Goal: Task Accomplishment & Management: Complete application form

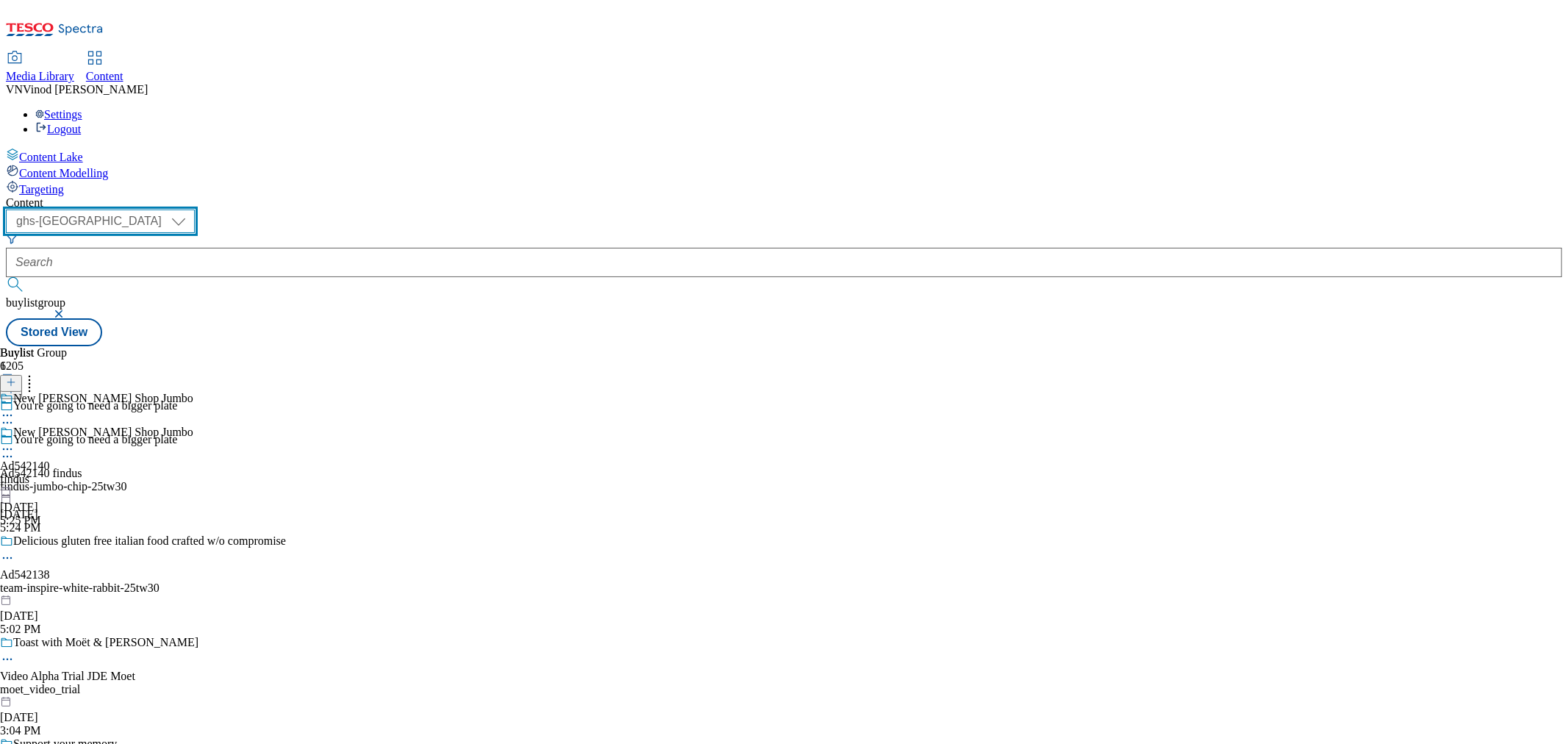
click at [195, 209] on select "ghs-roi ghs-[GEOGRAPHIC_DATA]" at bounding box center [100, 221] width 189 height 23
select select "ghs-roi"
click at [191, 209] on select "ghs-roi ghs-[GEOGRAPHIC_DATA]" at bounding box center [100, 221] width 189 height 23
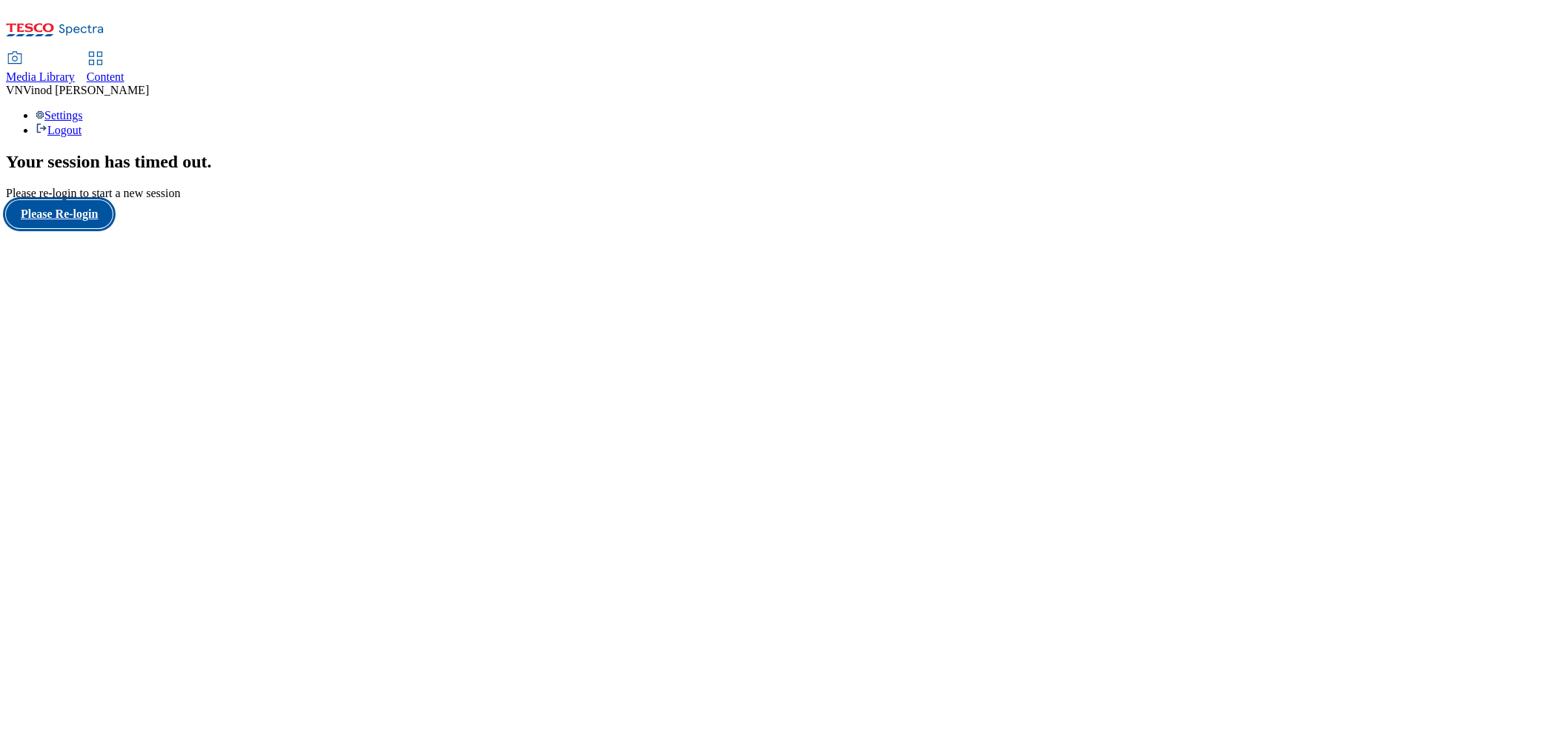
click at [91, 228] on button "Please Re-login" at bounding box center [58, 213] width 106 height 28
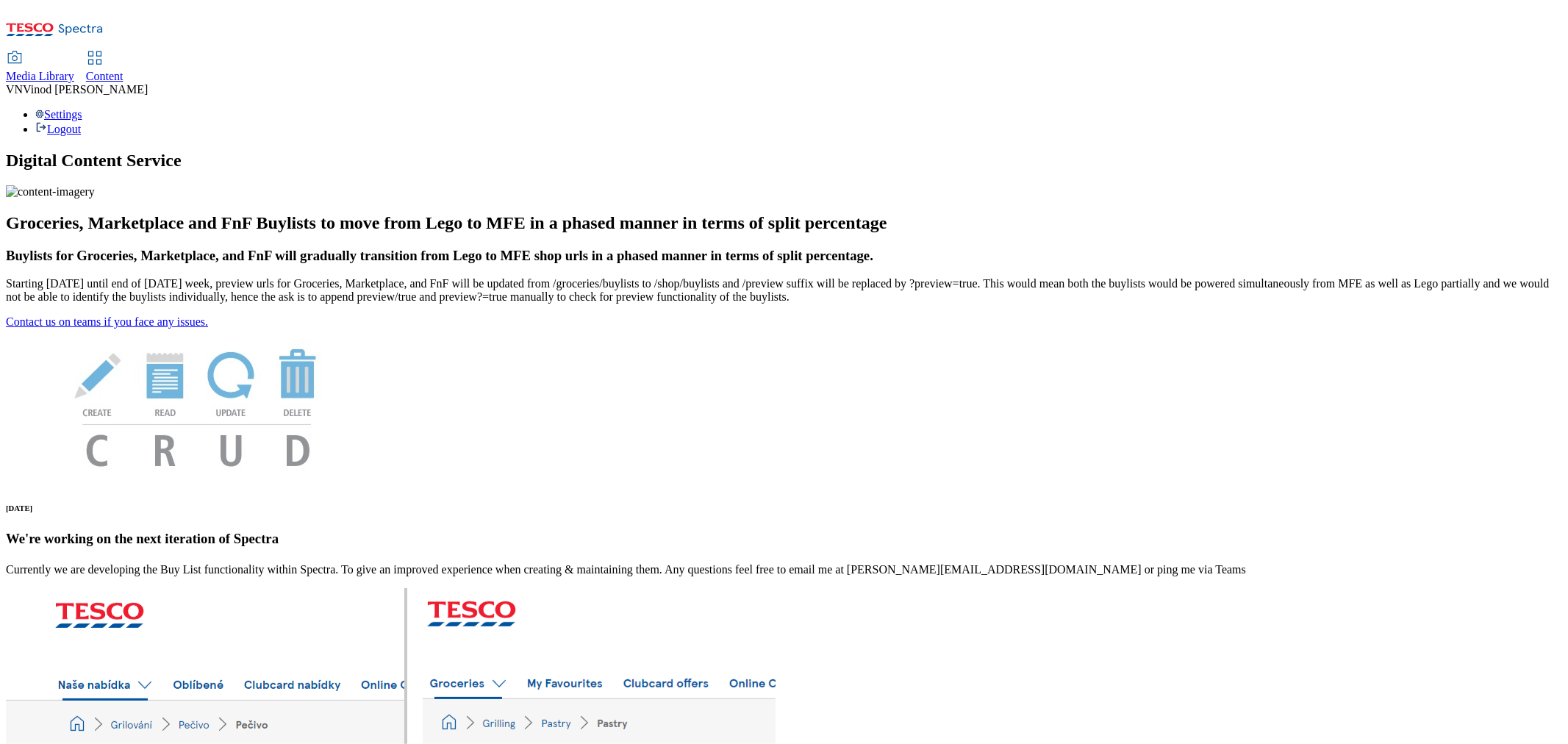
click at [123, 70] on span "Content" at bounding box center [105, 76] width 38 height 13
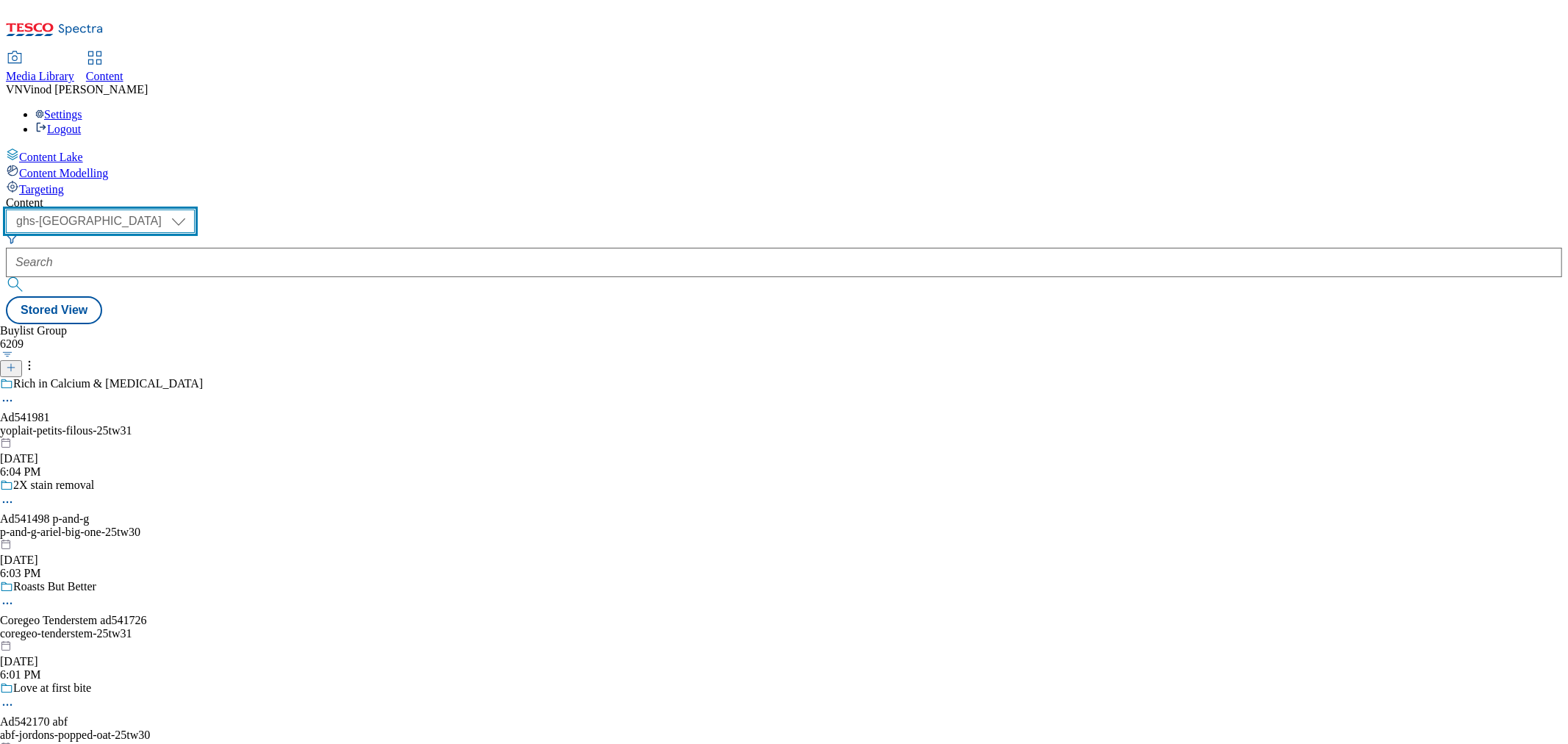
click at [195, 209] on select "ghs-roi ghs-[GEOGRAPHIC_DATA]" at bounding box center [100, 221] width 189 height 23
select select "ghs-roi"
click at [191, 209] on select "ghs-roi ghs-[GEOGRAPHIC_DATA]" at bounding box center [100, 221] width 189 height 23
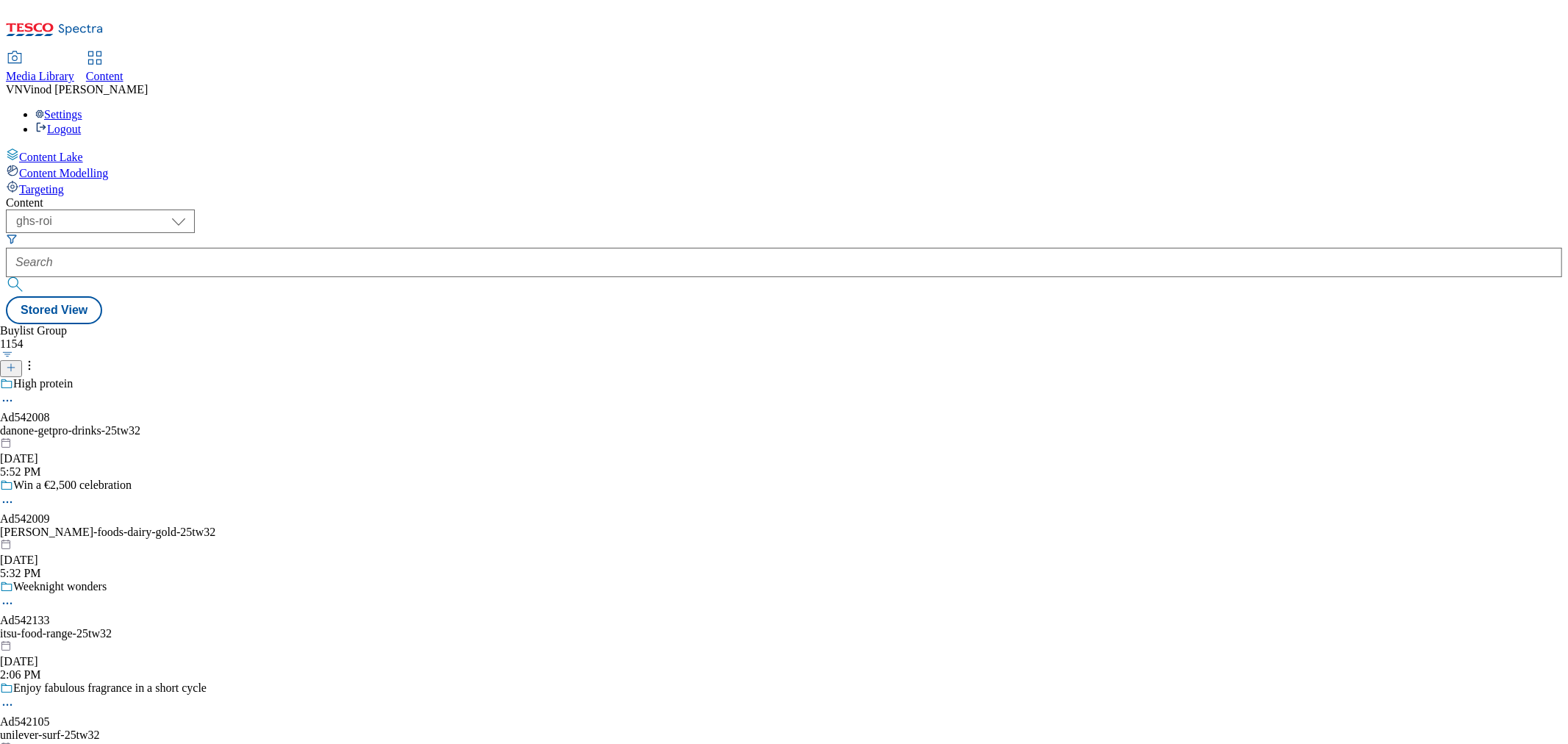
click at [16, 362] on icon at bounding box center [10, 367] width 10 height 10
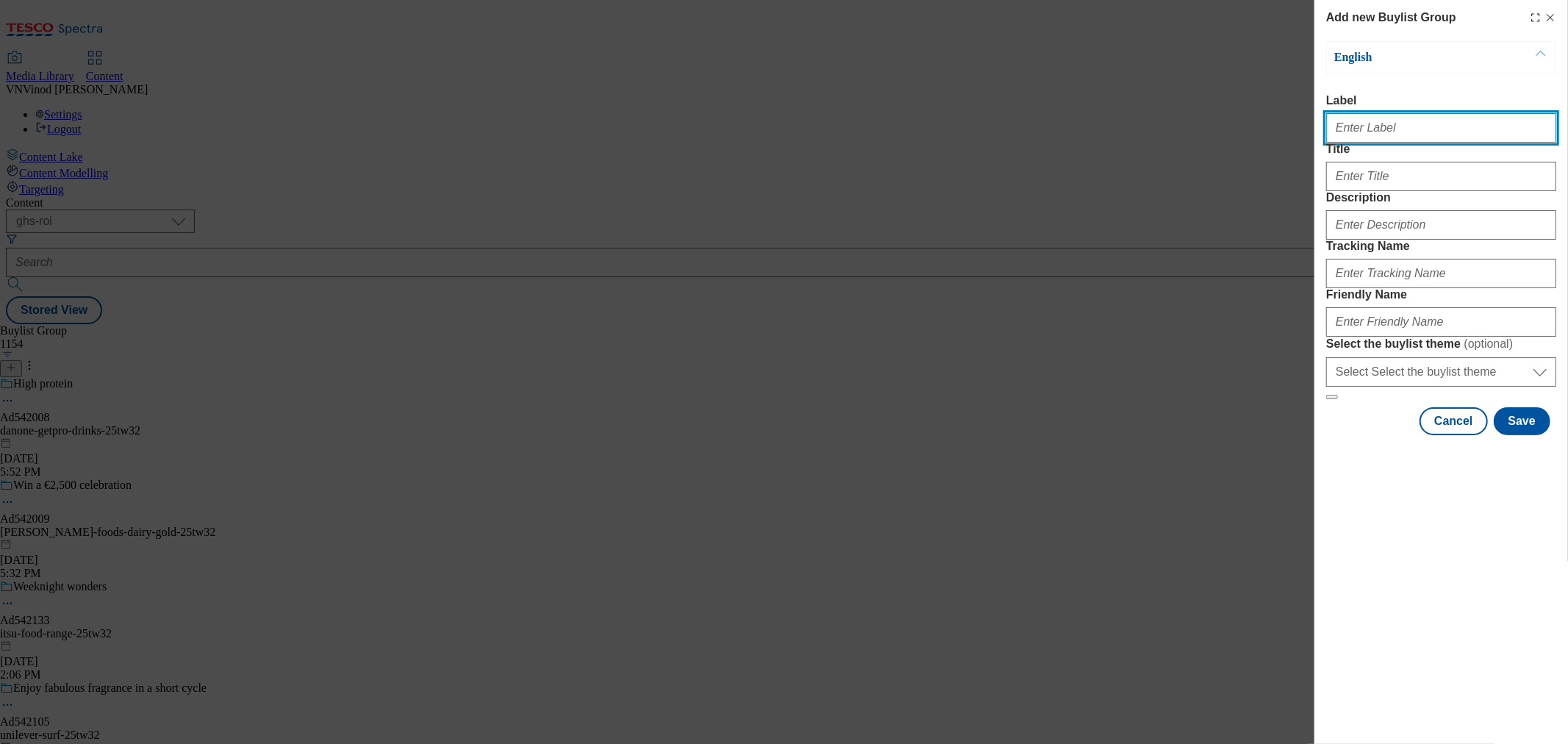
click at [1410, 140] on input "Label" at bounding box center [1442, 128] width 230 height 30
paste input "542010"
click at [1401, 126] on input "Ad542010" at bounding box center [1442, 128] width 230 height 30
paste input "oatly"
type input "Ad542010 oatly"
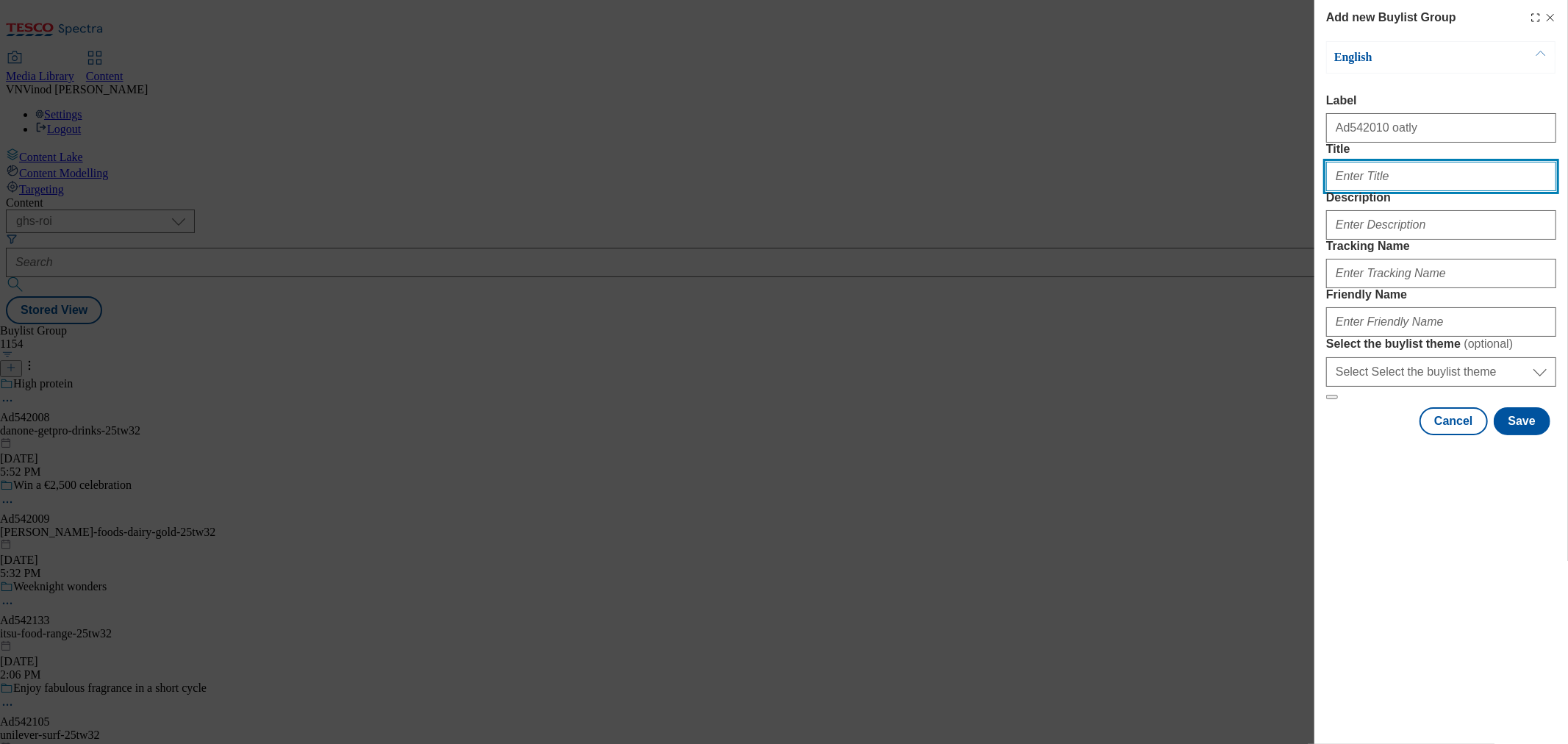
click at [1371, 191] on input "Title" at bounding box center [1442, 176] width 230 height 30
paste input "Omg! you found us. or did we find you?"
type input "Omg! you found us. or did we find you?"
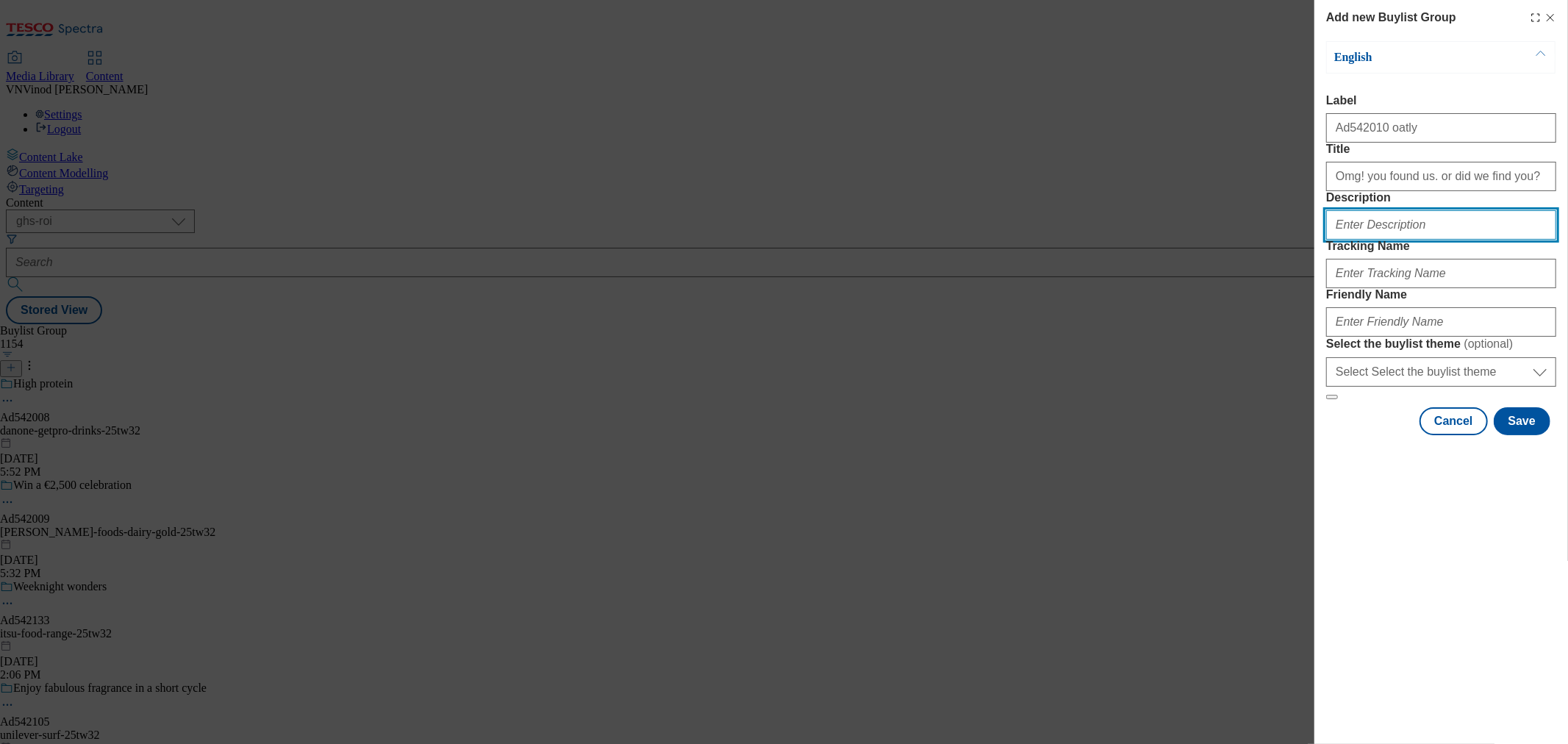
click at [1409, 240] on input "Description" at bounding box center [1442, 225] width 230 height 30
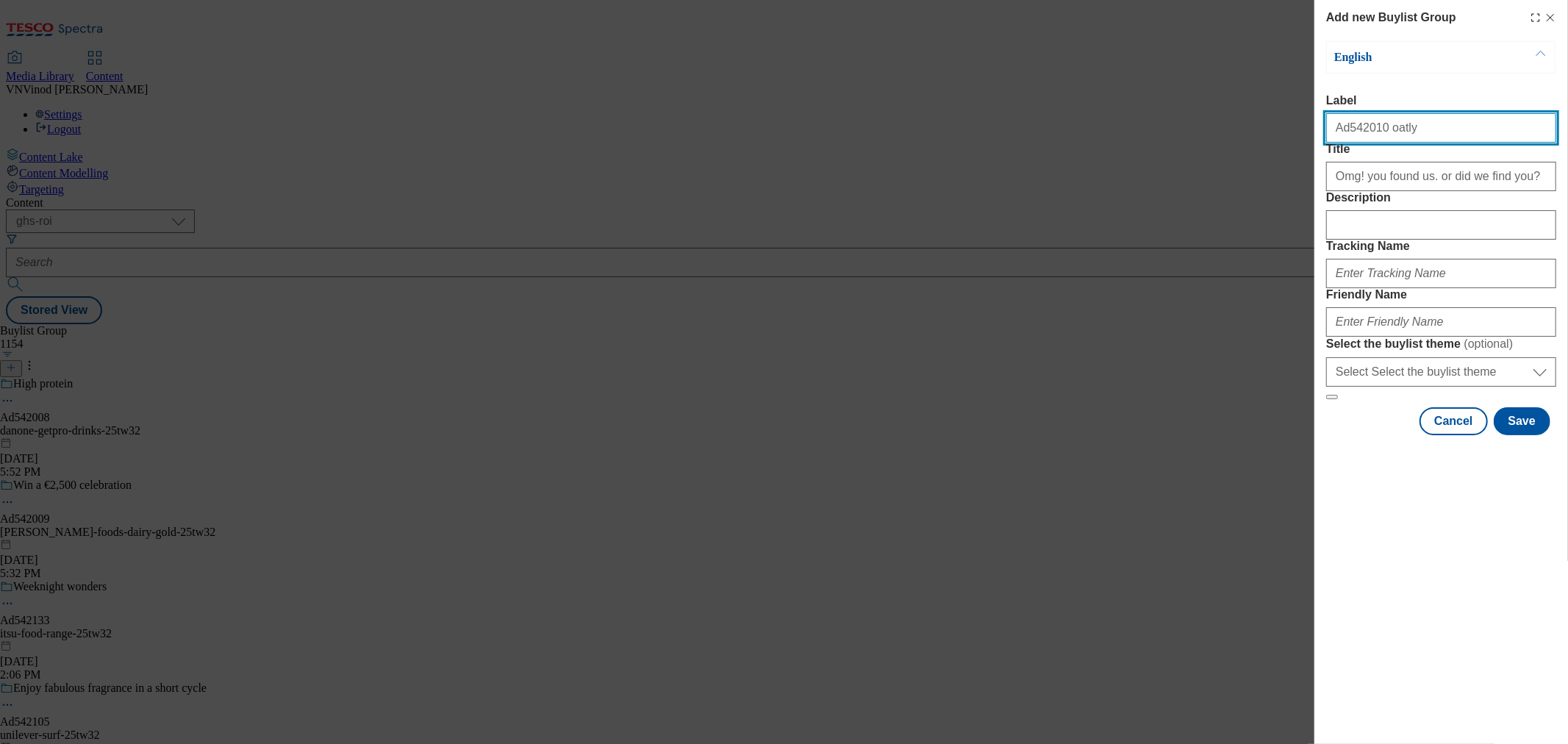
click at [1343, 131] on input "Ad542010 oatly" at bounding box center [1442, 128] width 230 height 30
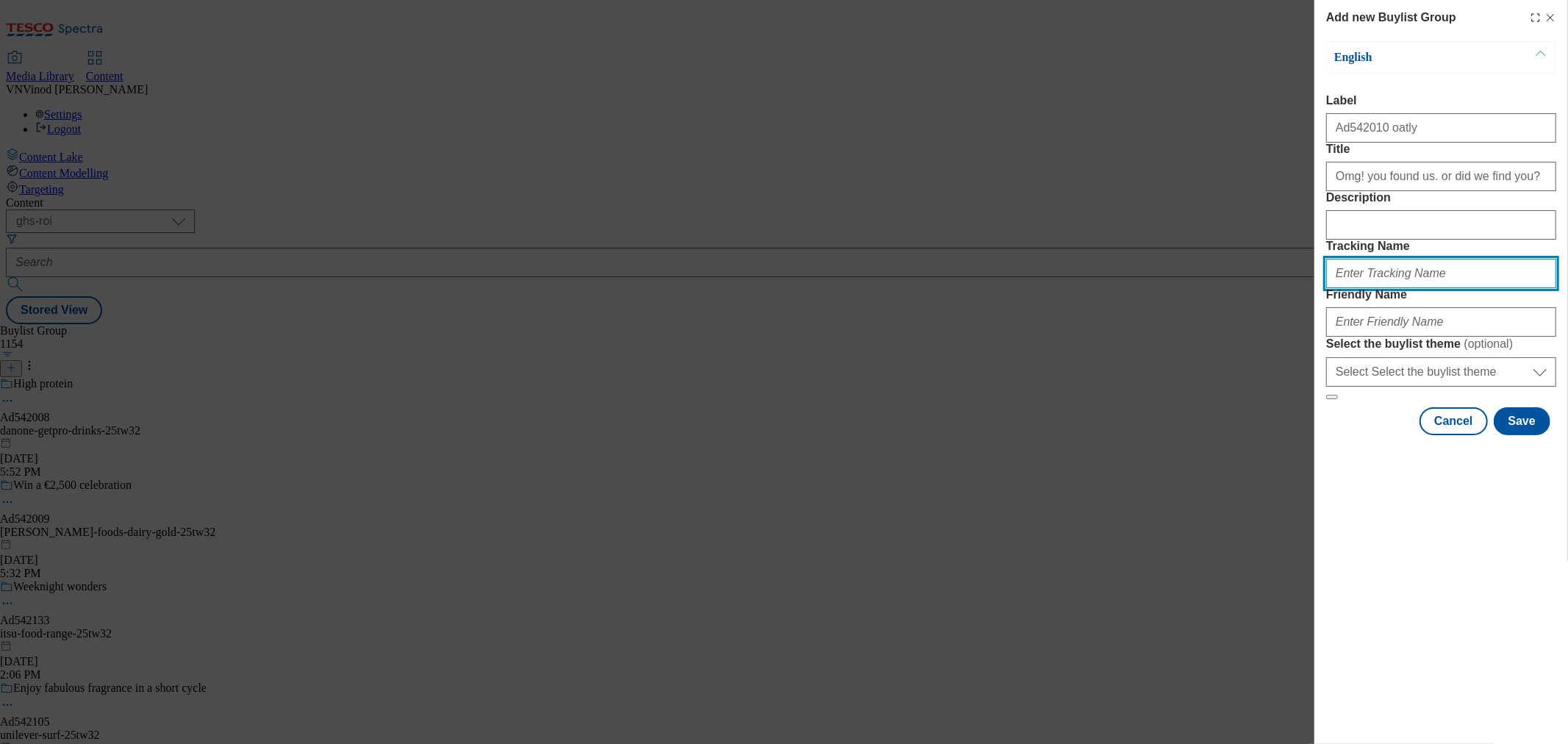
click at [1379, 288] on input "Tracking Name" at bounding box center [1442, 273] width 230 height 30
paste input "Ad542010"
click at [1366, 288] on input "DH_ADAd542010" at bounding box center [1442, 273] width 230 height 30
type input "DH_AD542010"
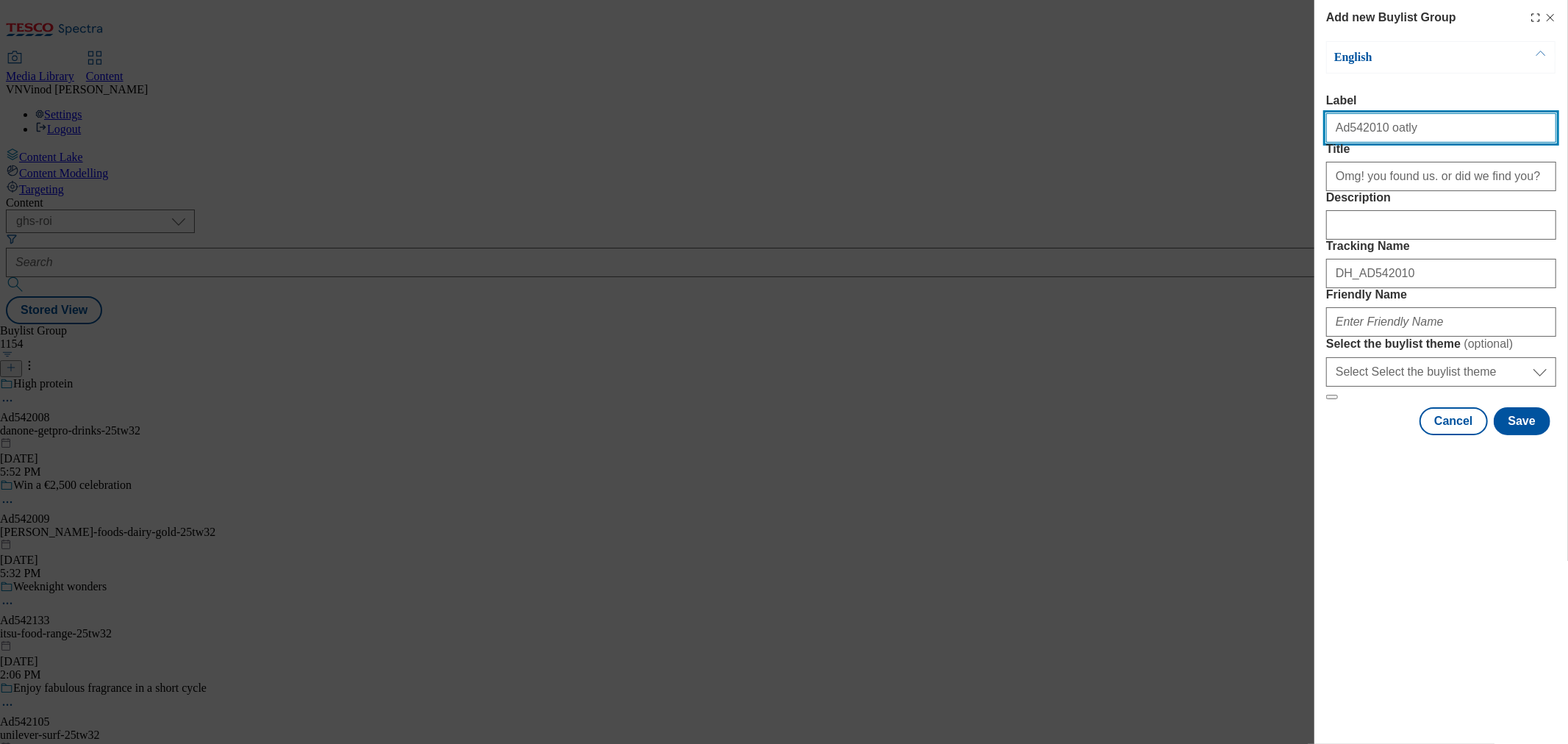
click at [1385, 131] on input "Ad542010 oatly" at bounding box center [1442, 128] width 230 height 30
click at [1393, 134] on input "Ad542010 oatly" at bounding box center [1442, 128] width 230 height 30
click at [1384, 134] on input "Ad542010 oatly" at bounding box center [1442, 128] width 230 height 30
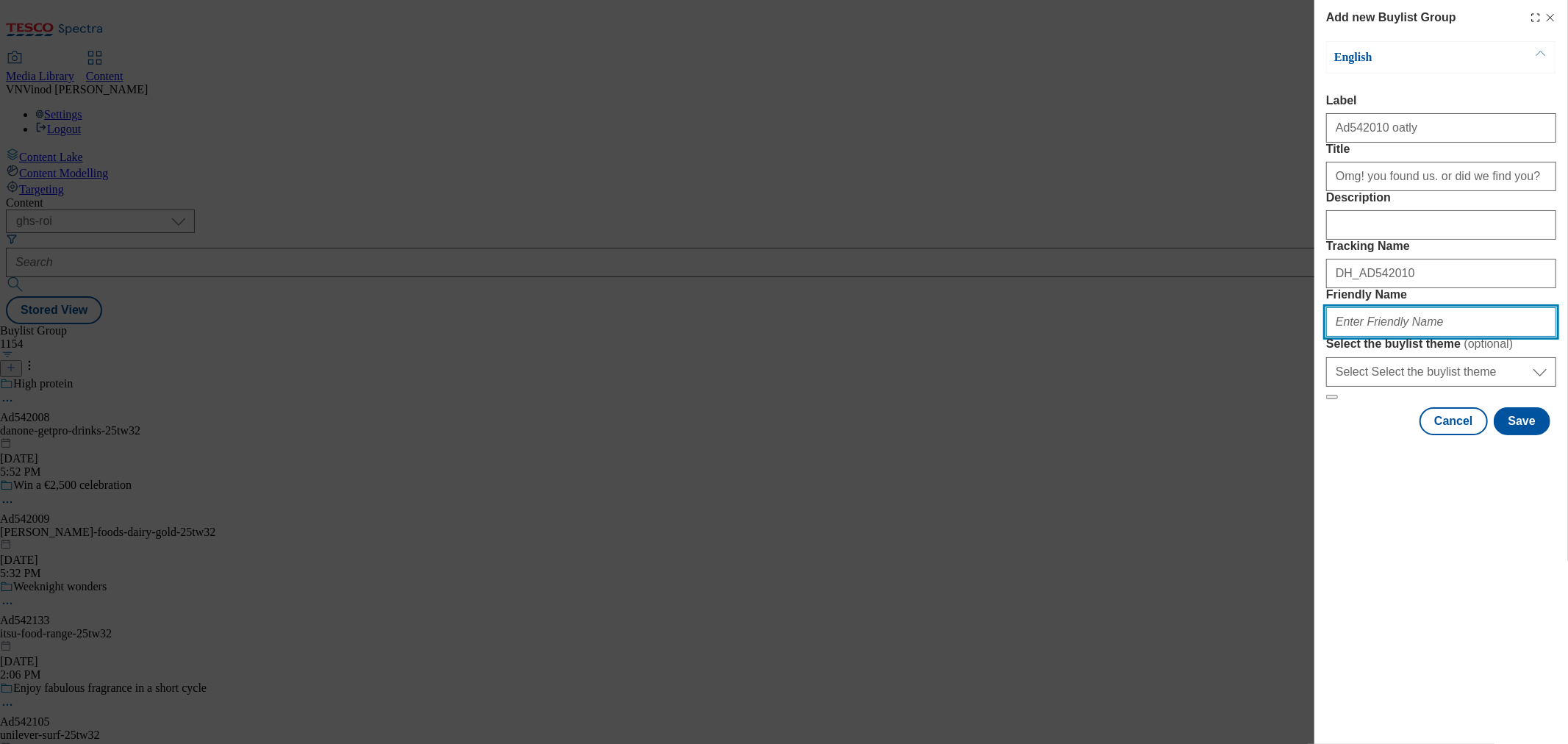
click at [1361, 337] on input "Friendly Name" at bounding box center [1442, 322] width 230 height 30
paste input "oatly"
drag, startPoint x: 1380, startPoint y: 428, endPoint x: 1390, endPoint y: 430, distance: 10.2
click at [1380, 337] on input "oatly-oatdrink0" at bounding box center [1442, 322] width 230 height 30
click at [1414, 337] on input "oatly-oat-drink" at bounding box center [1442, 322] width 230 height 30
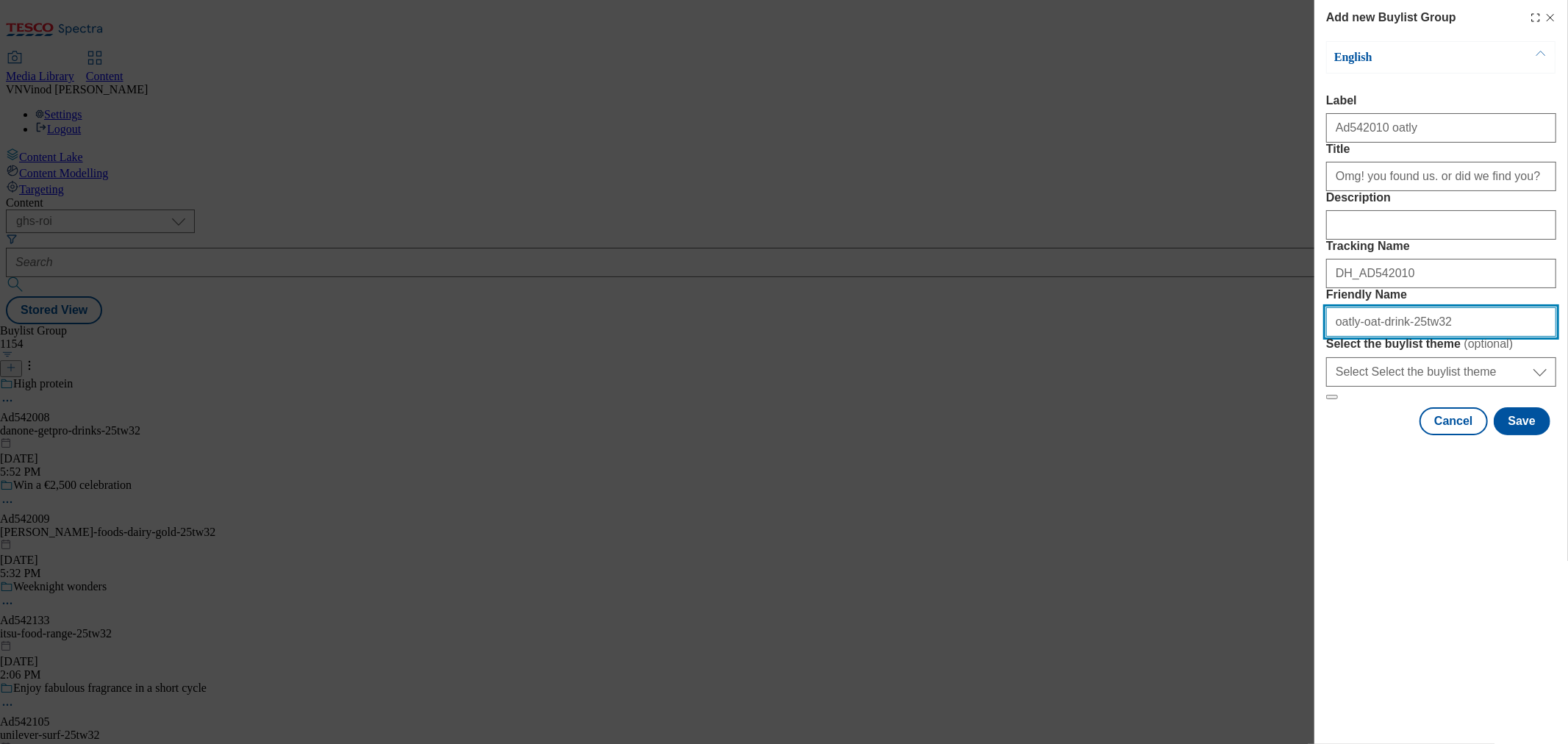
type input "oatly-oat-drink-25tw32"
drag, startPoint x: 1443, startPoint y: 422, endPoint x: 929, endPoint y: 401, distance: 514.4
click at [945, 400] on div "Add new Buylist Group English Label Ad542010 oatly Title Omg! you found us. or …" at bounding box center [784, 372] width 1568 height 744
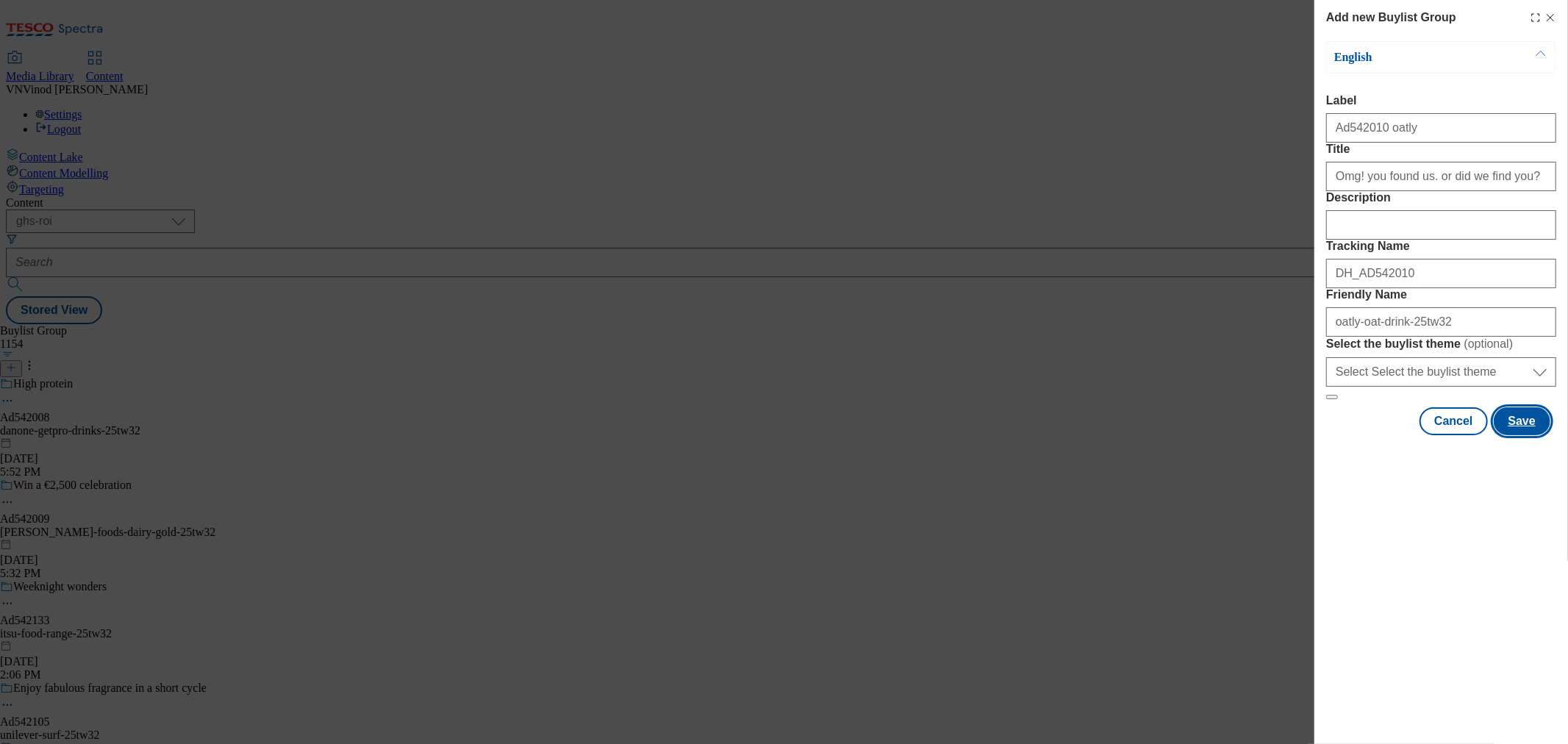
drag, startPoint x: 1526, startPoint y: 563, endPoint x: 1511, endPoint y: 548, distance: 21.2
click at [1526, 435] on button "Save" at bounding box center [1522, 421] width 56 height 28
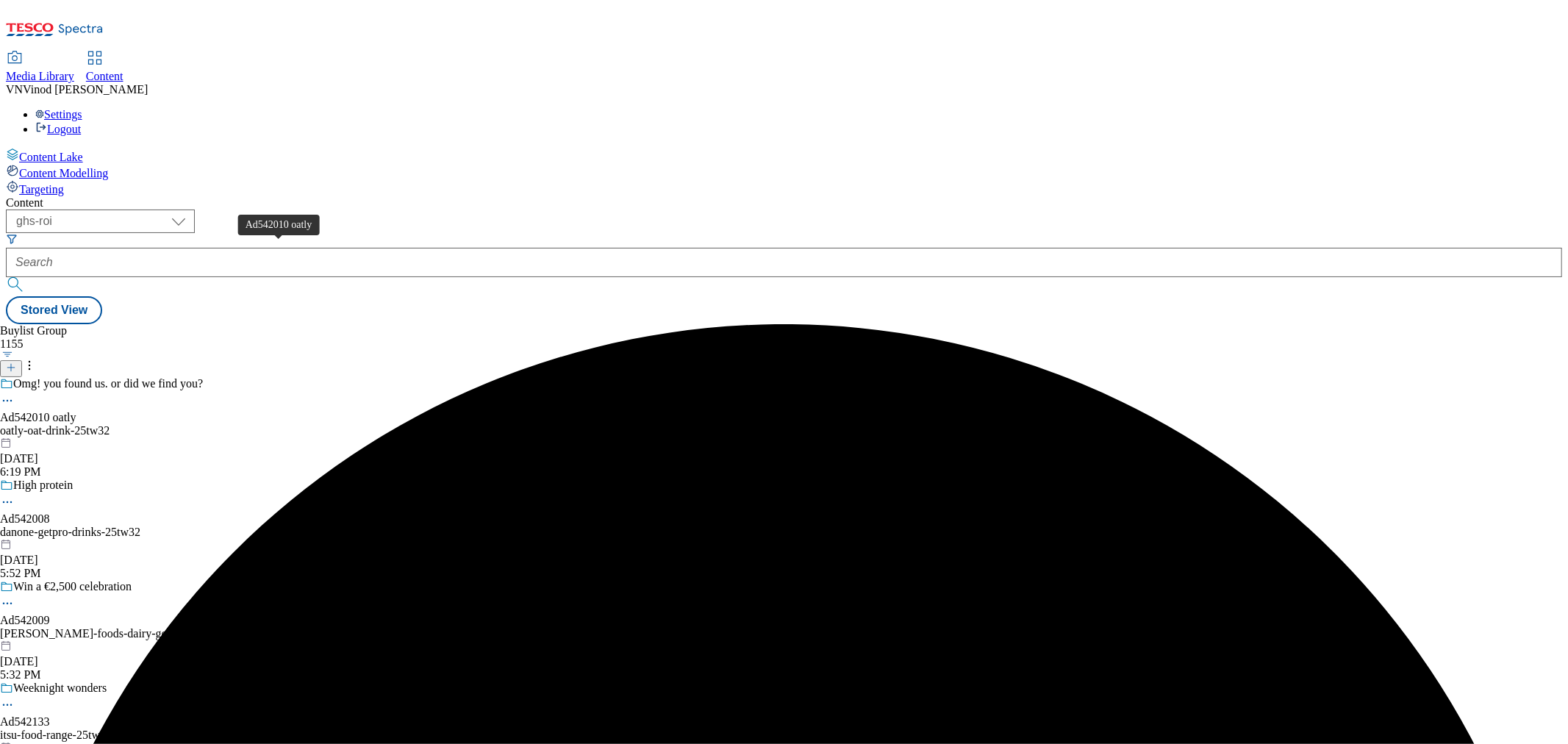
click at [77, 411] on div "Ad542010 oatly" at bounding box center [38, 417] width 77 height 13
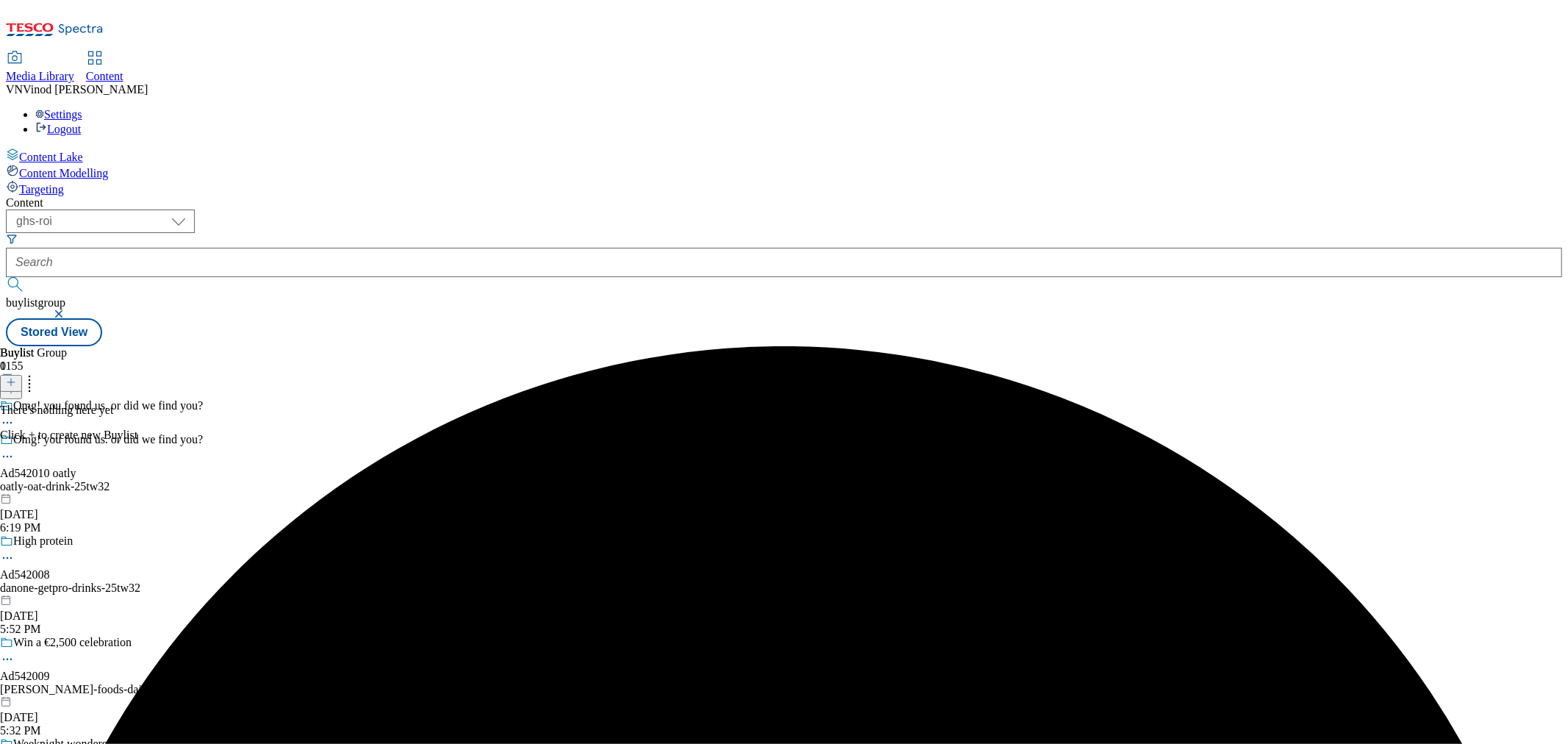
click at [16, 377] on icon at bounding box center [10, 382] width 10 height 10
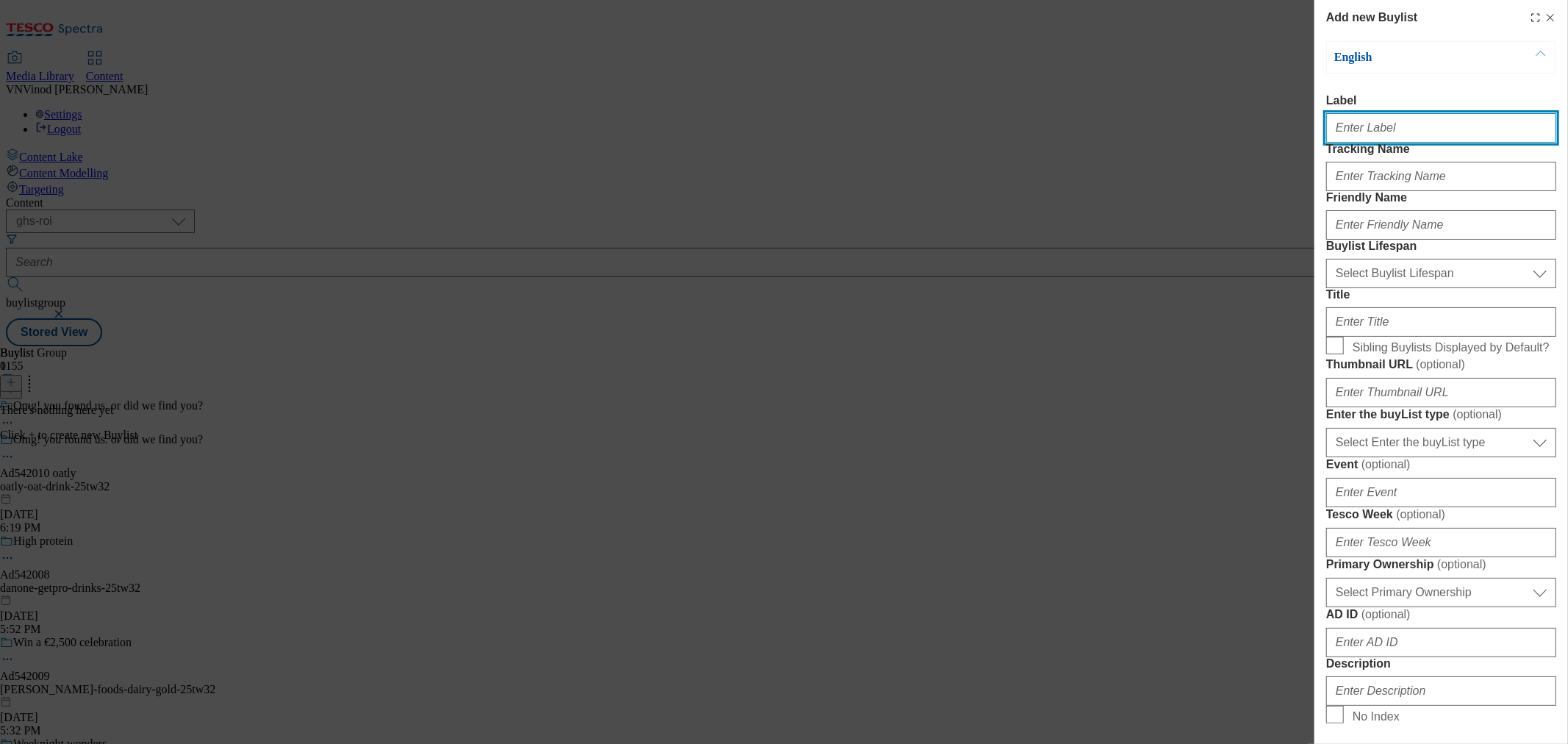
click at [1402, 143] on input "Label" at bounding box center [1442, 128] width 230 height 30
paste input "542010"
type input "Ad542010"
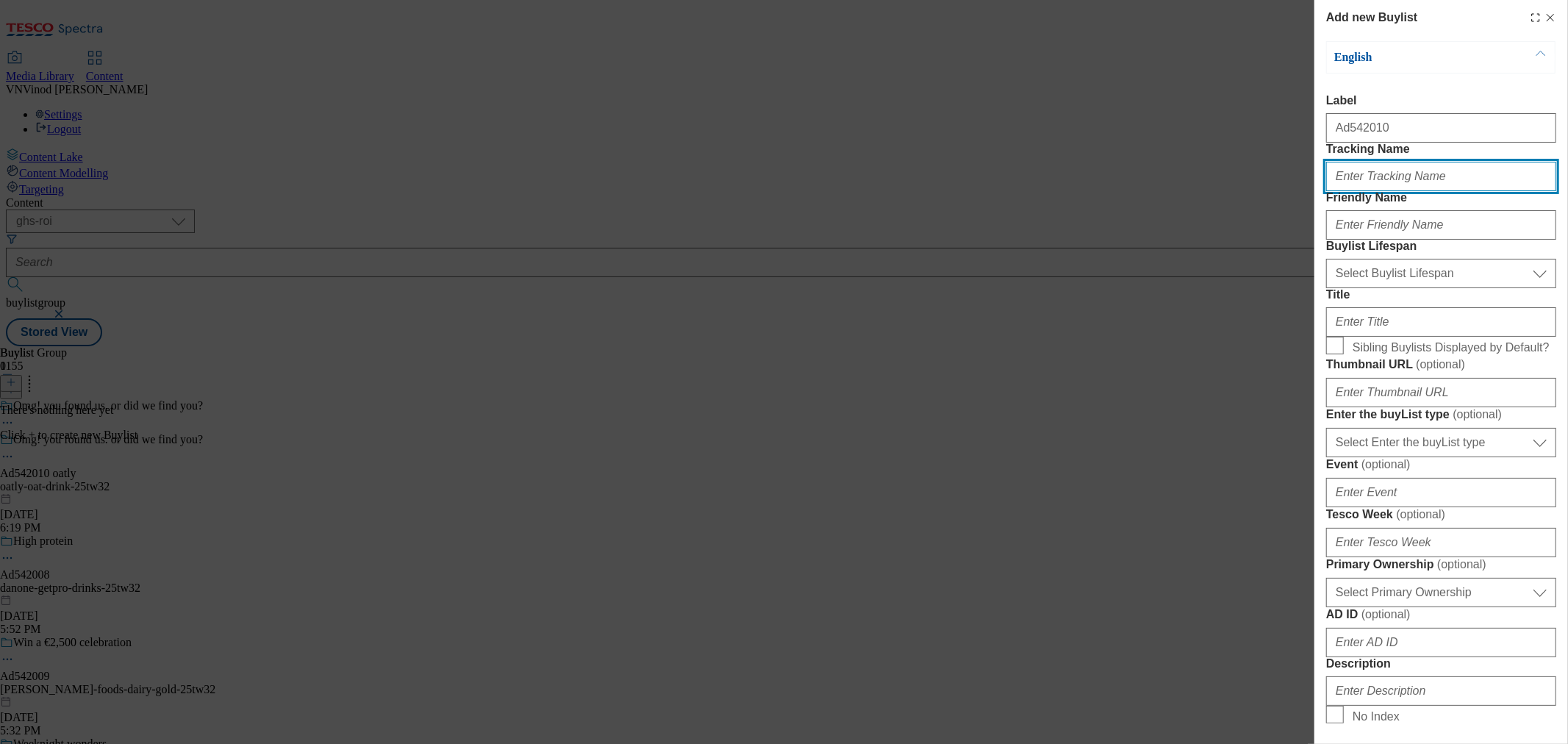
click at [1388, 191] on input "Tracking Name" at bounding box center [1442, 176] width 230 height 30
paste input "542010"
type input "DH_AD542010"
drag, startPoint x: 1062, startPoint y: 129, endPoint x: 1362, endPoint y: 218, distance: 312.9
click at [1062, 129] on div "Add new Buylist English Label Ad542010 Tracking Name DH_AD542010 Friendly Name …" at bounding box center [784, 372] width 1568 height 744
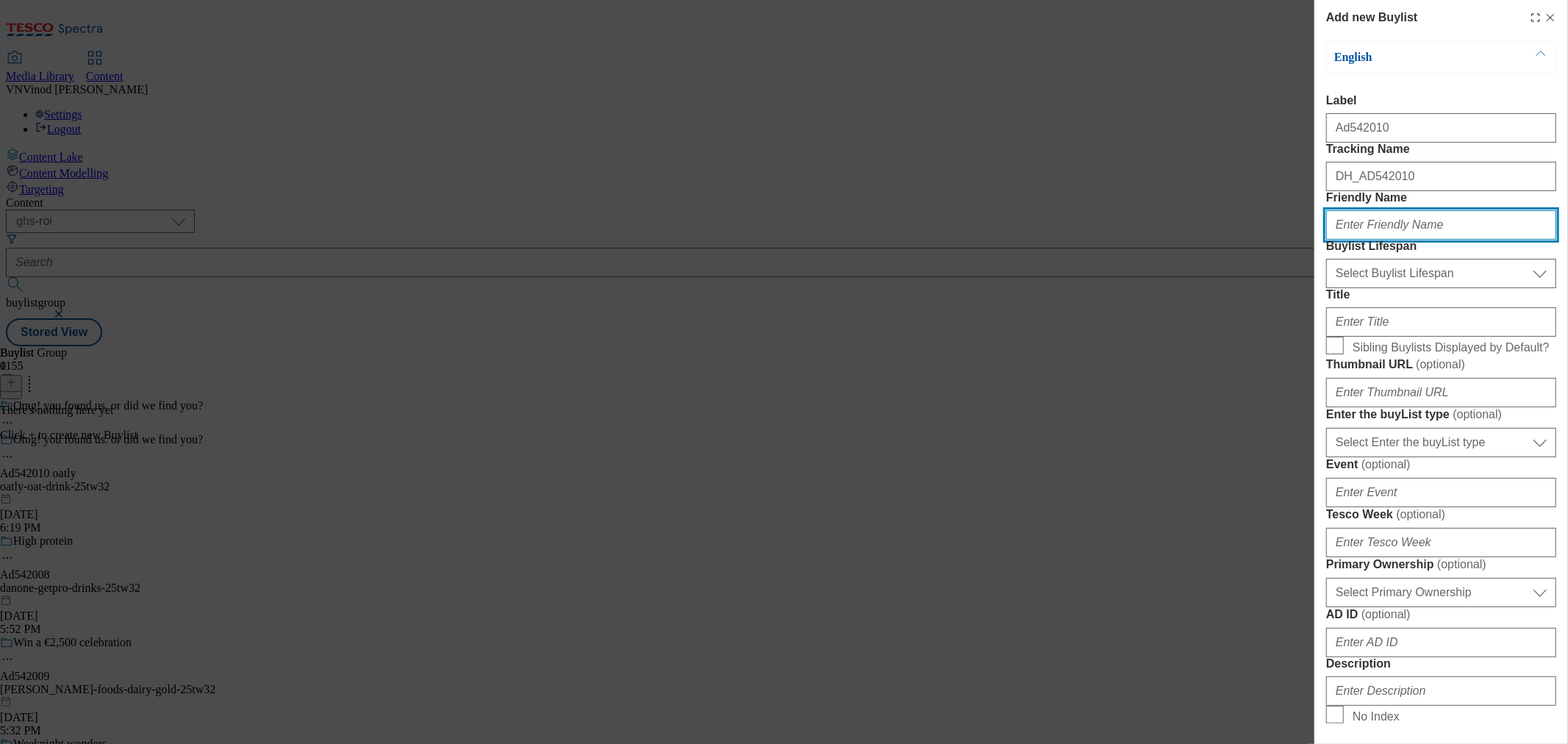
click at [1440, 240] on input "Friendly Name" at bounding box center [1442, 225] width 230 height 30
paste input "oatly"
type input "oatly"
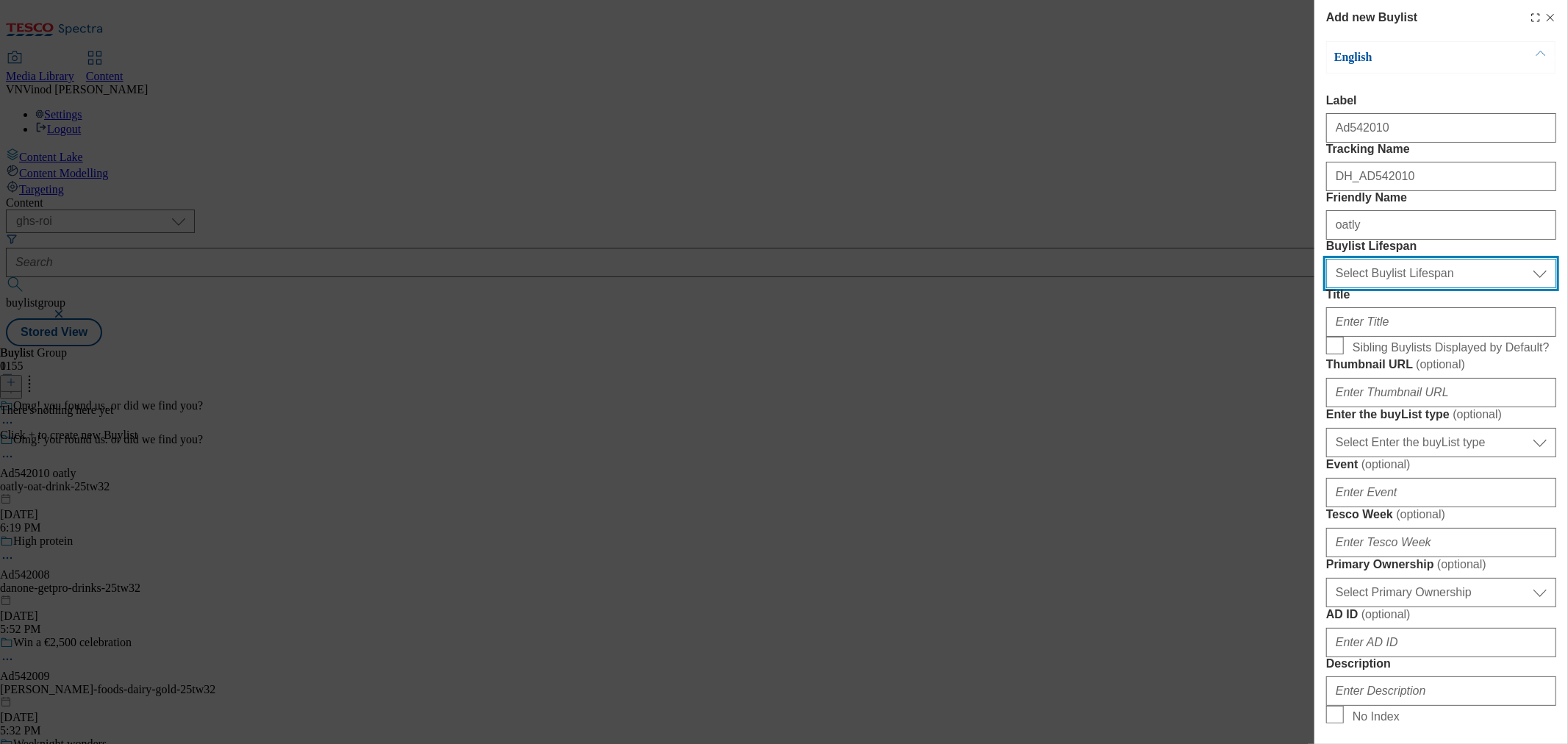
click at [1400, 288] on select "Select Buylist Lifespan evergreen seasonal tactical" at bounding box center [1442, 273] width 230 height 30
select select "tactical"
click at [1326, 288] on select "Select Buylist Lifespan evergreen seasonal tactical" at bounding box center [1442, 273] width 230 height 30
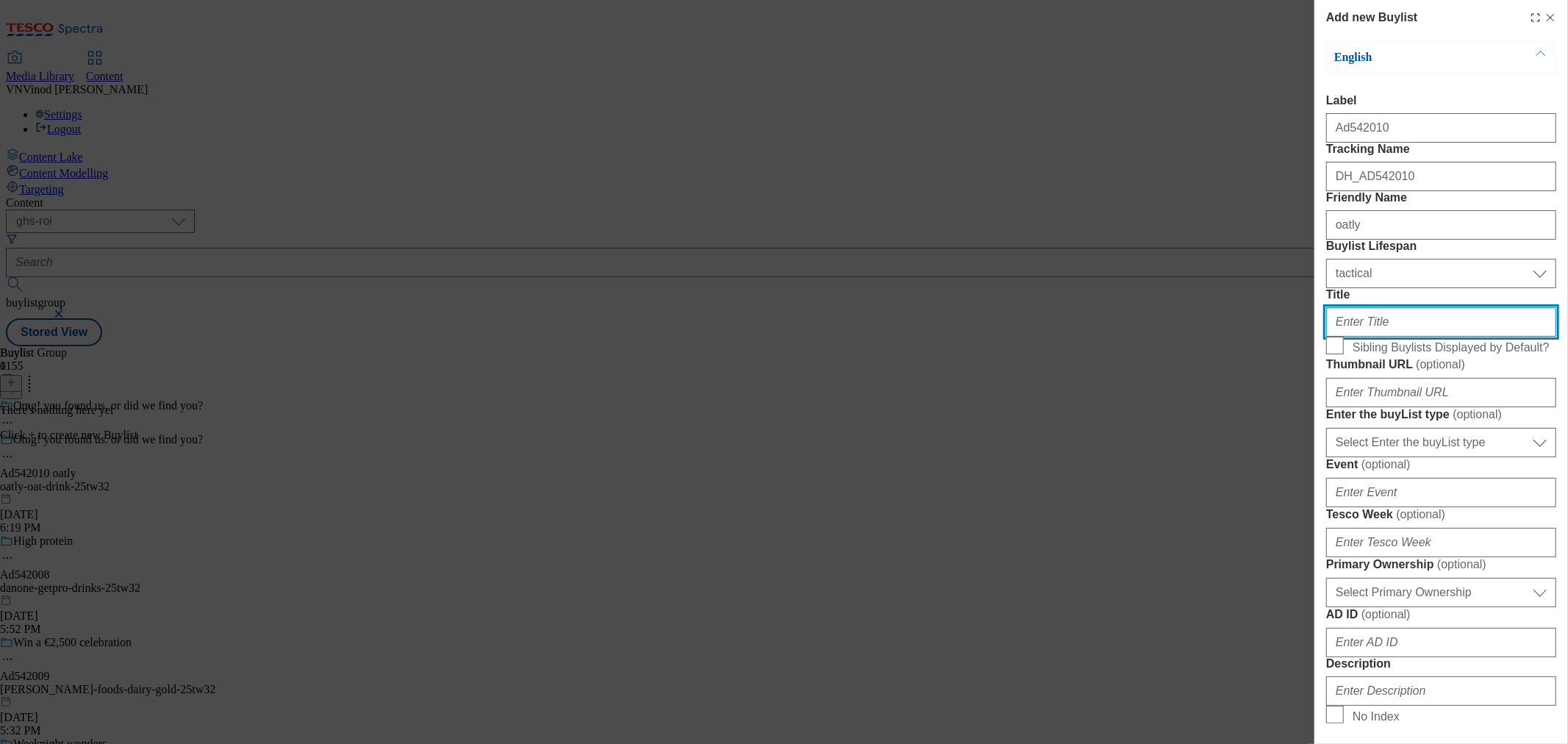
click at [1372, 337] on input "Title" at bounding box center [1442, 322] width 230 height 30
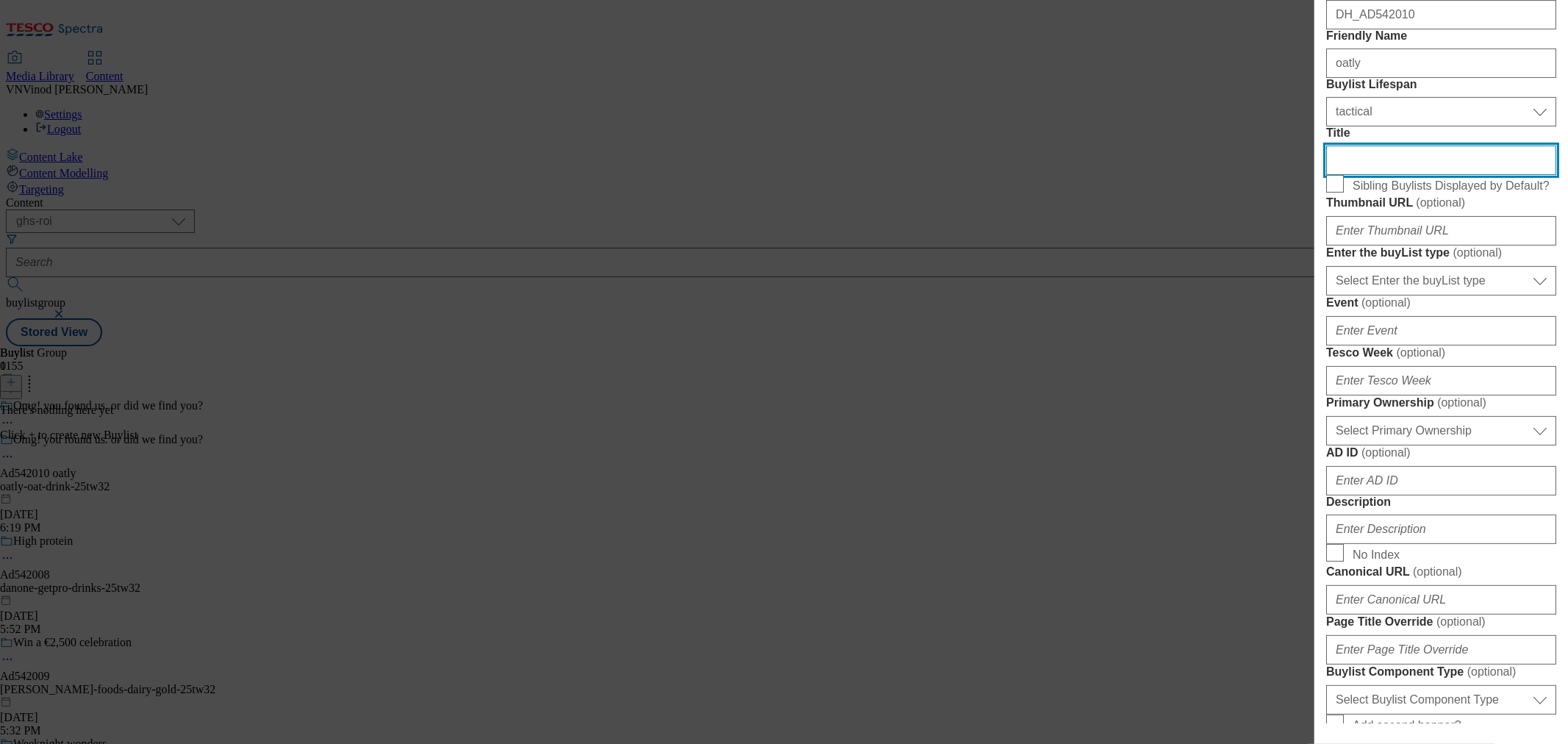
scroll to position [163, 0]
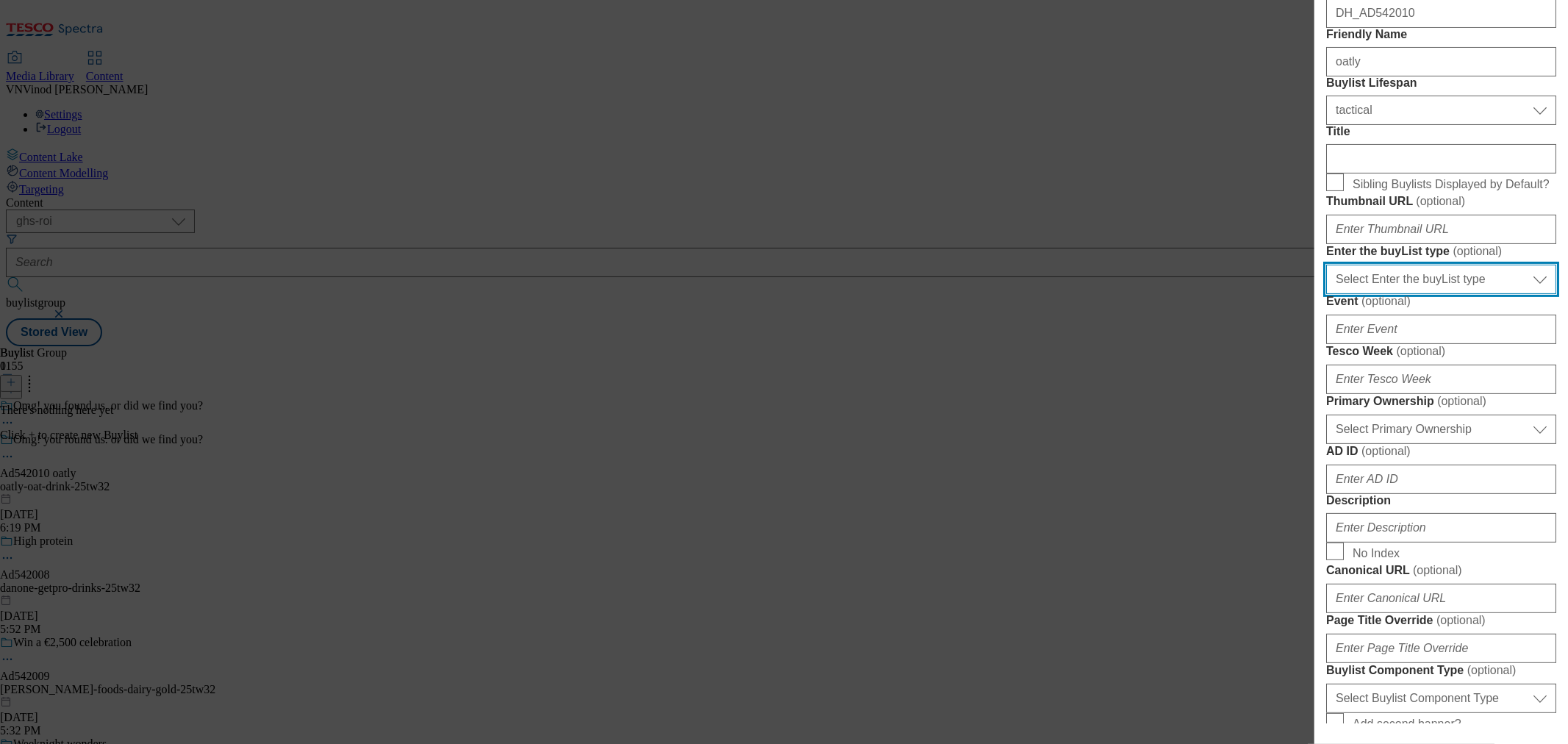
click at [1441, 294] on select "Select Enter the buyList type event supplier funded long term >4 weeks supplier…" at bounding box center [1442, 279] width 230 height 30
select select "supplier funded short term 1-3 weeks"
click at [1326, 294] on select "Select Enter the buyList type event supplier funded long term >4 weeks supplier…" at bounding box center [1442, 279] width 230 height 30
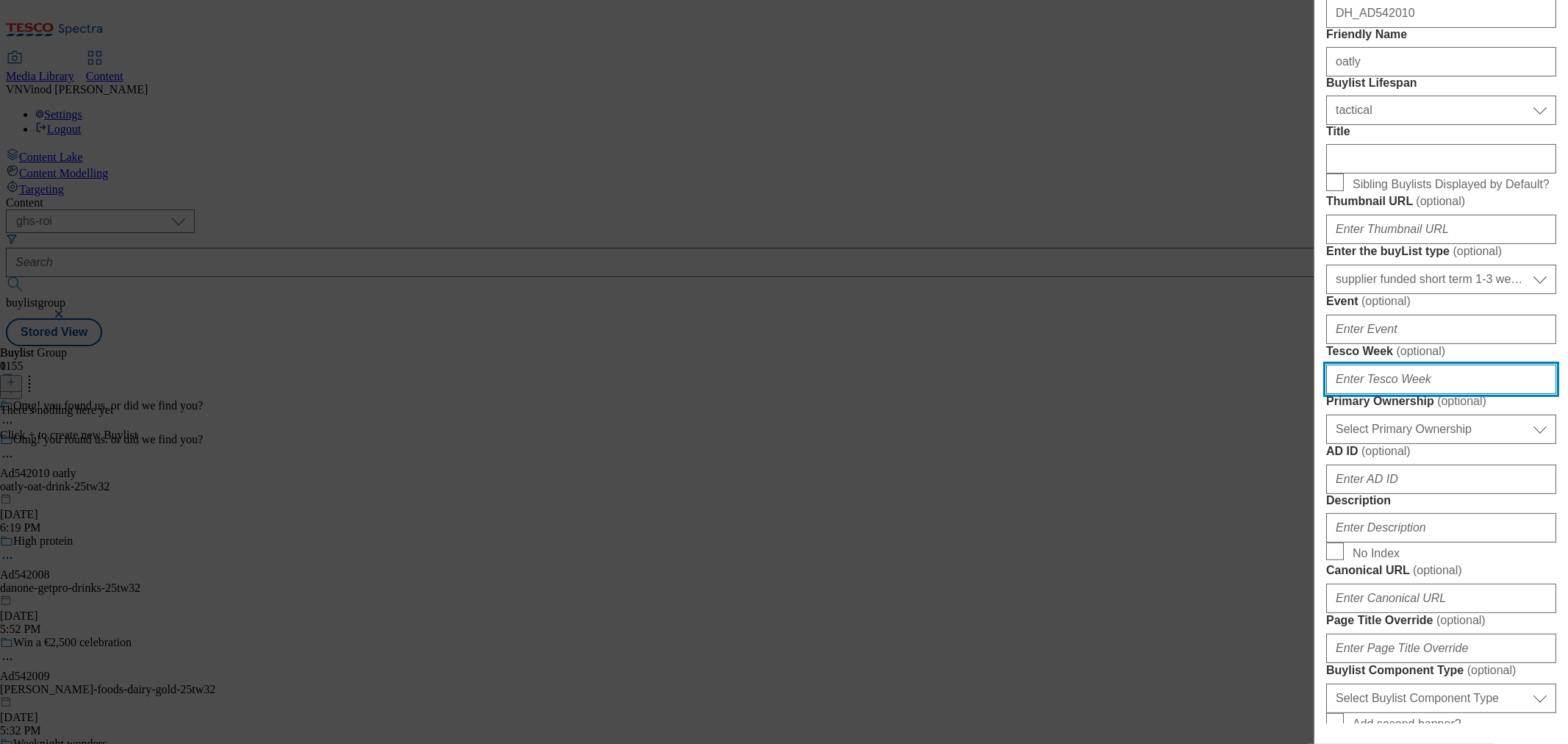
click at [1389, 394] on input "Tesco Week ( optional )" at bounding box center [1442, 379] width 230 height 30
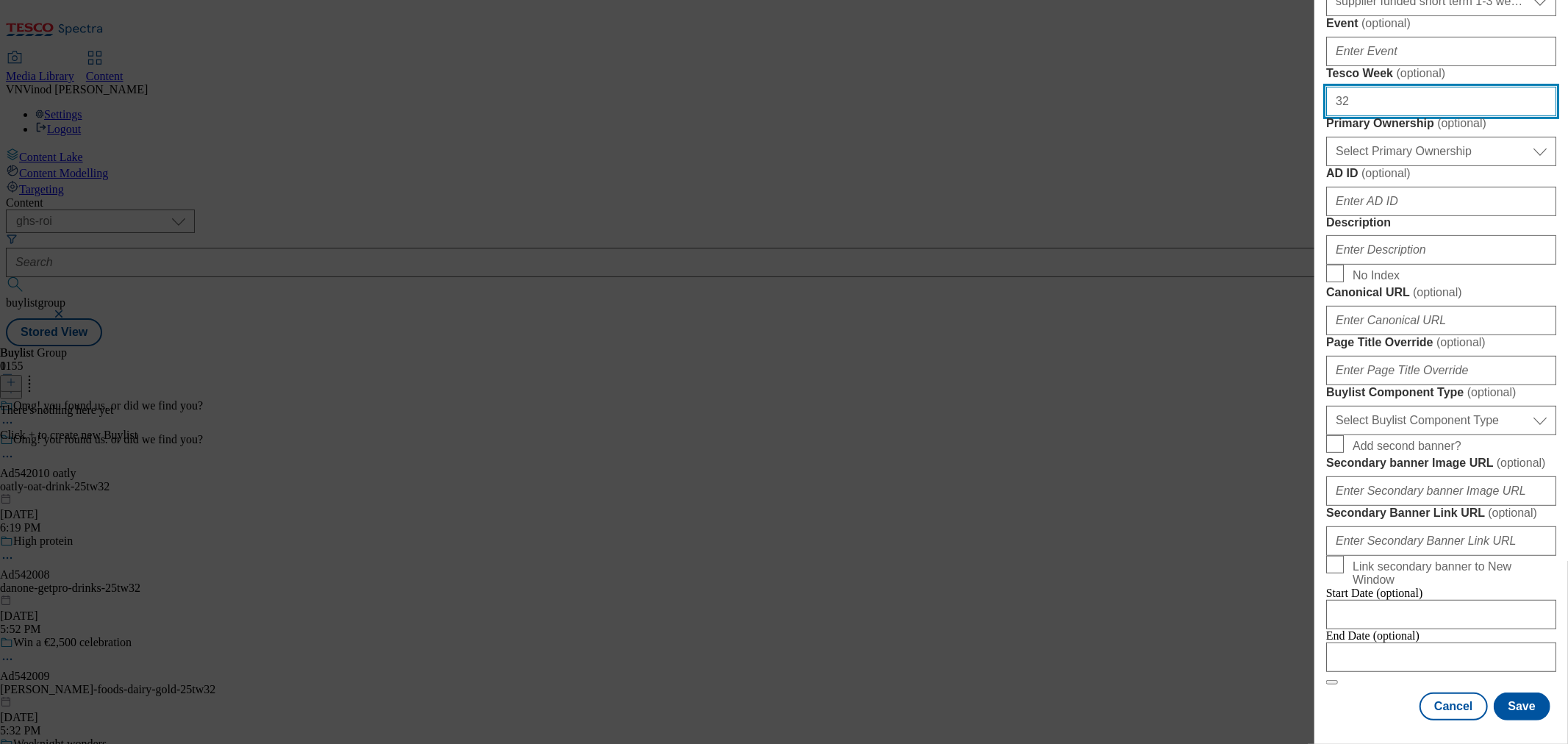
scroll to position [490, 0]
type input "32"
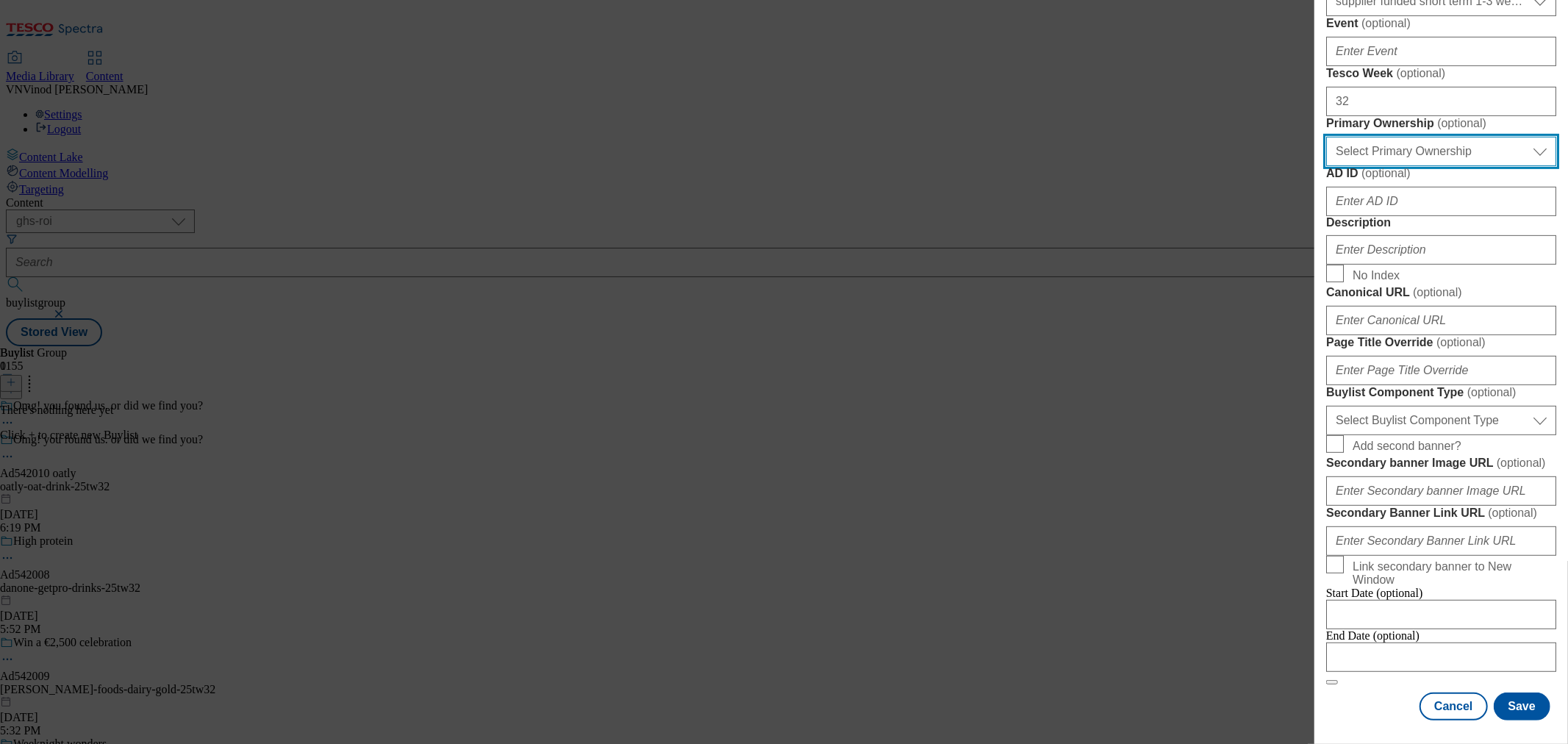
click at [1447, 166] on select "Select Primary Ownership [PERSON_NAME]" at bounding box center [1442, 151] width 230 height 30
select select "dunnhumby"
click at [1326, 166] on select "Select Primary Ownership [PERSON_NAME]" at bounding box center [1442, 151] width 230 height 30
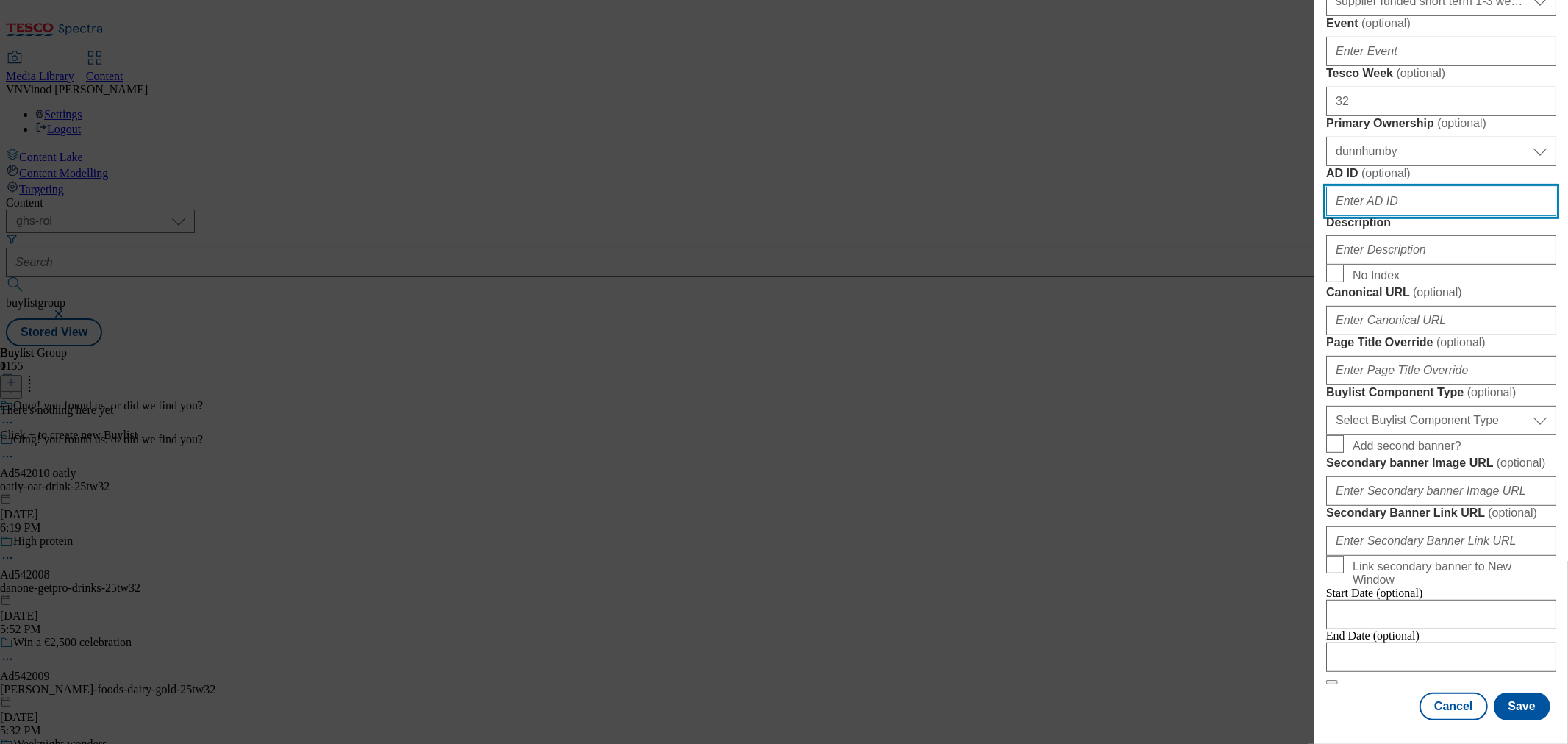
click at [1403, 216] on input "AD ID ( optional )" at bounding box center [1442, 201] width 230 height 30
paste input "542010"
type input "542010"
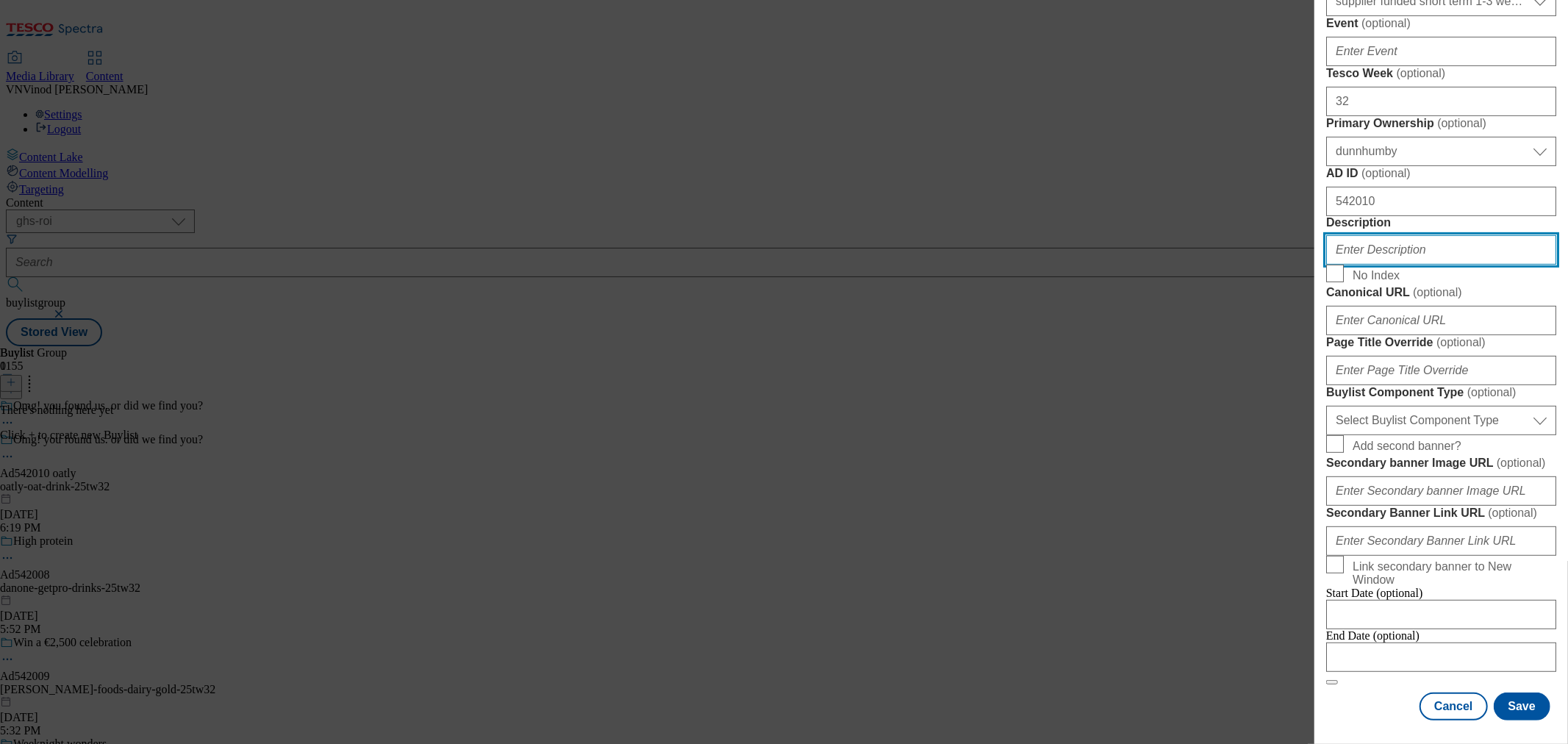
click at [1394, 265] on input "Description" at bounding box center [1442, 250] width 230 height 30
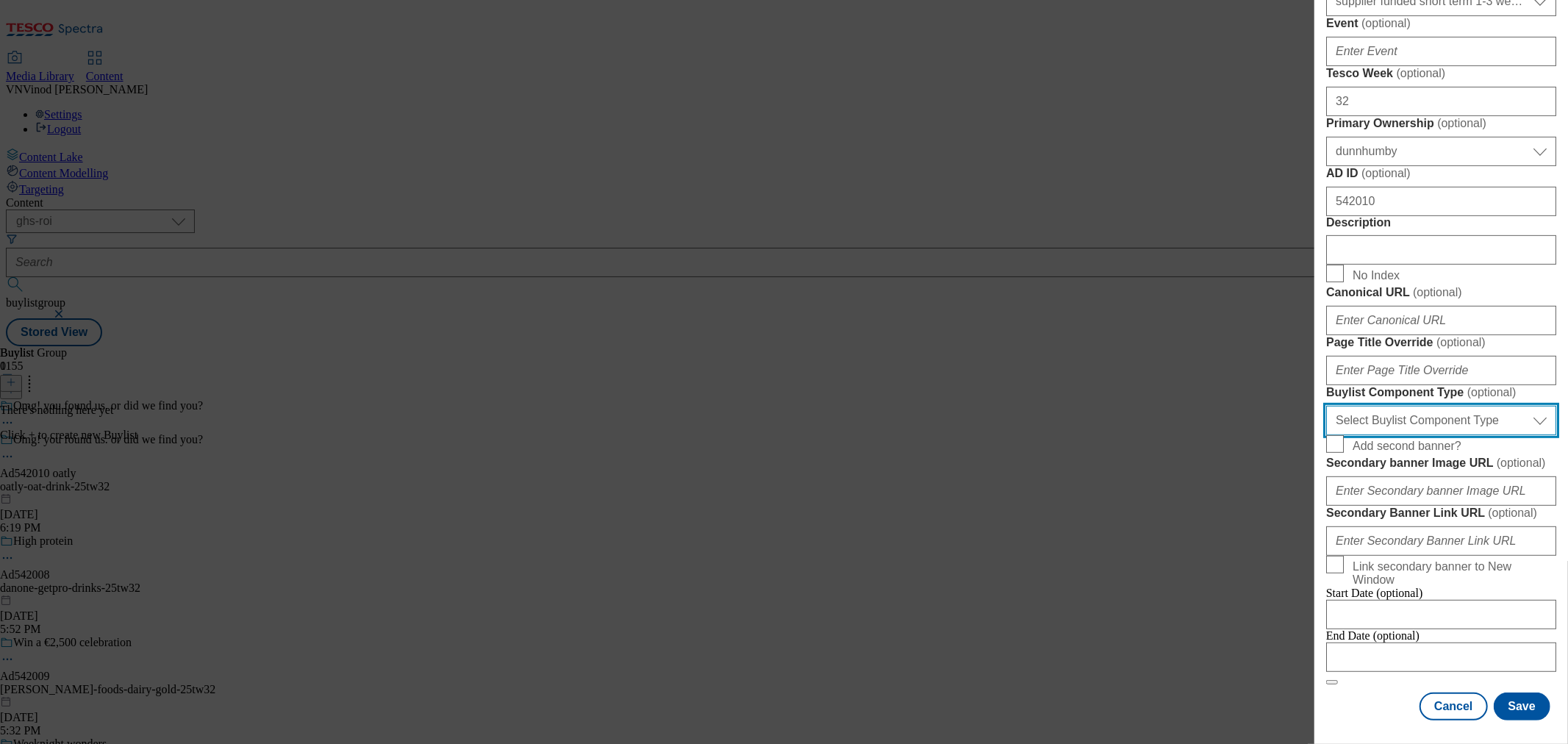
click at [1456, 435] on select "Select Buylist Component Type Banner Competition Header Meal" at bounding box center [1442, 420] width 230 height 30
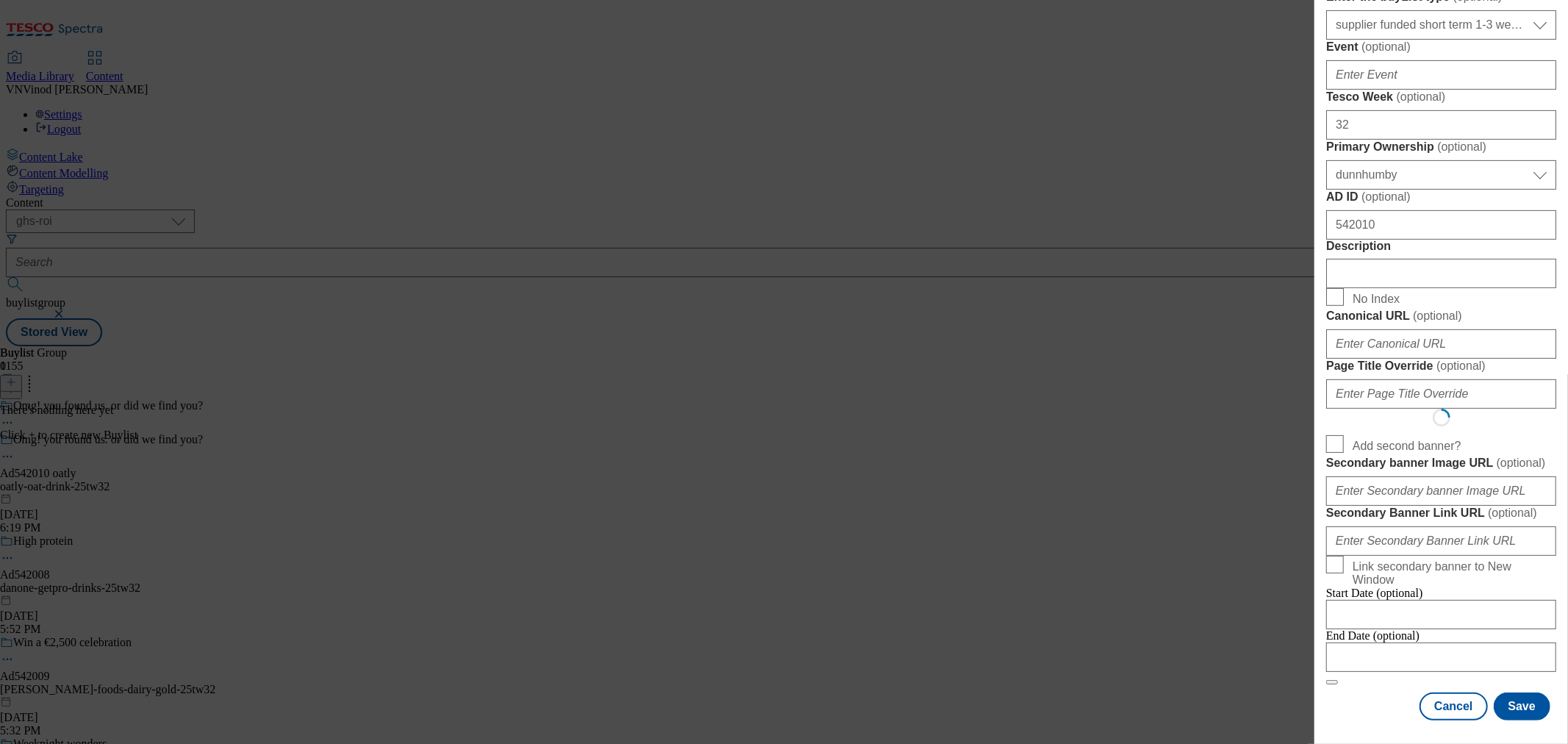
select select "Banner"
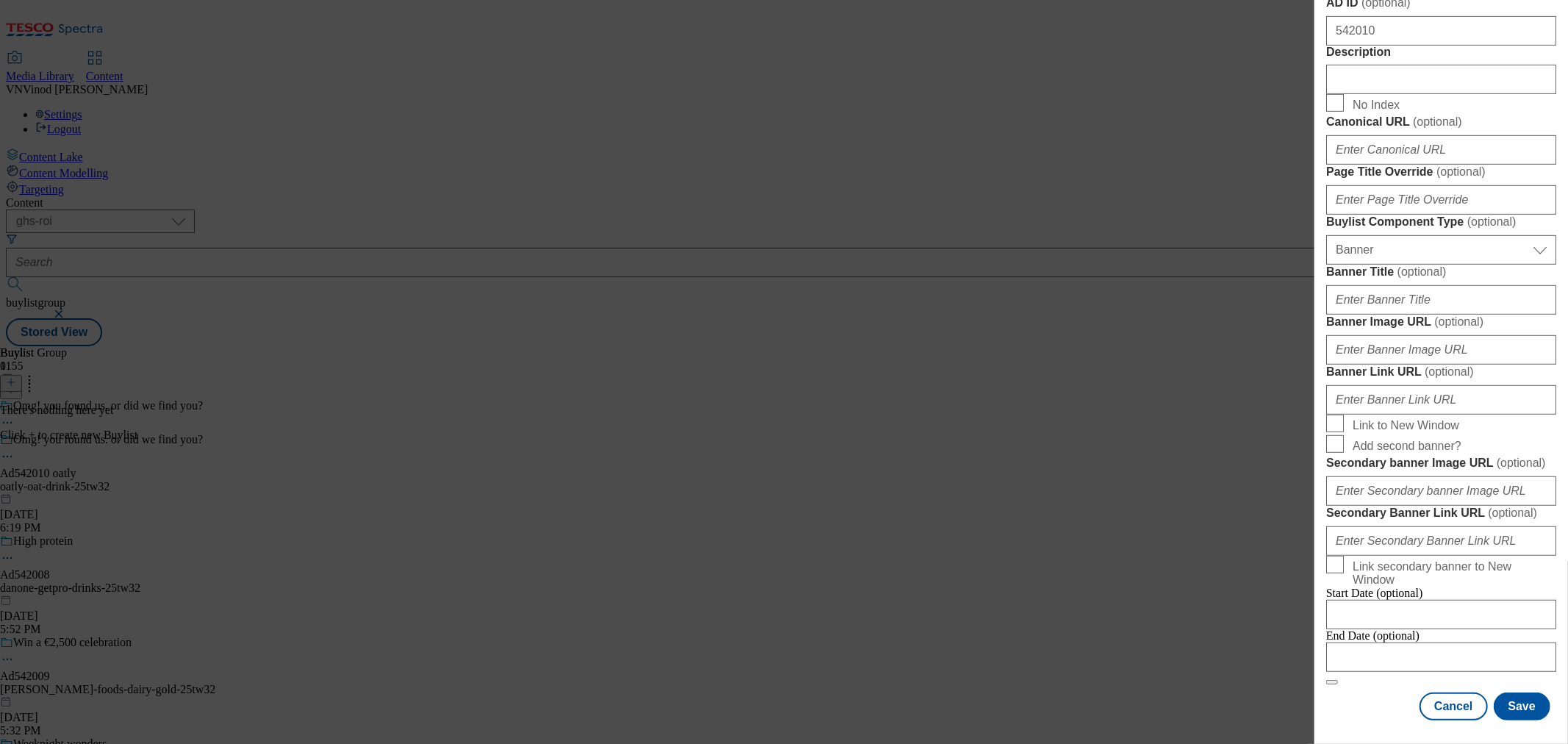
scroll to position [1250, 0]
click at [1406, 643] on input "Modal" at bounding box center [1442, 657] width 230 height 30
select select "2025"
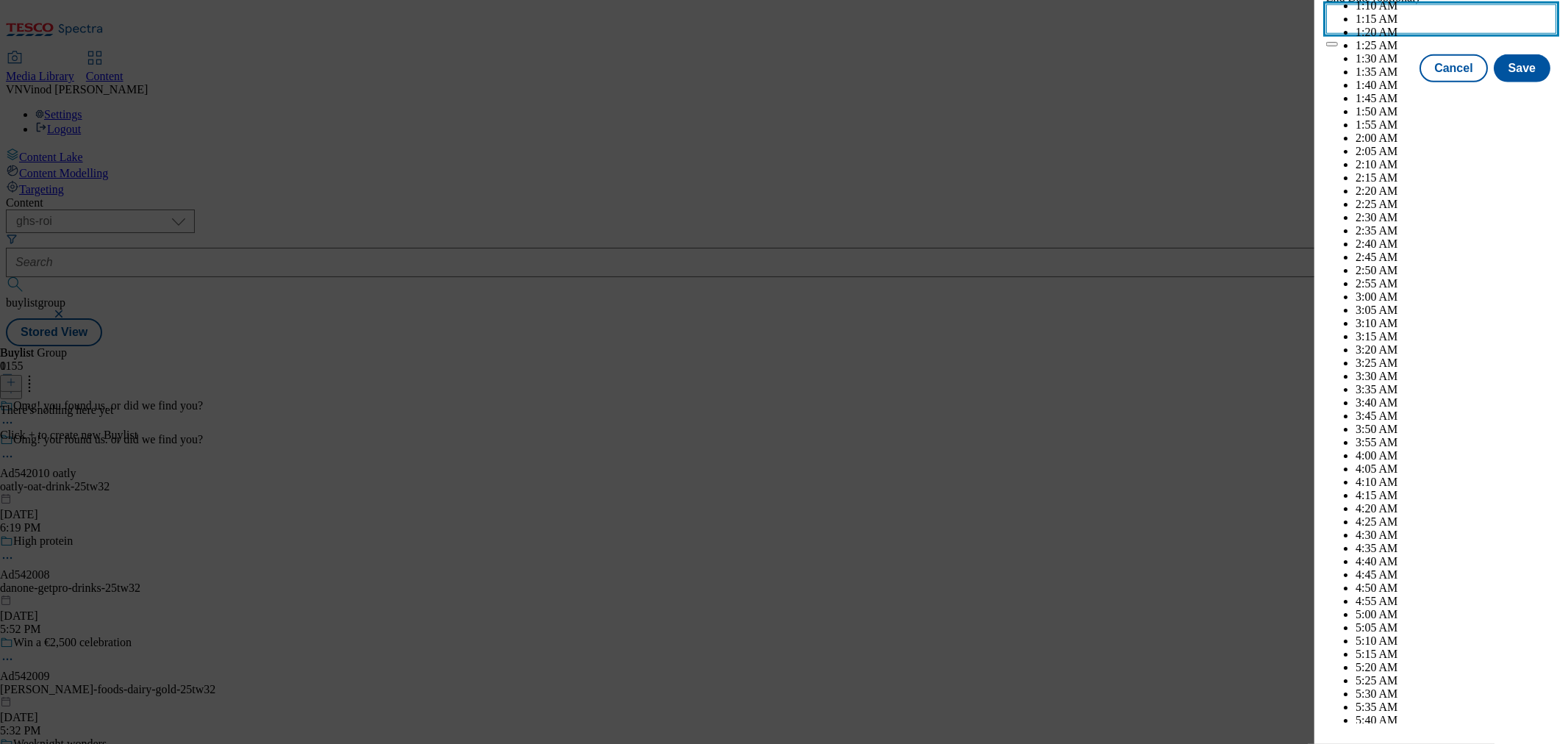
scroll to position [5990, 0]
select select "December"
drag, startPoint x: 1354, startPoint y: 380, endPoint x: 1408, endPoint y: 482, distance: 115.4
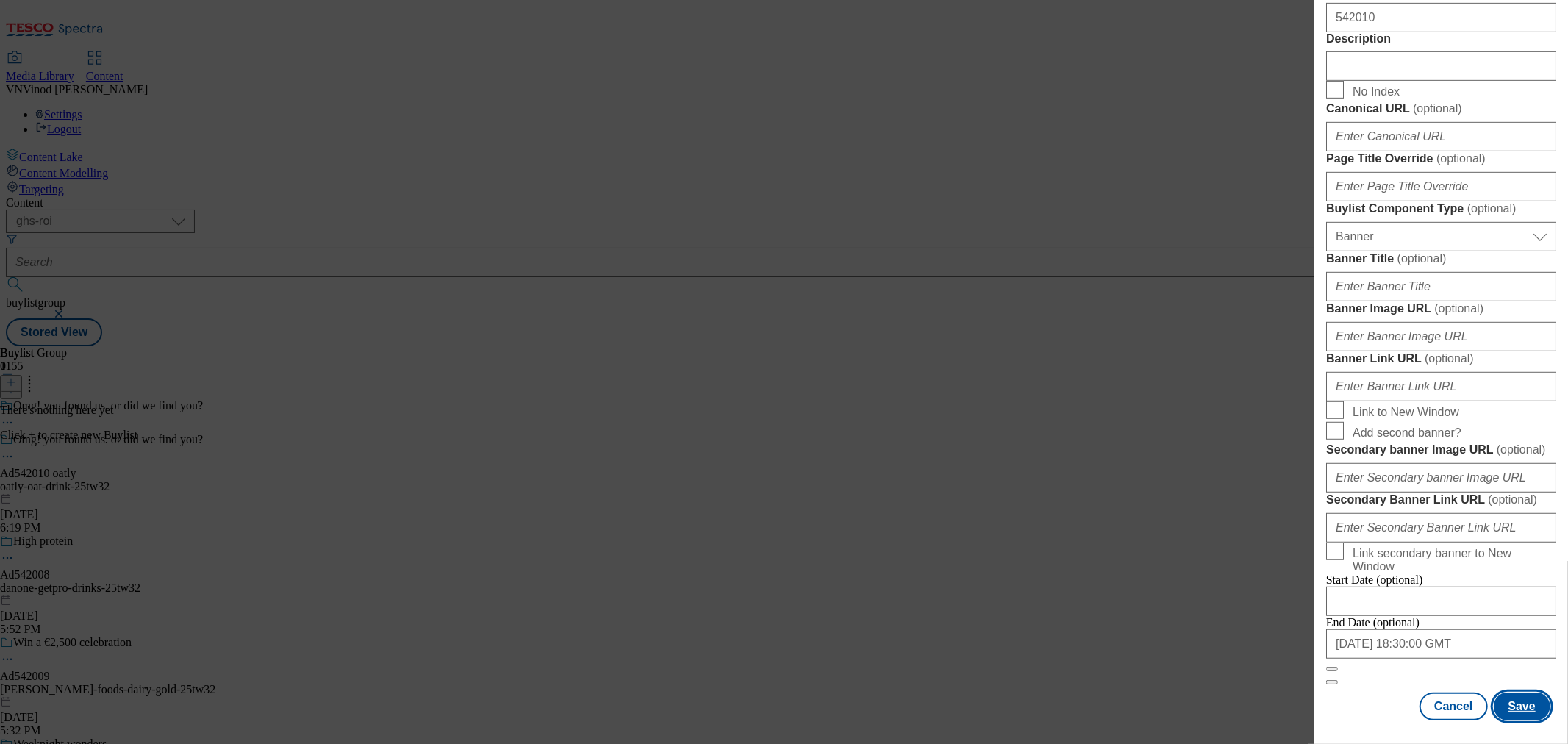
click at [1505, 692] on button "Save" at bounding box center [1522, 706] width 56 height 28
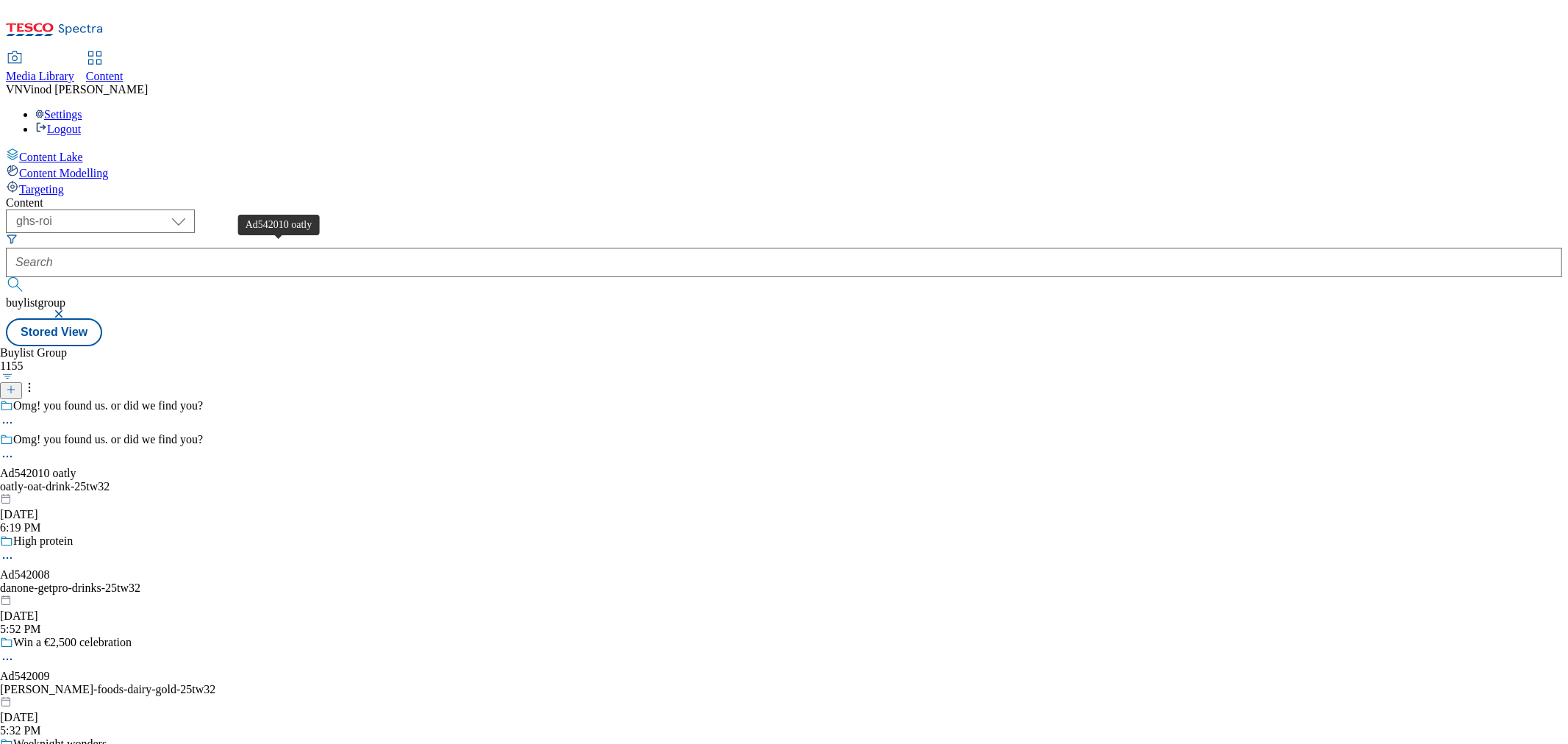
click at [77, 467] on div "Ad542010 oatly" at bounding box center [38, 473] width 77 height 13
click at [50, 426] on div "Ad542010" at bounding box center [25, 432] width 50 height 13
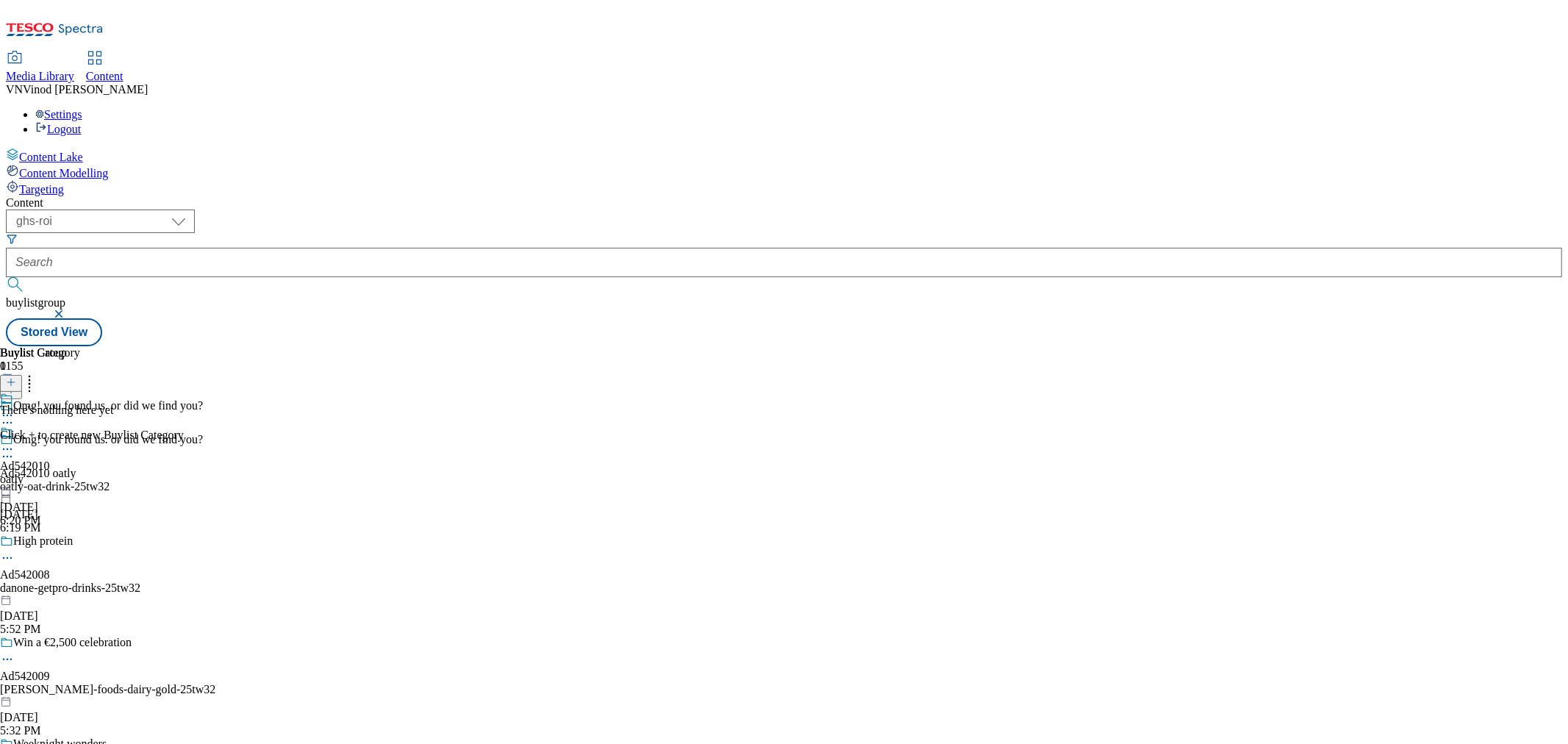
click at [16, 377] on icon at bounding box center [10, 382] width 10 height 10
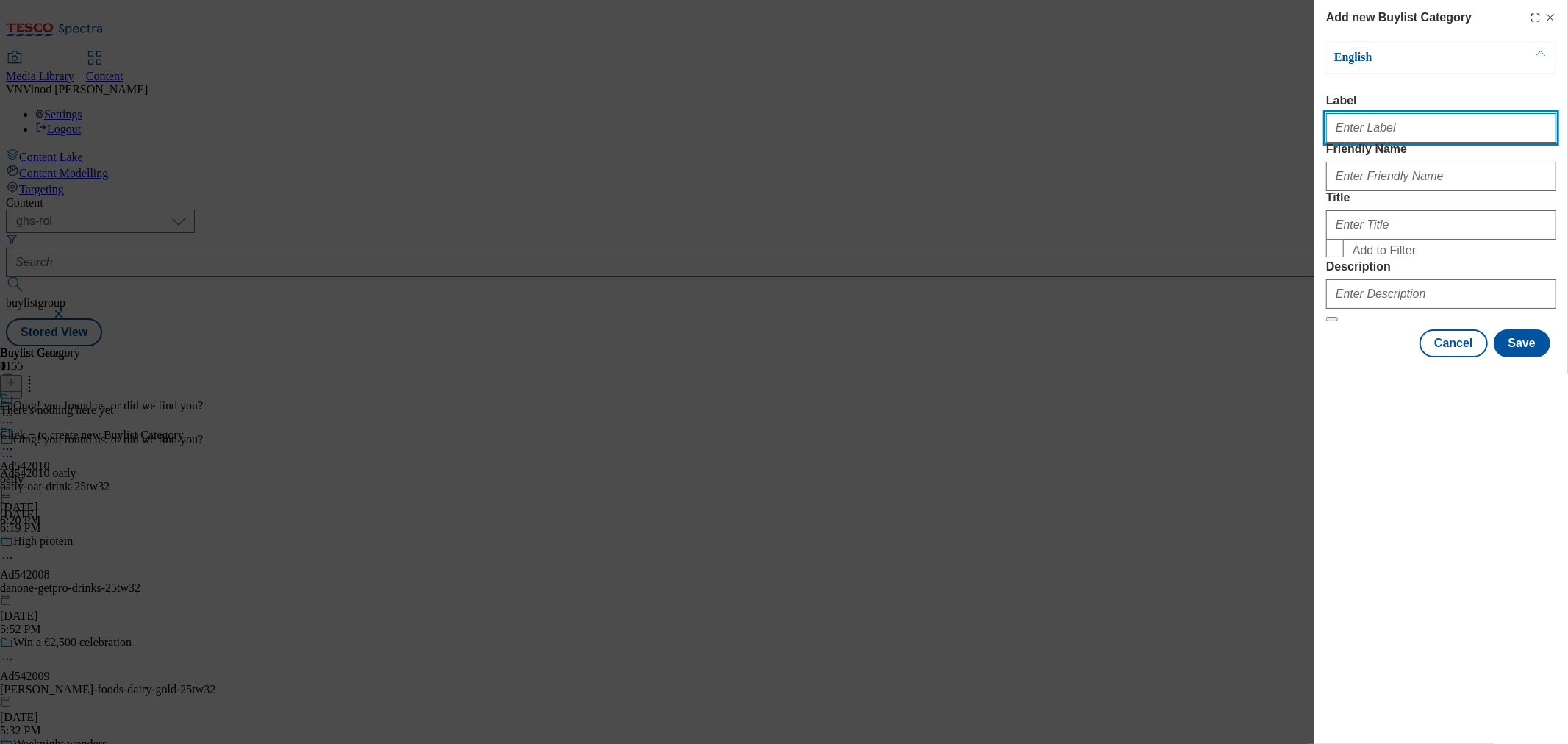
click at [1379, 141] on input "Label" at bounding box center [1442, 128] width 230 height 30
paste input "542010"
type input "Ad542010"
drag, startPoint x: 1140, startPoint y: 140, endPoint x: 1220, endPoint y: 147, distance: 80.3
click at [1140, 140] on div "Add new Buylist Category English Label Ad542010 Friendly Name Title Add to Filt…" at bounding box center [784, 372] width 1568 height 744
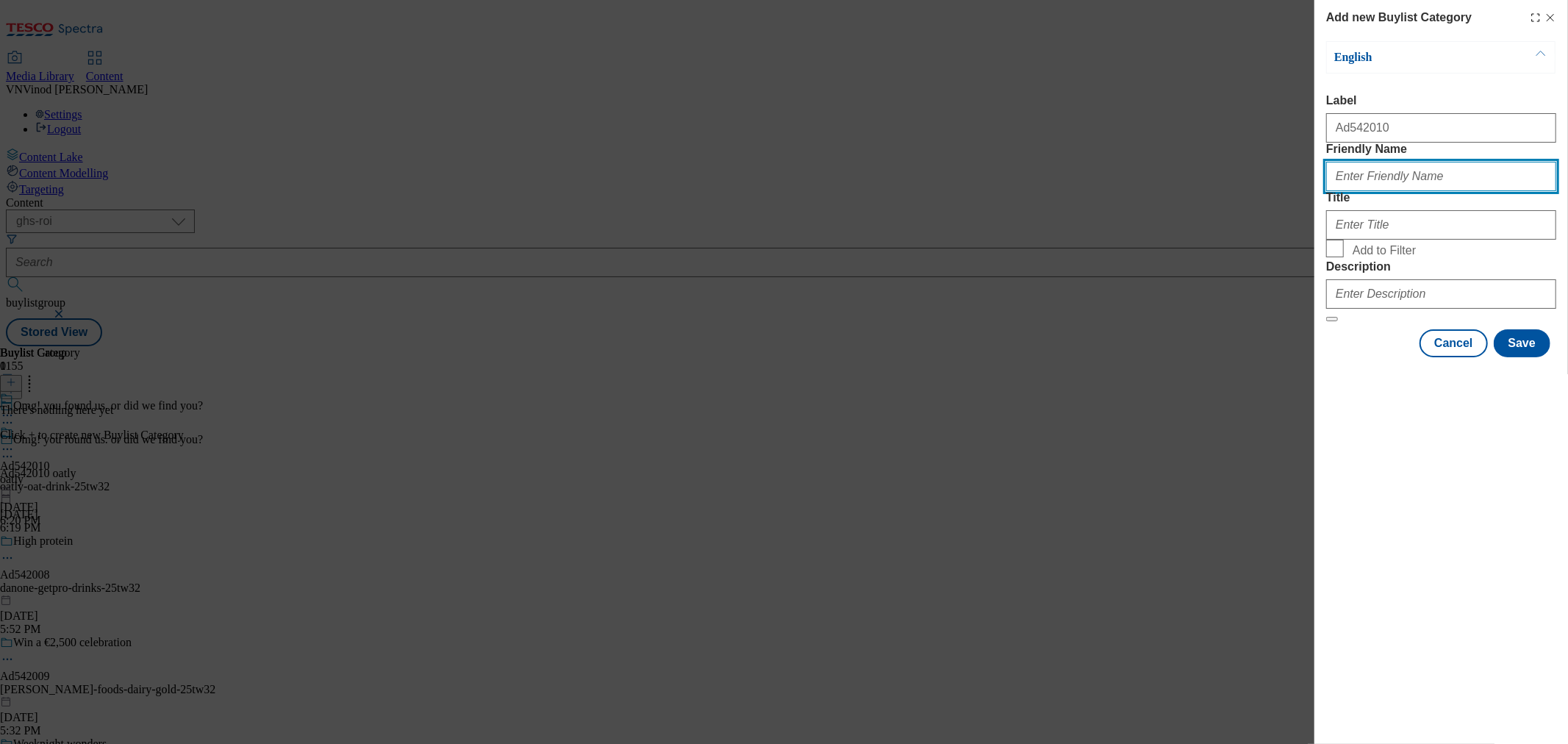
click at [1384, 191] on input "Friendly Name" at bounding box center [1442, 176] width 230 height 30
paste input "oatly-oat-drink"
type input "oatly-oat-drink"
click at [1029, 112] on div "Add new Buylist Category English Label Ad542010 Friendly Name oatly-oat-drink T…" at bounding box center [784, 372] width 1568 height 744
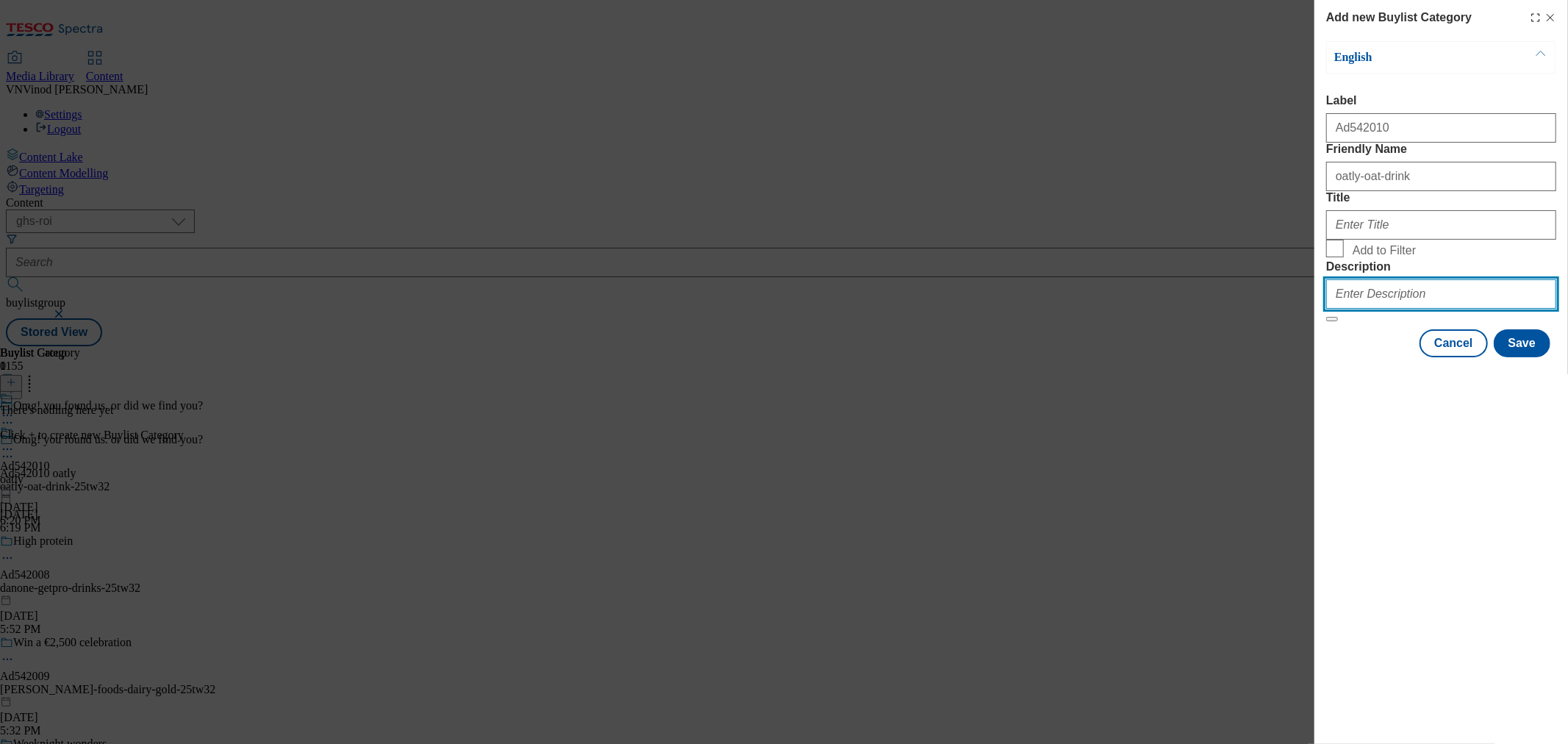
click at [1360, 308] on input "Description" at bounding box center [1442, 294] width 230 height 30
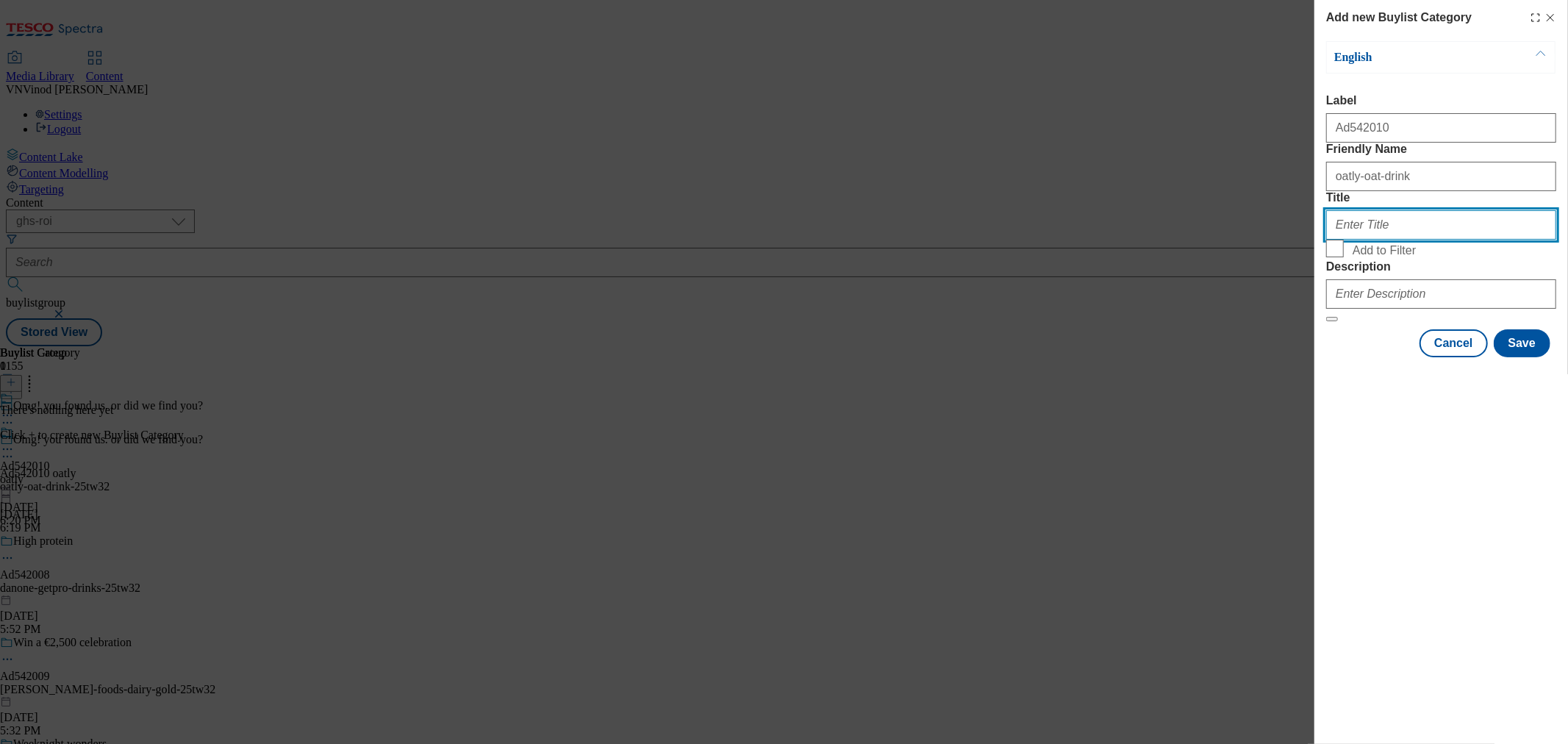
click at [1377, 240] on input "Title" at bounding box center [1442, 225] width 230 height 30
paste input "OATLYUKLIMITED"
type input "OATLYUKLIMITED"
click at [1354, 322] on form "Label Ad542010 Friendly Name oatly-oat-drink Title OATLYUKLIMITED Add to Filter…" at bounding box center [1442, 208] width 230 height 228
click at [1356, 308] on div "Modal" at bounding box center [1442, 291] width 230 height 35
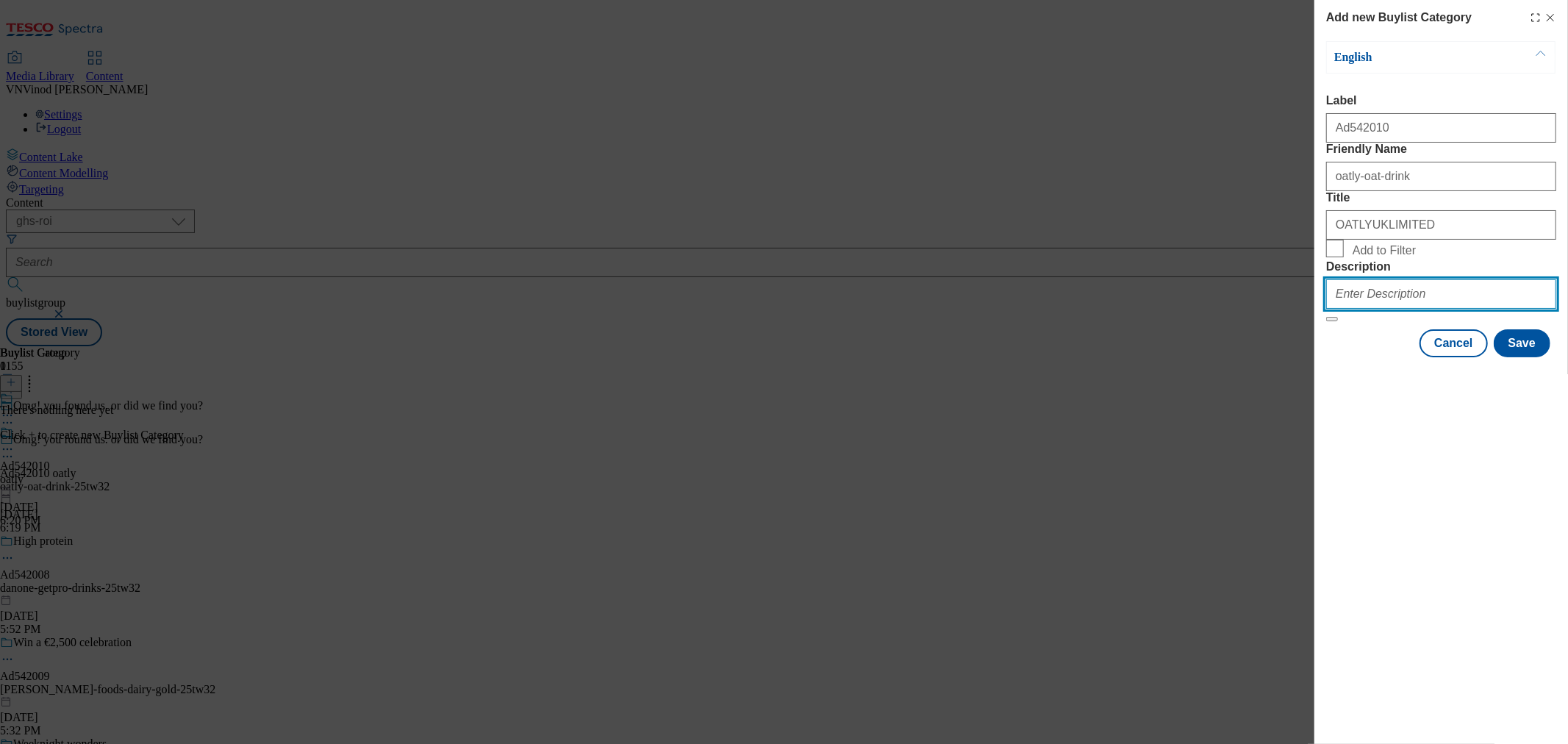
click at [1363, 308] on input "Description" at bounding box center [1442, 294] width 230 height 30
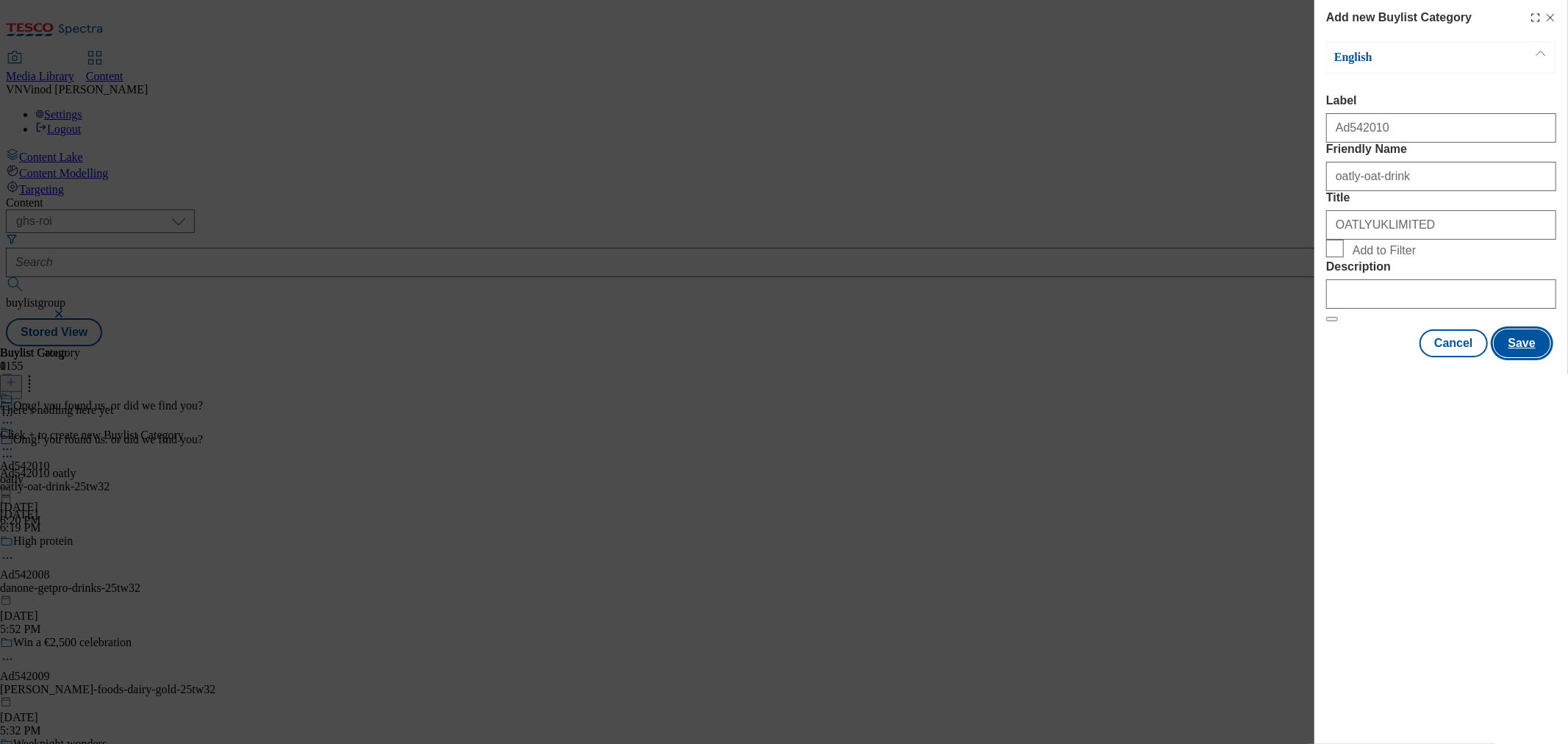
click at [1527, 358] on button "Save" at bounding box center [1522, 343] width 56 height 28
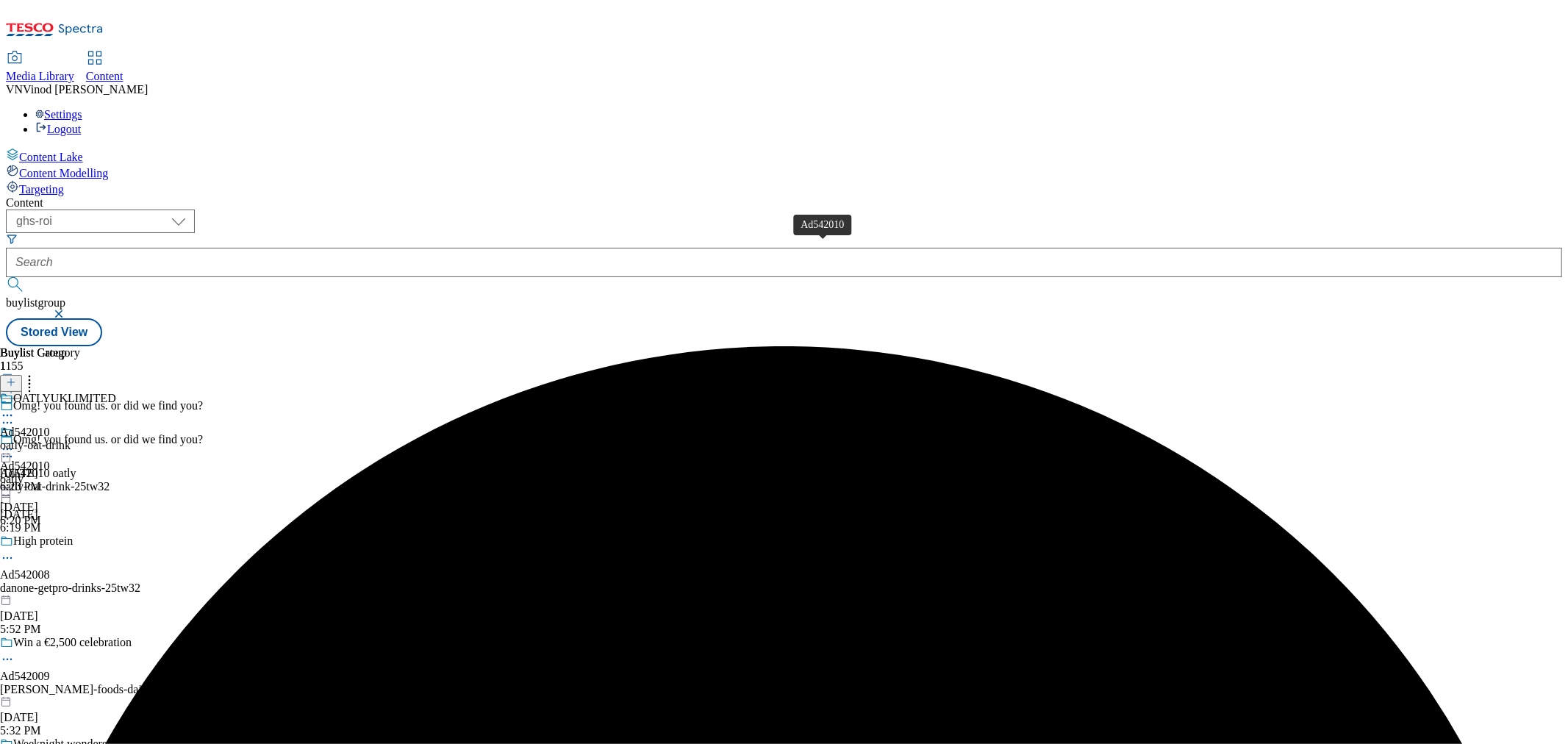
click at [50, 426] on div "Ad542010" at bounding box center [25, 432] width 50 height 13
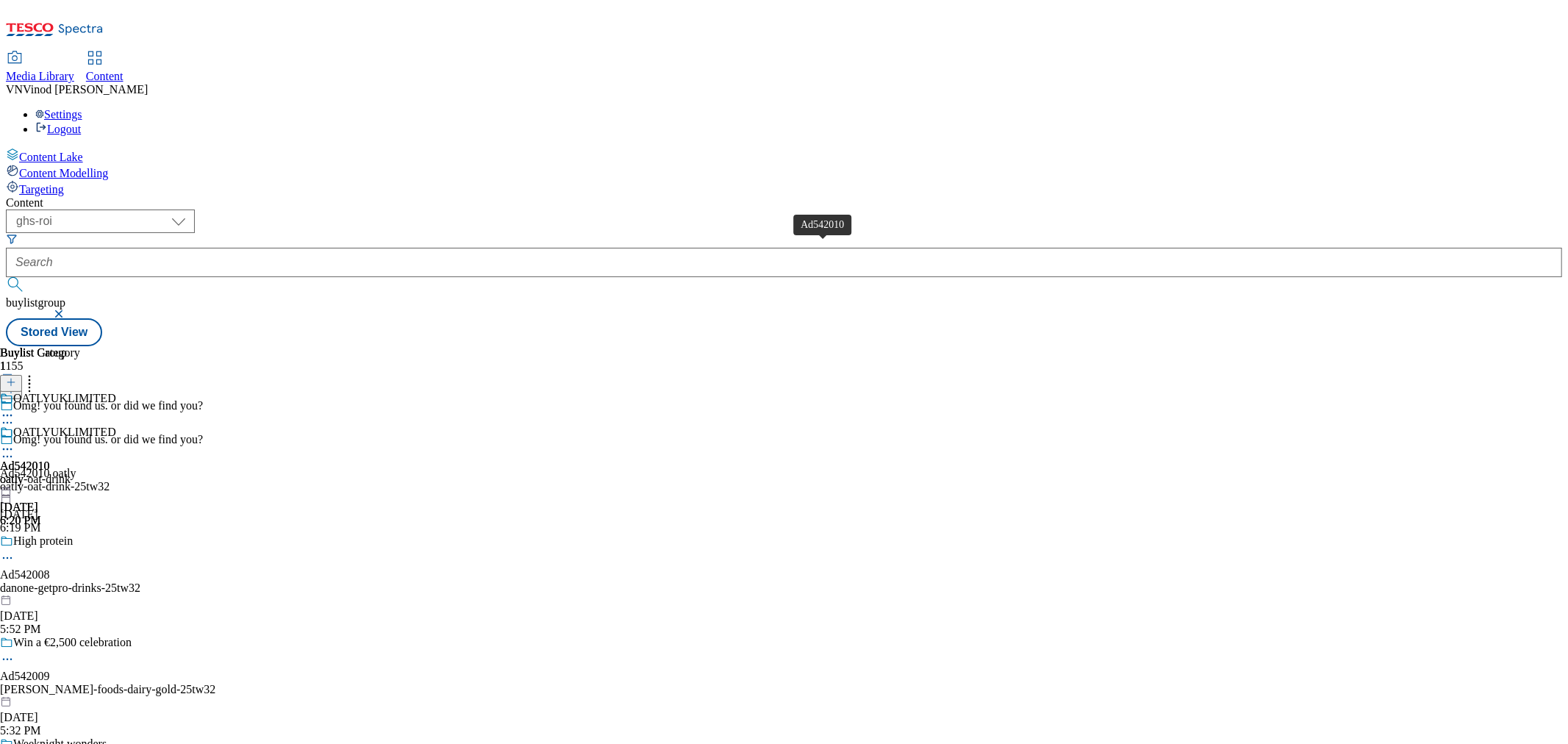
click at [50, 460] on div "Ad542010" at bounding box center [25, 466] width 50 height 13
click at [16, 377] on icon at bounding box center [10, 382] width 10 height 10
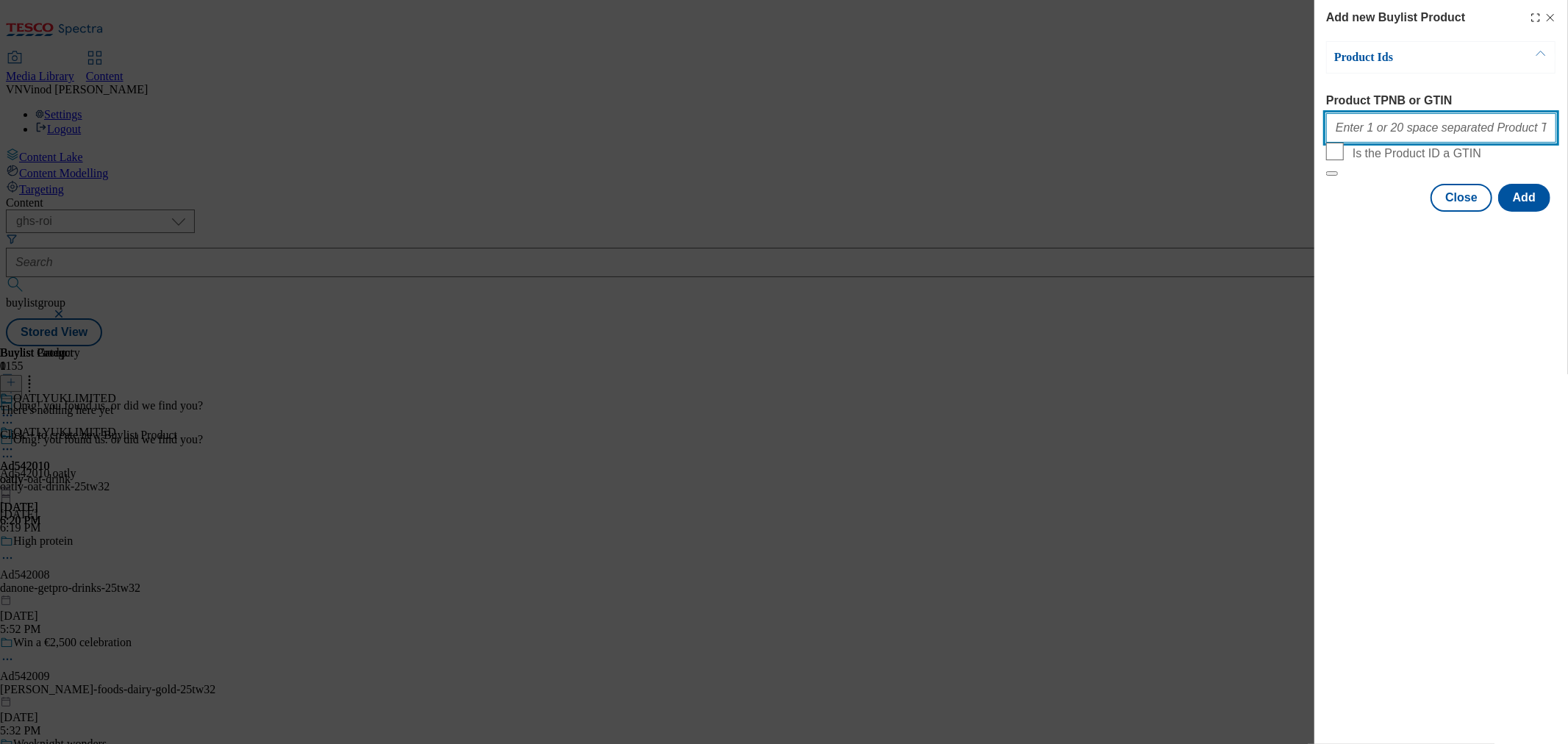
click at [1437, 122] on input "Product TPNB or GTIN" at bounding box center [1442, 128] width 230 height 30
paste input "85149668 85954325 90727410"
type input "85149668 85954325 90727410"
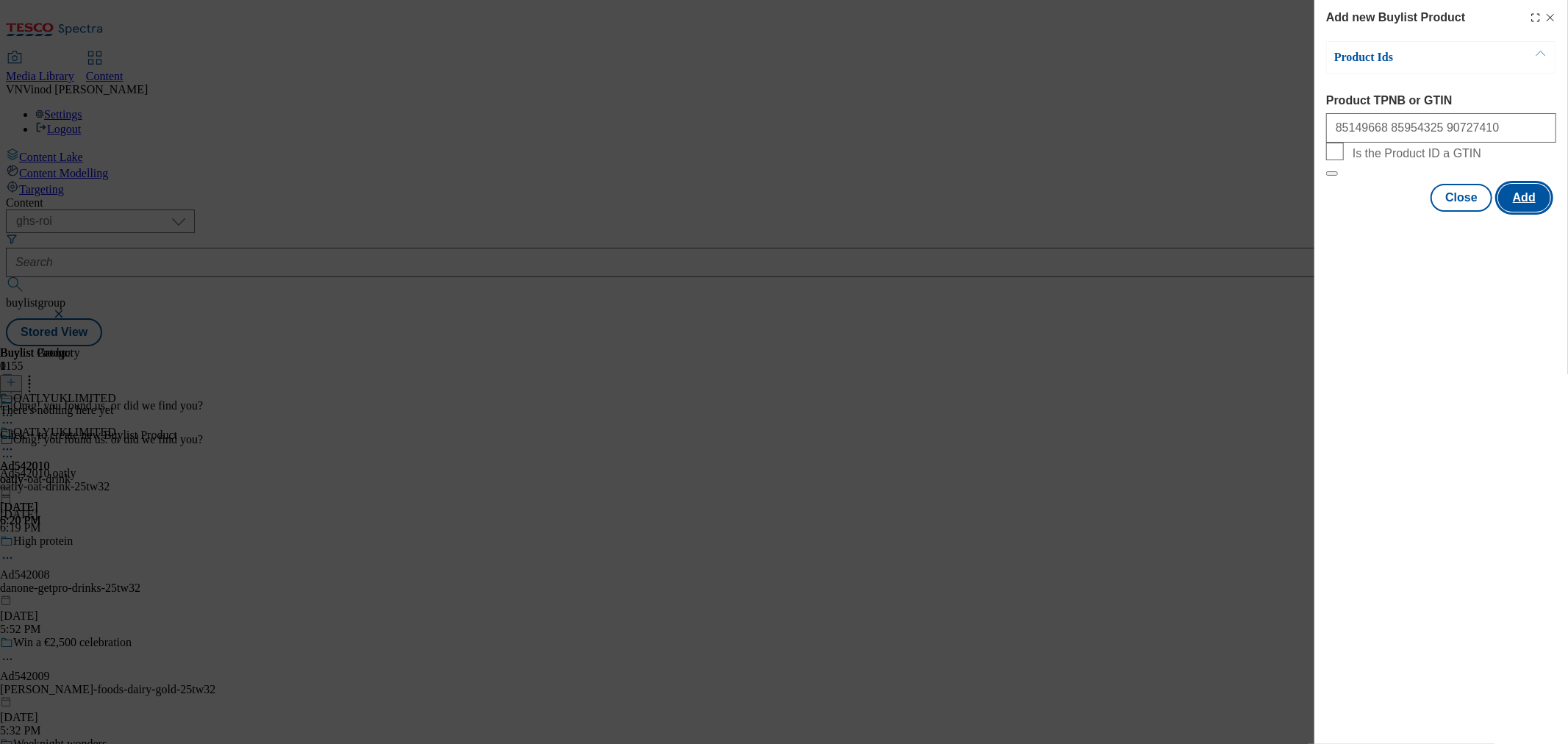
click at [1534, 212] on button "Add" at bounding box center [1525, 197] width 52 height 28
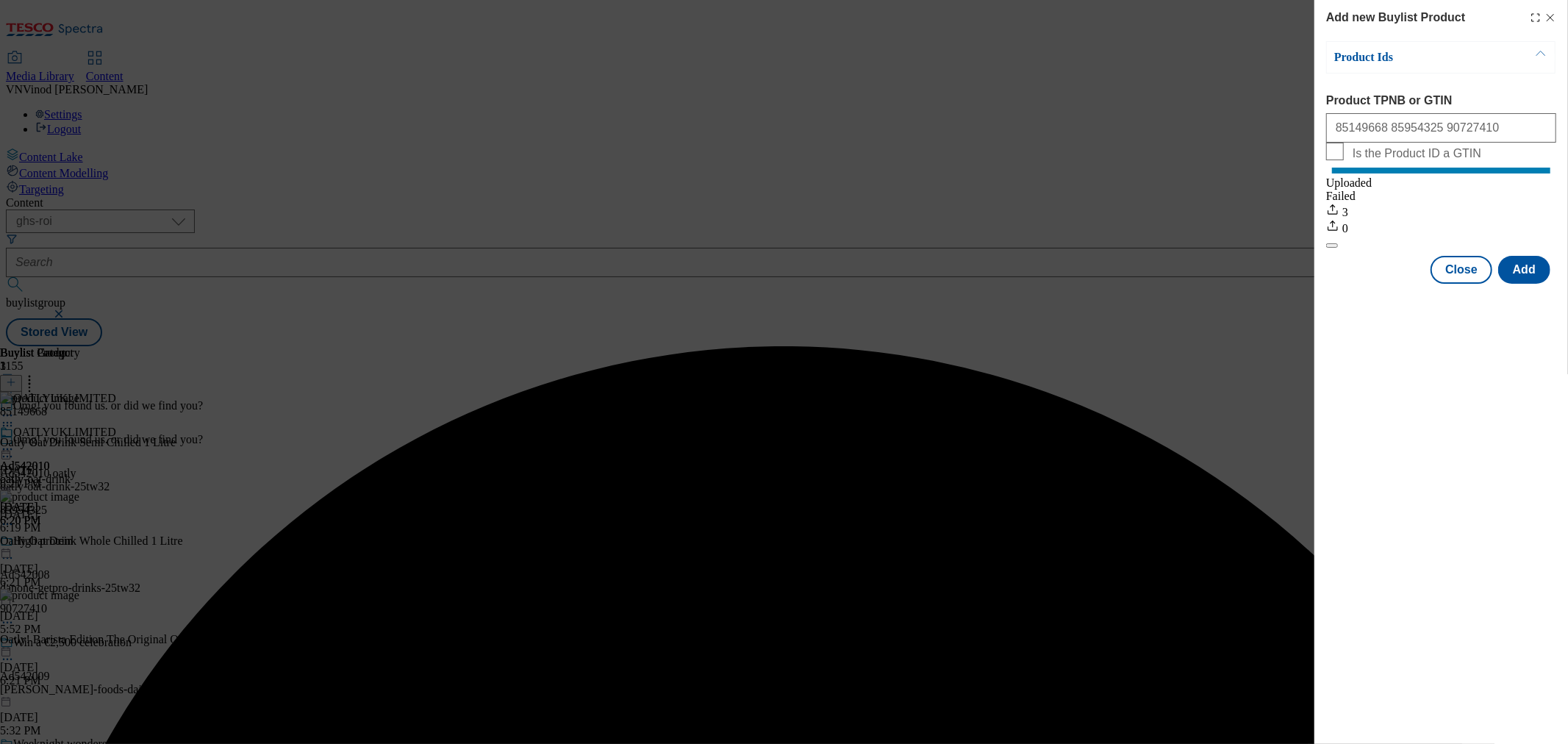
click at [1553, 346] on div "Success - Job created 32dc8e95-930e-434a-820c-d0bc4602d243 successfully" at bounding box center [784, 346] width 1557 height 0
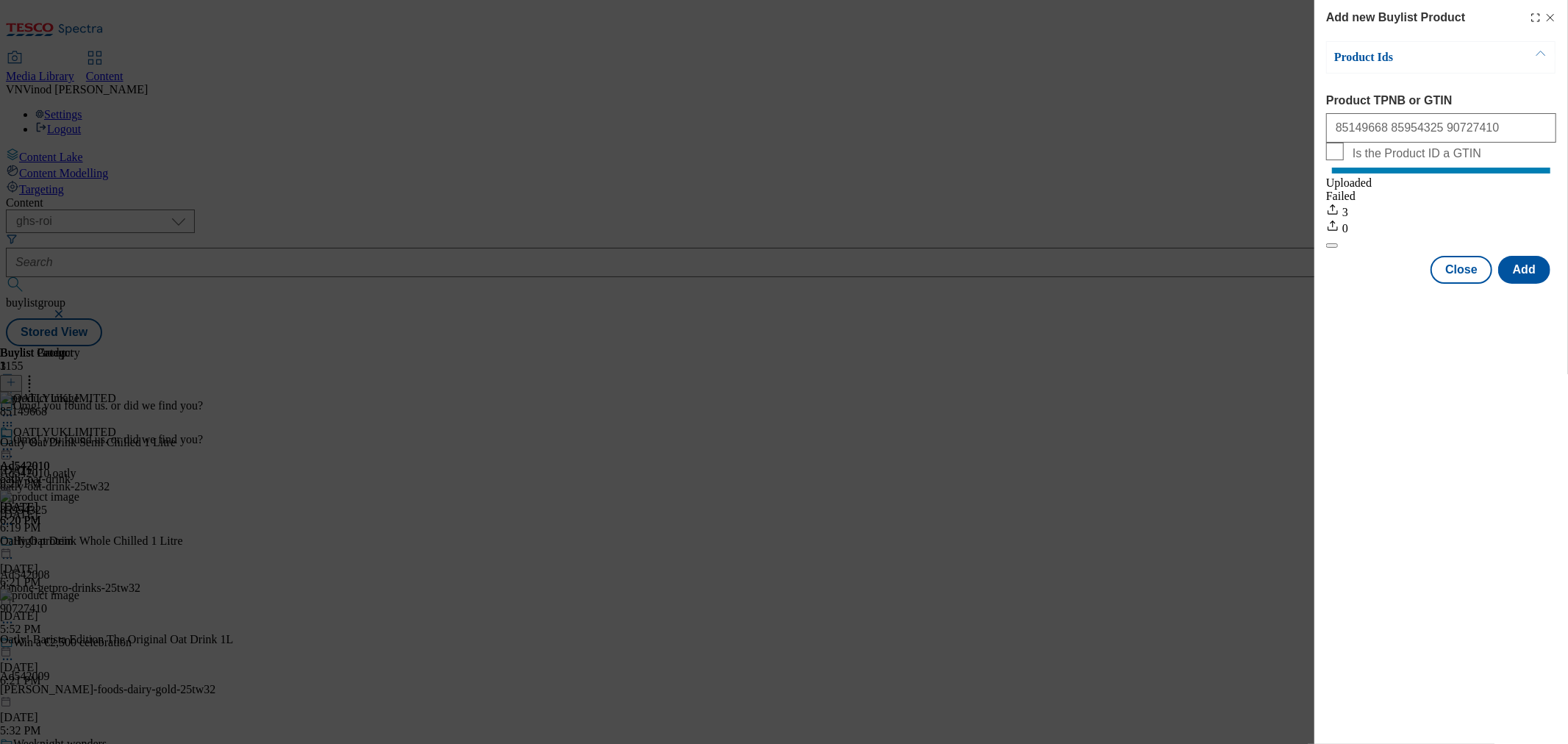
click at [1553, 15] on line "Modal" at bounding box center [1551, 18] width 6 height 6
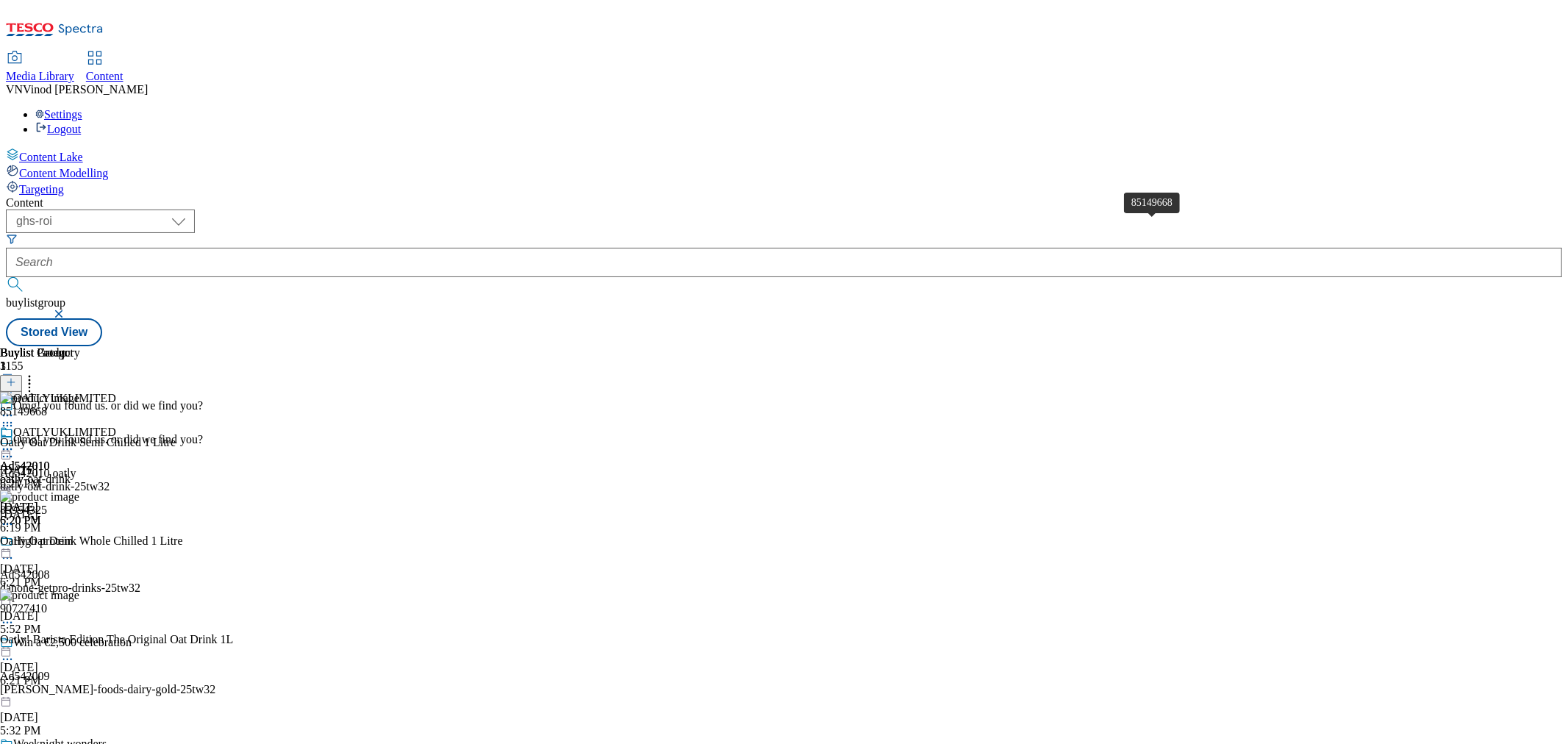
click at [47, 405] on span "85149668" at bounding box center [23, 411] width 47 height 13
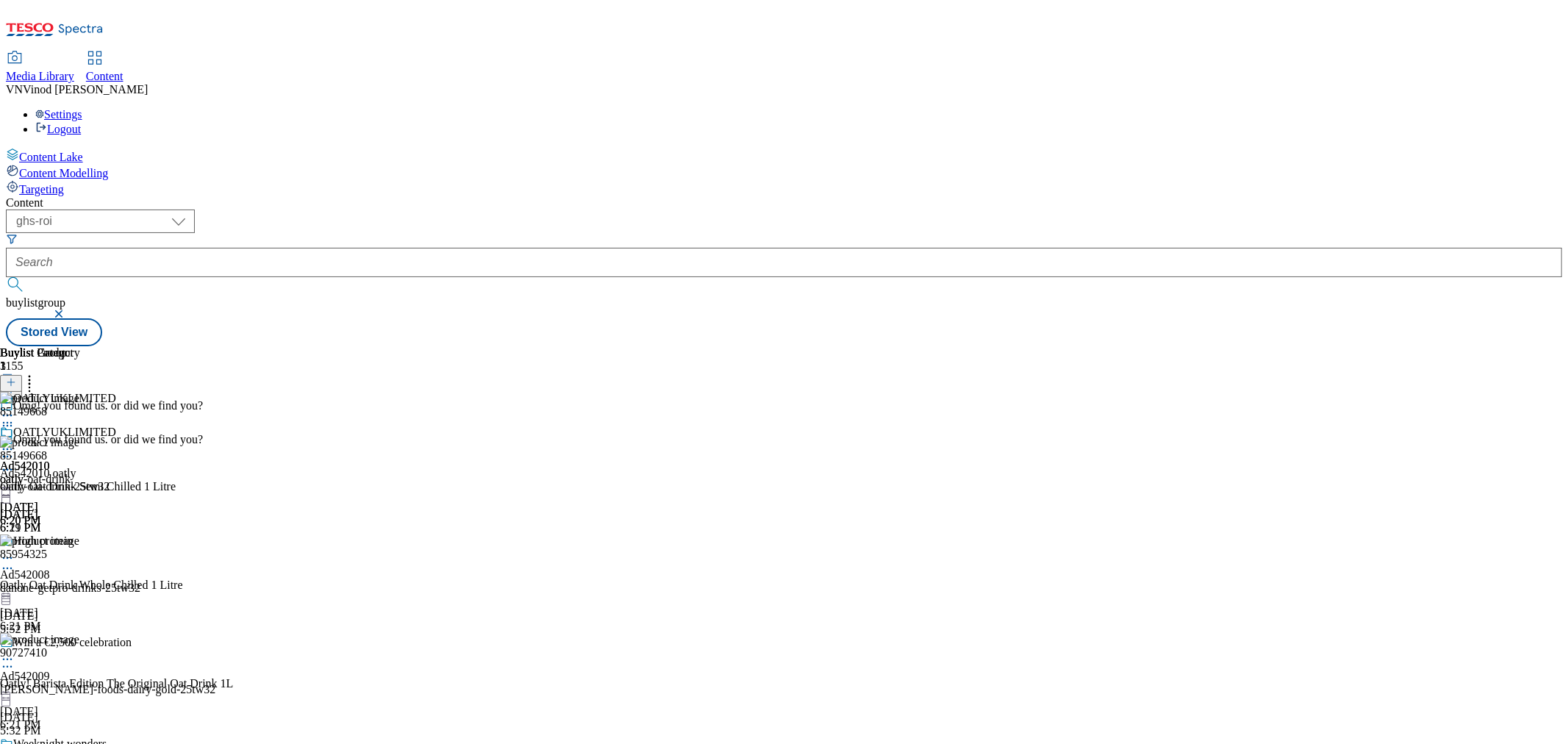
click at [176, 480] on div "Oatly Oat Drink Semi Chilled 1 Litre" at bounding box center [88, 486] width 176 height 13
copy div "Oatly Oat Drink Semi Chilled 1 Litre"
click at [5, 456] on circle at bounding box center [4, 457] width 2 height 2
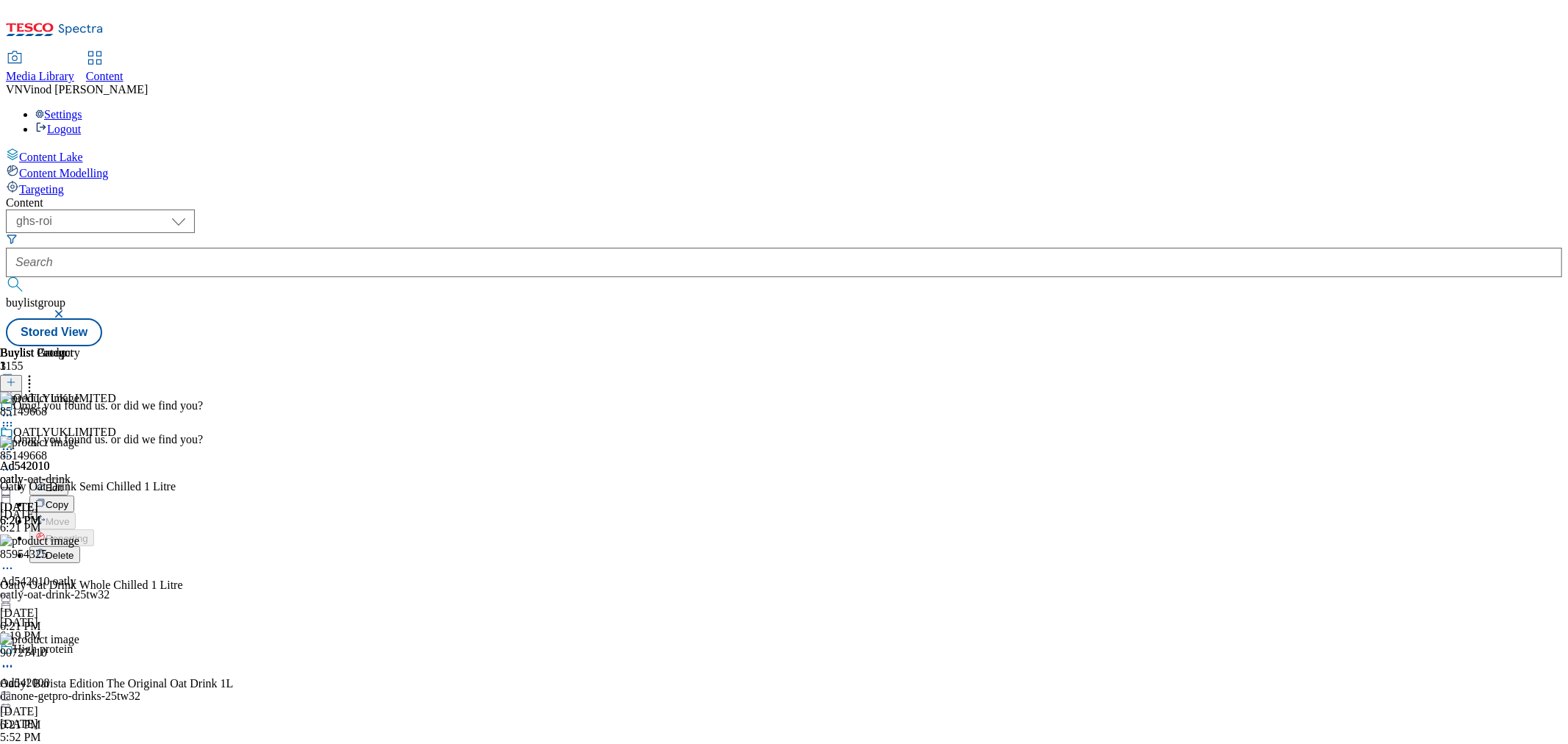
click at [68, 478] on button "Edit" at bounding box center [49, 486] width 39 height 17
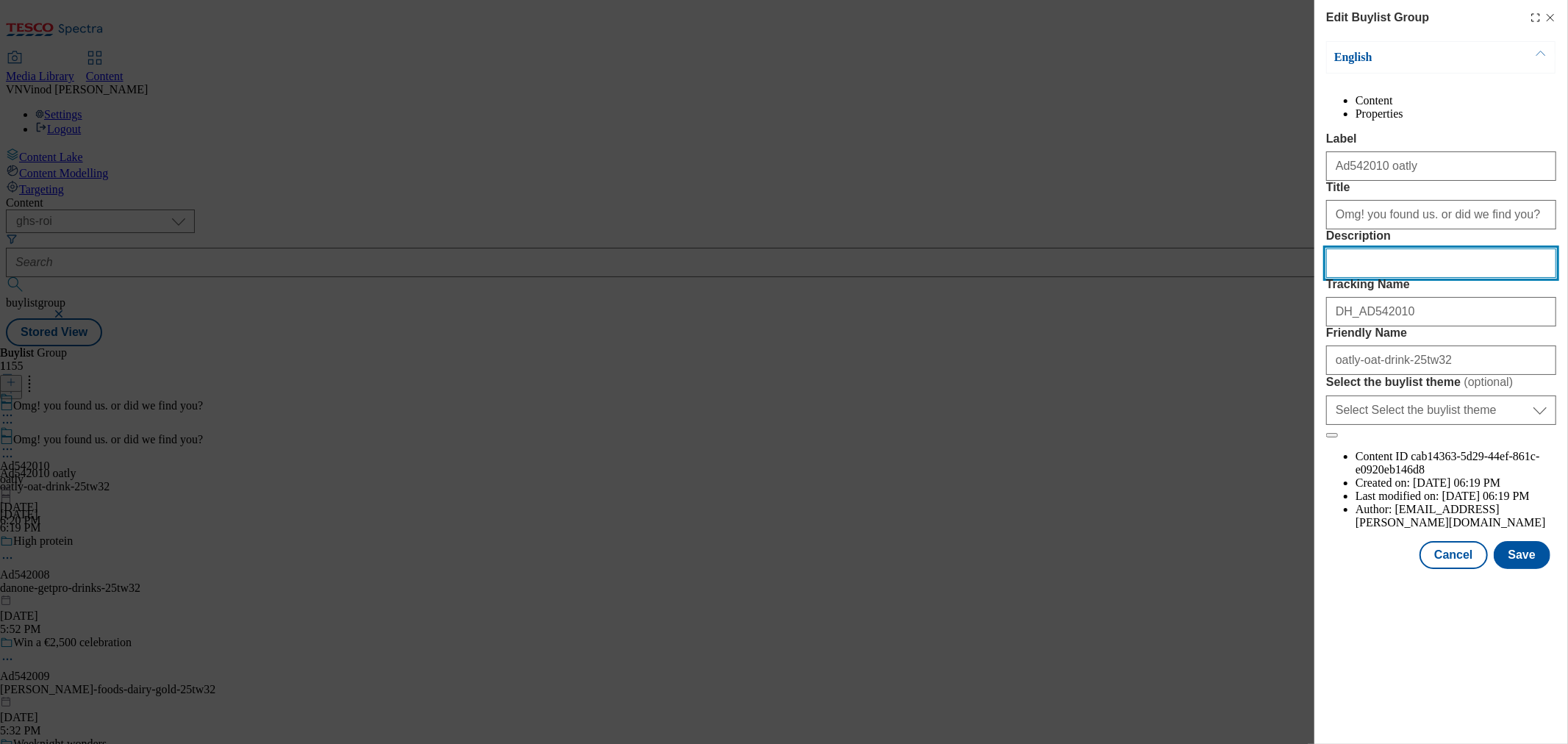
click at [1376, 278] on input "Description" at bounding box center [1442, 263] width 230 height 30
paste input "Oatly Oat Drink Semi Chilled 1 Litre"
type input "Oatly Oat Drink Semi Chilled 1 Litre"
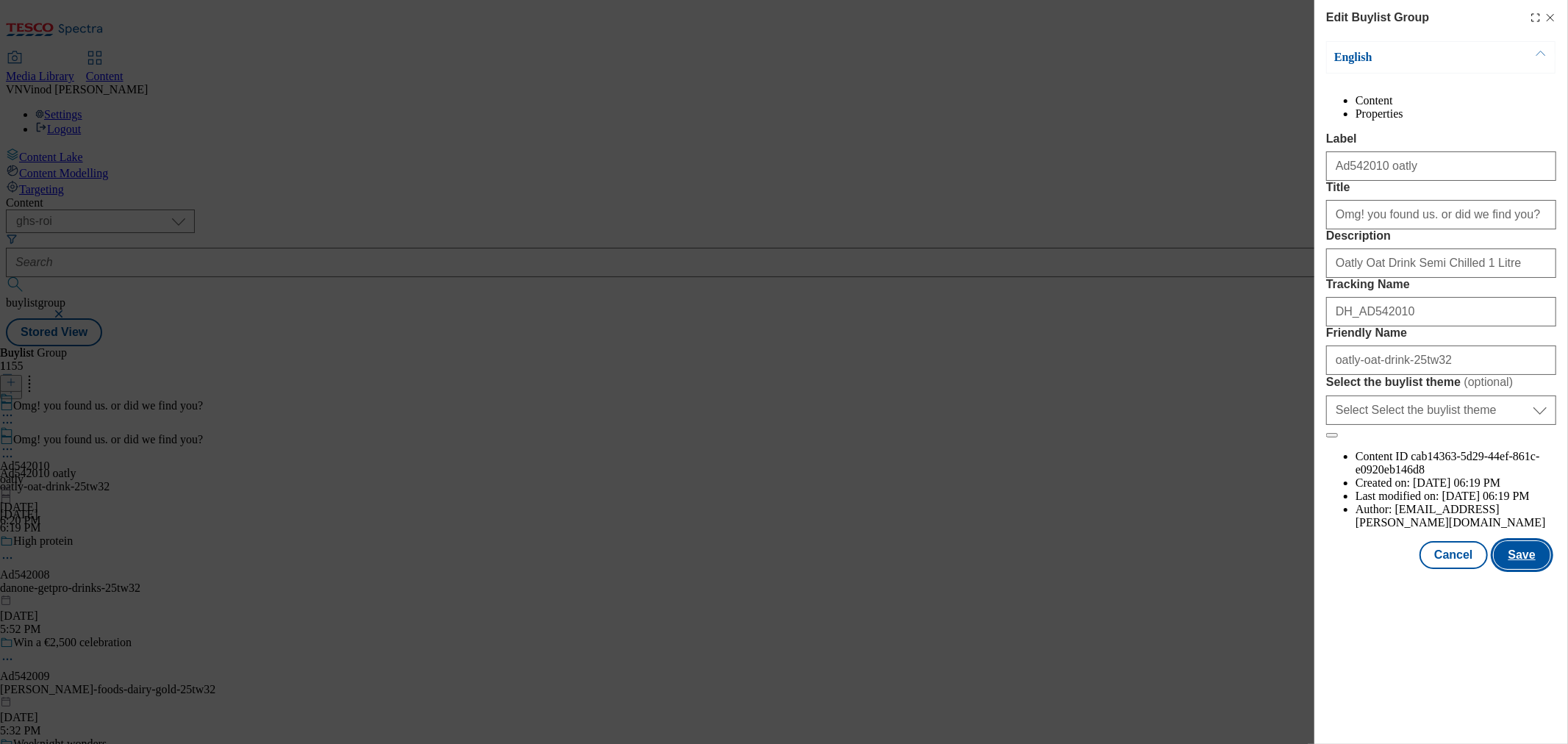
click at [1520, 569] on button "Save" at bounding box center [1522, 555] width 56 height 28
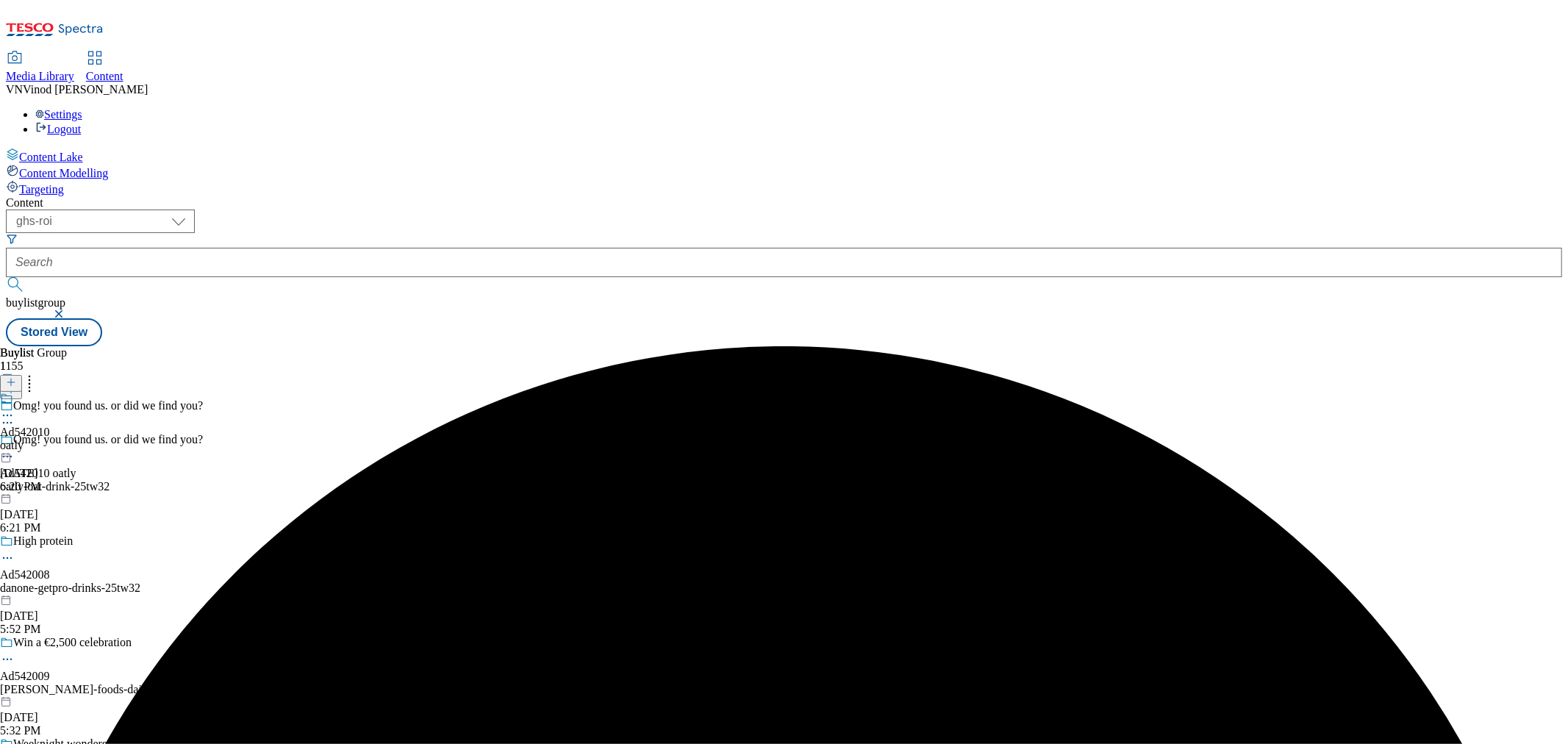
click at [14, 408] on icon at bounding box center [7, 415] width 14 height 14
click at [68, 437] on button "Edit" at bounding box center [49, 445] width 39 height 17
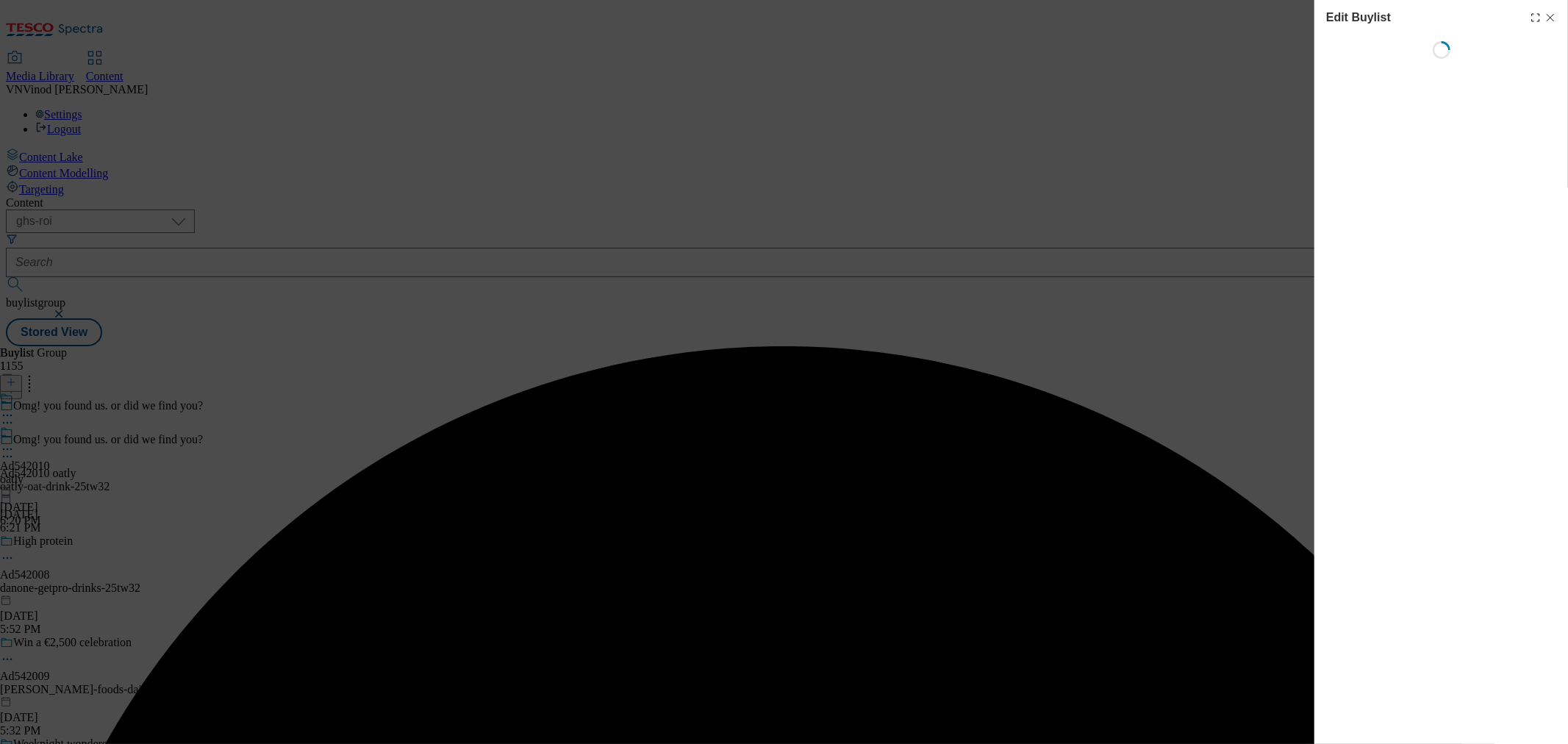
select select "tactical"
select select "supplier funded short term 1-3 weeks"
select select "dunnhumby"
select select "Banner"
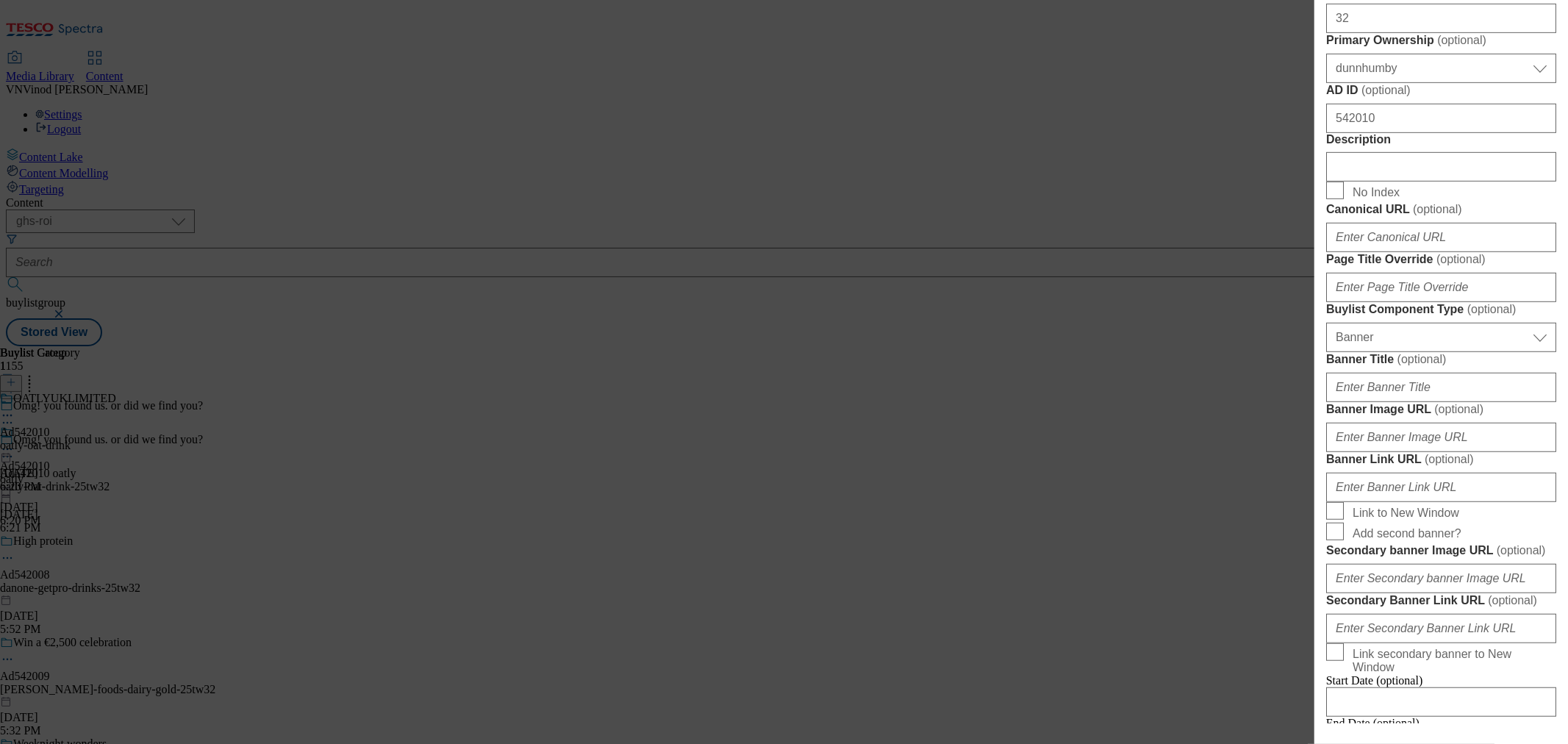
scroll to position [653, 0]
click at [1392, 181] on input "Description" at bounding box center [1442, 166] width 230 height 30
paste input "Oatly Oat Drink Semi Chilled 1 Litre"
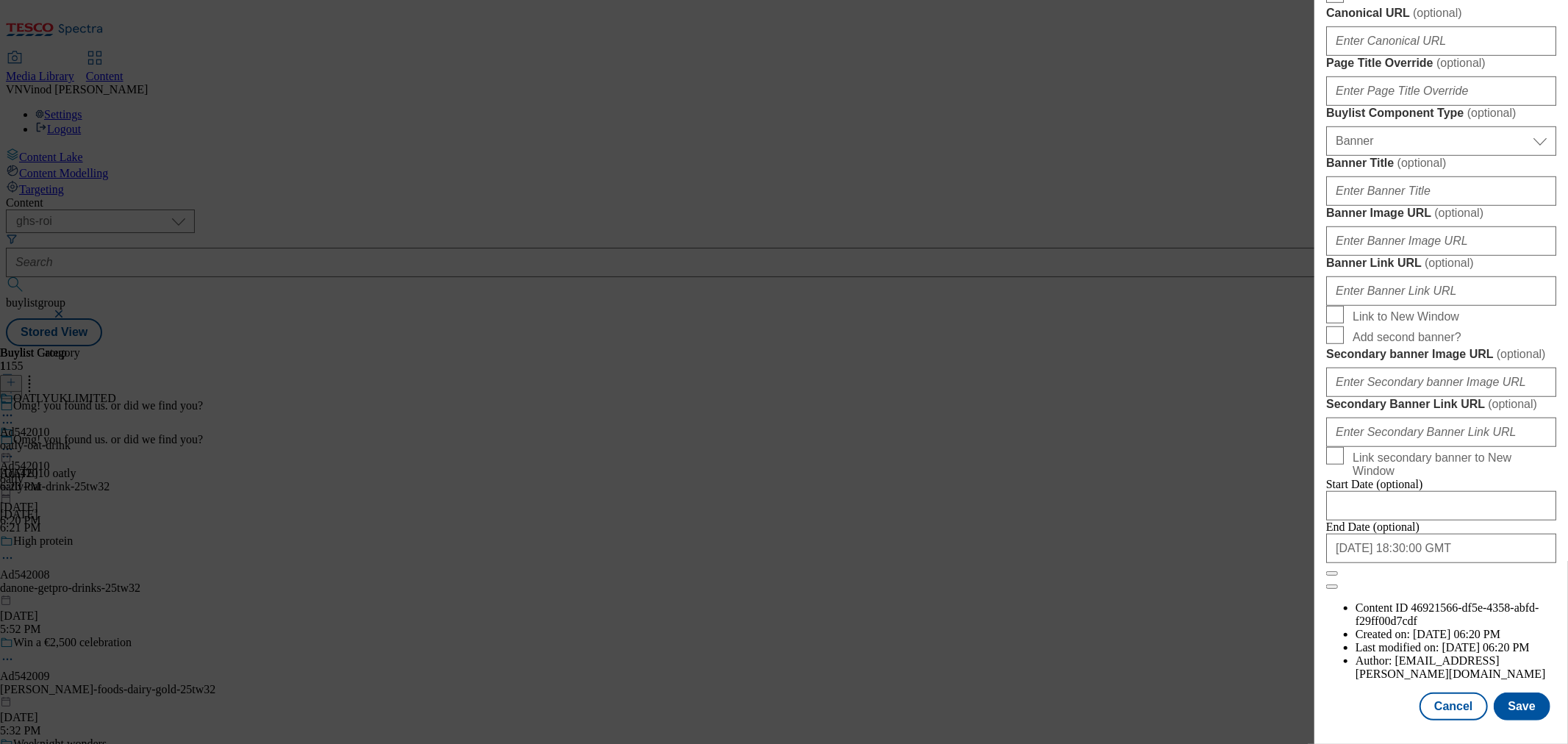
scroll to position [1404, 0]
type input "Oatly Oat Drink Semi Chilled 1 Litre"
click at [1519, 698] on button "Save" at bounding box center [1522, 706] width 56 height 28
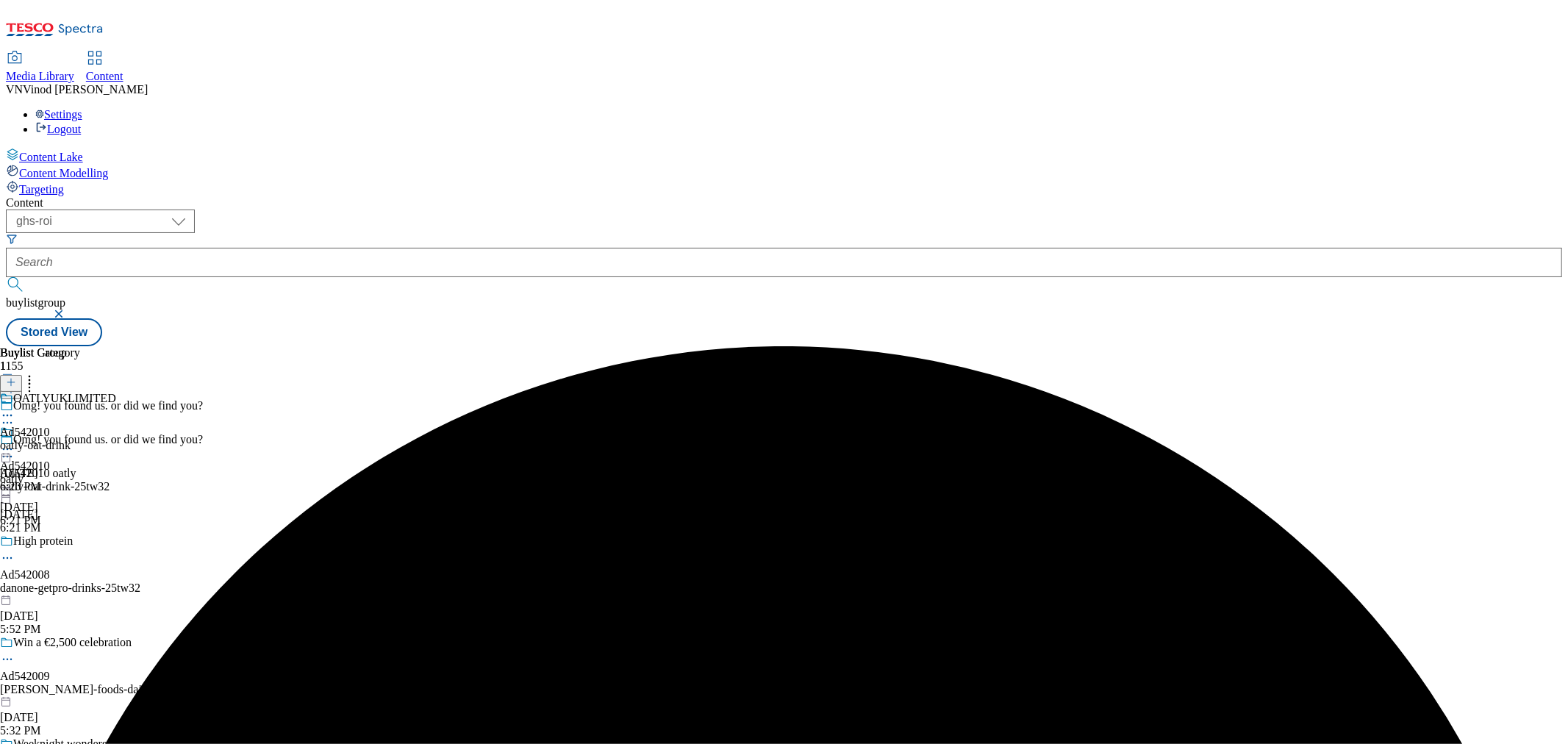
click at [14, 408] on icon at bounding box center [7, 415] width 14 height 14
click at [68, 437] on button "Edit" at bounding box center [49, 445] width 39 height 17
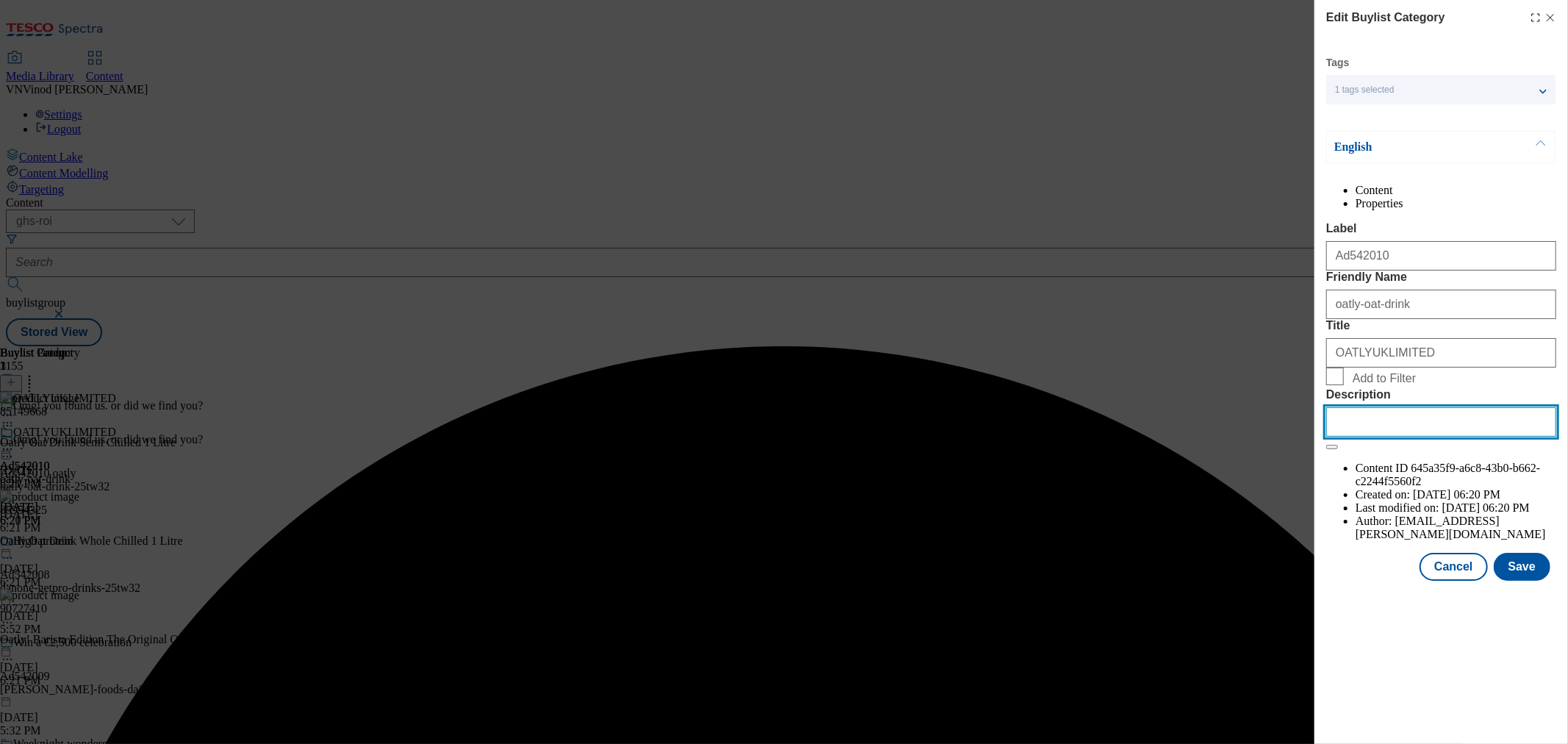
click at [1378, 436] on input "Description" at bounding box center [1442, 422] width 230 height 30
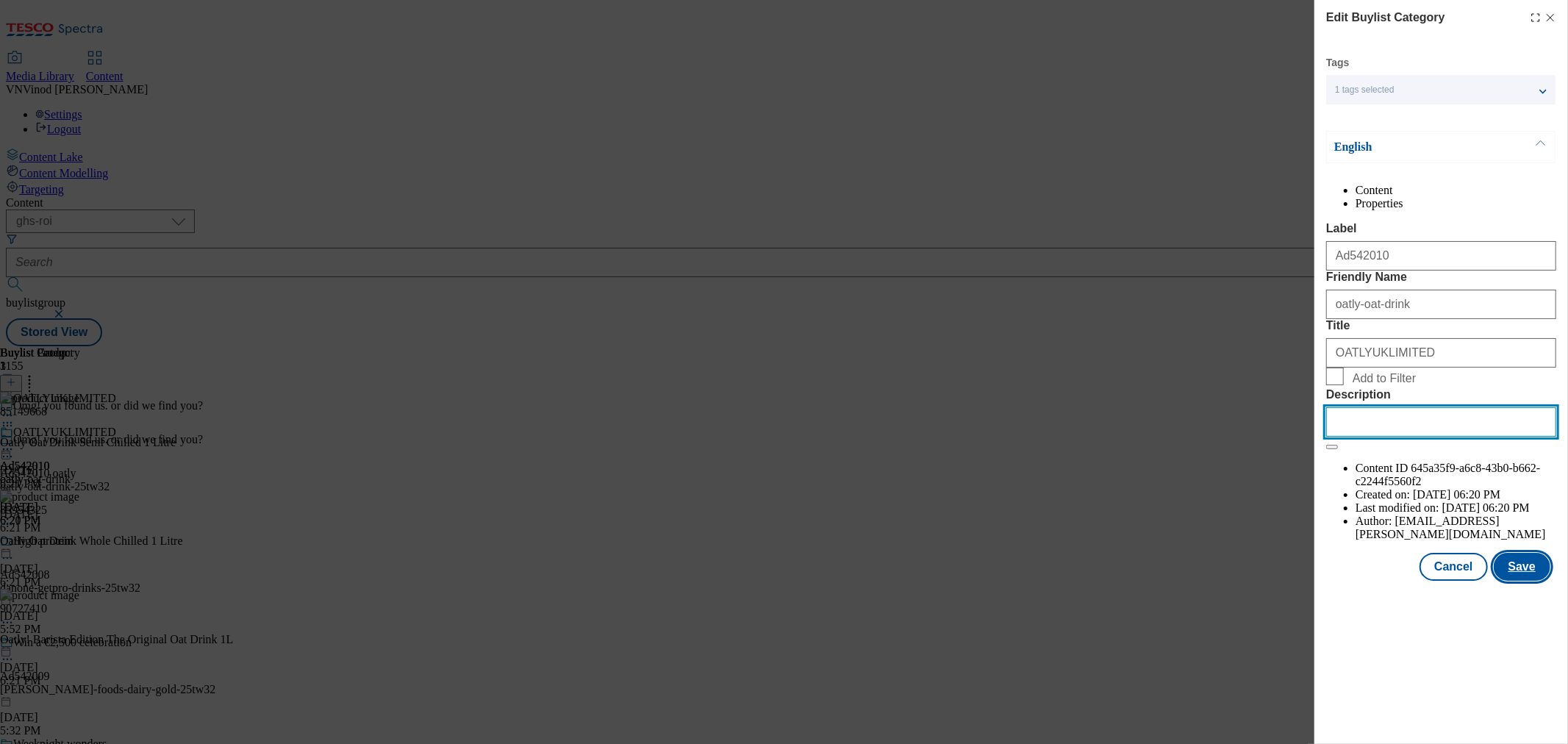
paste input "Oatly Oat Drink Semi Chilled 1 Litre"
type input "Oatly Oat Drink Semi Chilled 1 Litre"
click at [1530, 581] on button "Save" at bounding box center [1522, 567] width 56 height 28
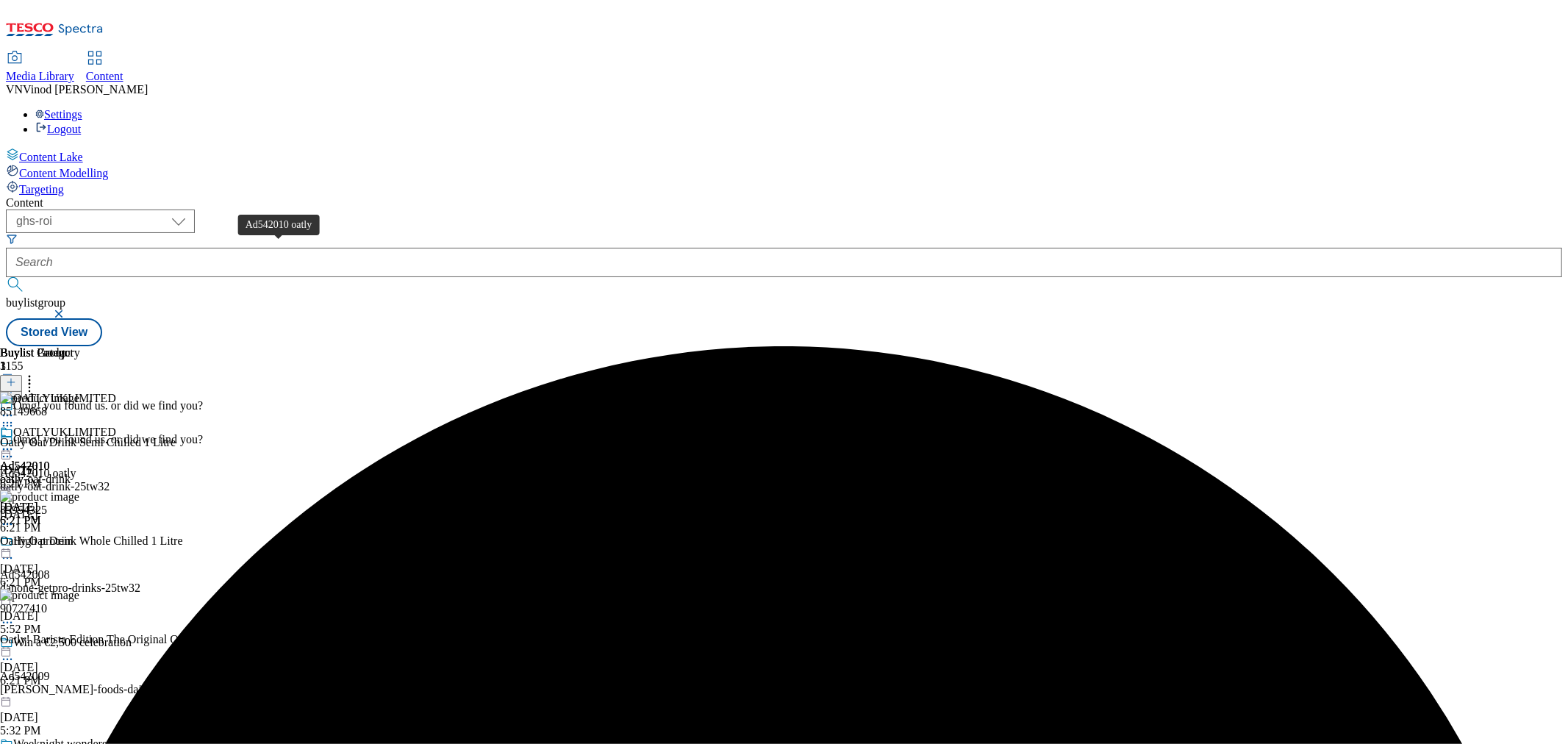
click at [77, 467] on div "Ad542010 oatly" at bounding box center [38, 473] width 77 height 13
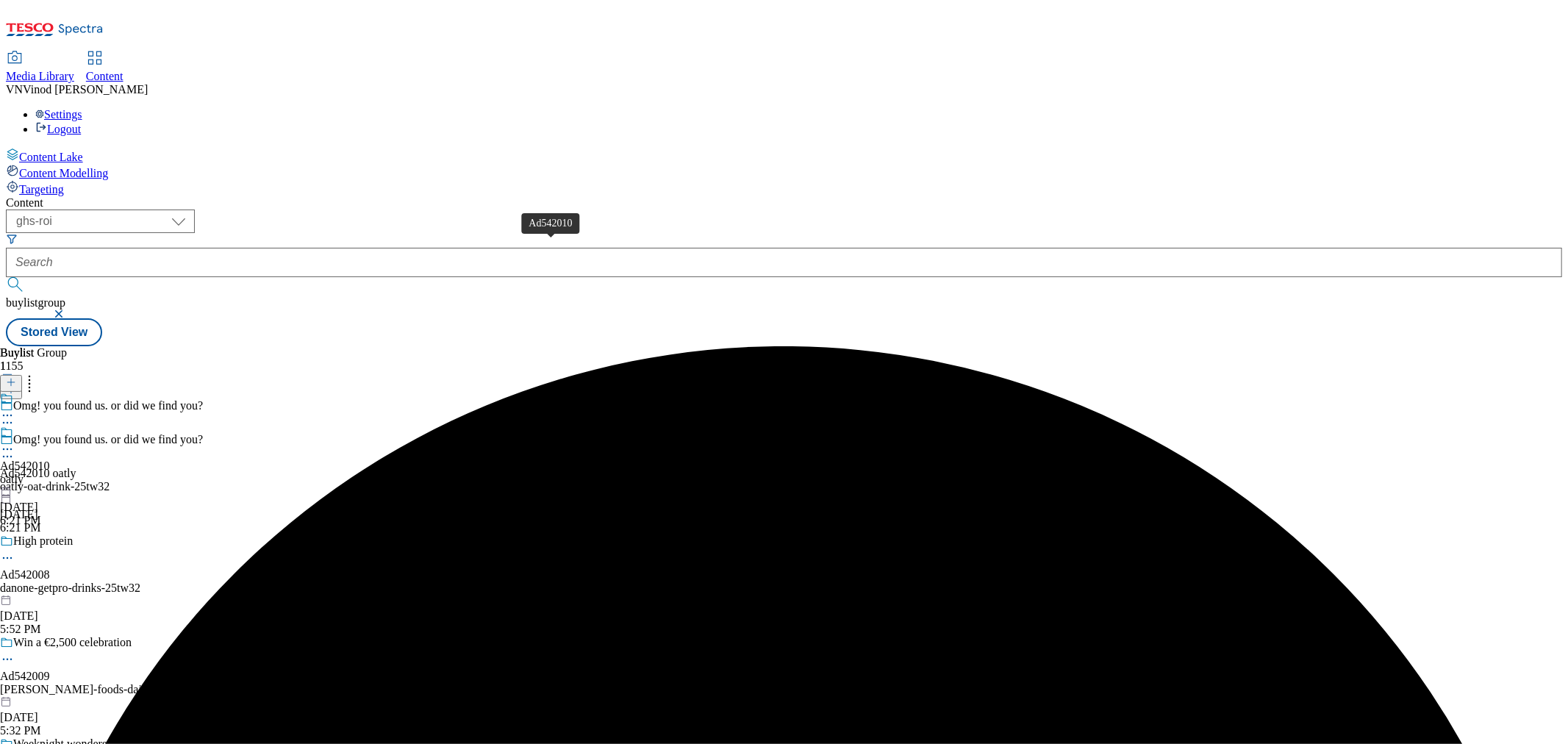
click at [50, 460] on div "Ad542010" at bounding box center [25, 466] width 50 height 13
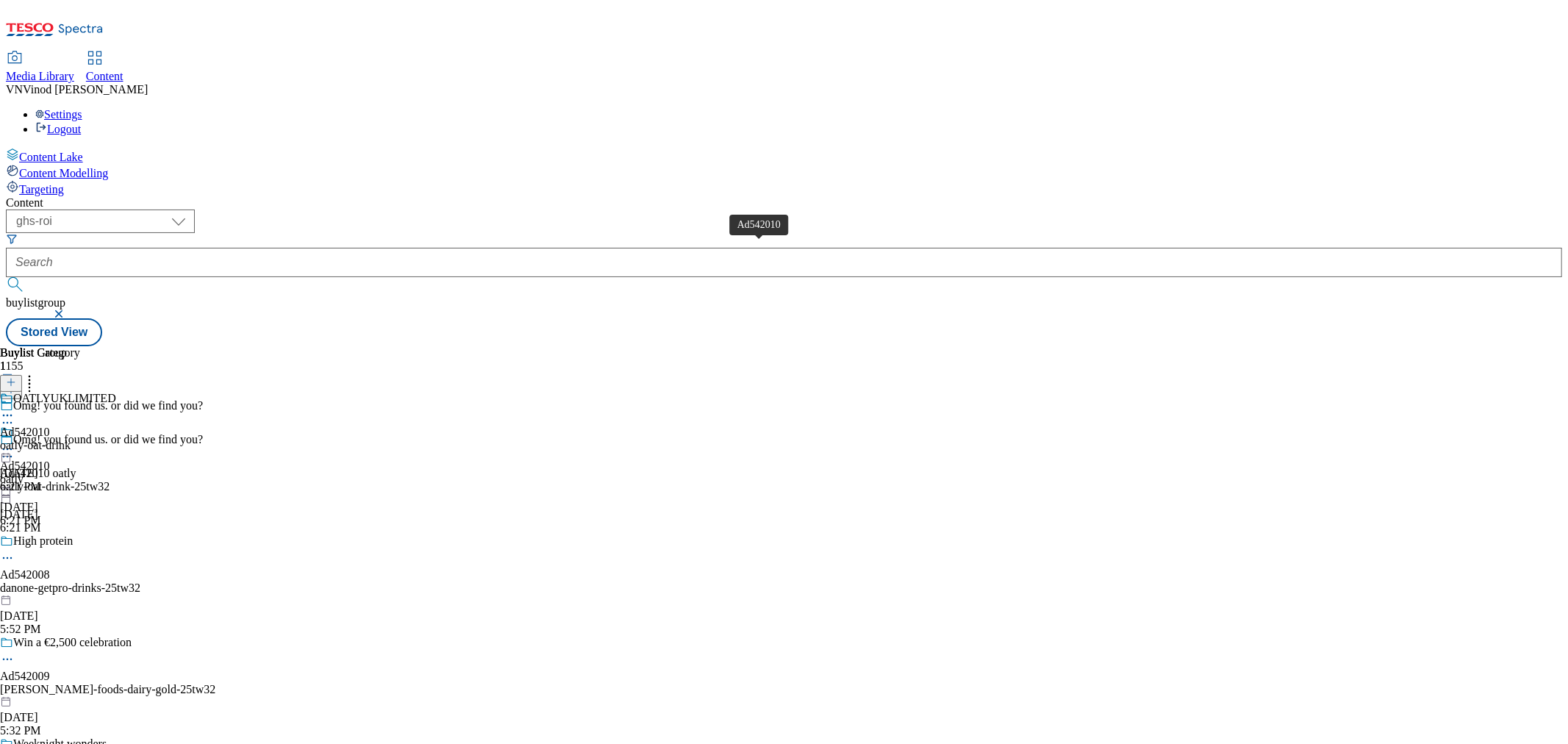
click at [50, 426] on div "Ad542010" at bounding box center [25, 432] width 50 height 13
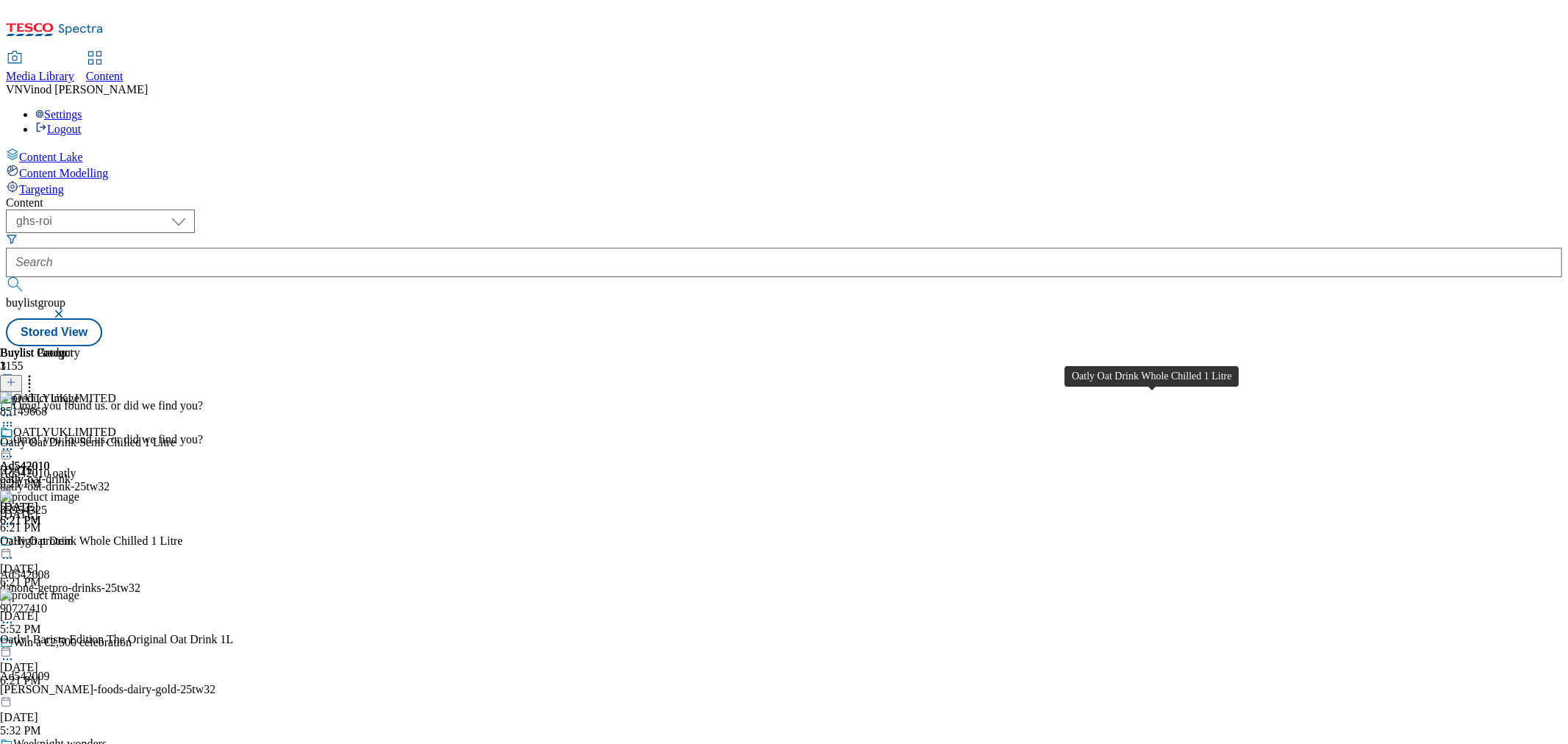
click at [183, 535] on div "Oatly Oat Drink Whole Chilled 1 Litre" at bounding box center [91, 541] width 183 height 13
copy div "Oatly Oat Drink Whole Chilled 1 Litre"
click at [176, 436] on div "Oatly Oat Drink Semi Chilled 1 Litre" at bounding box center [88, 442] width 176 height 13
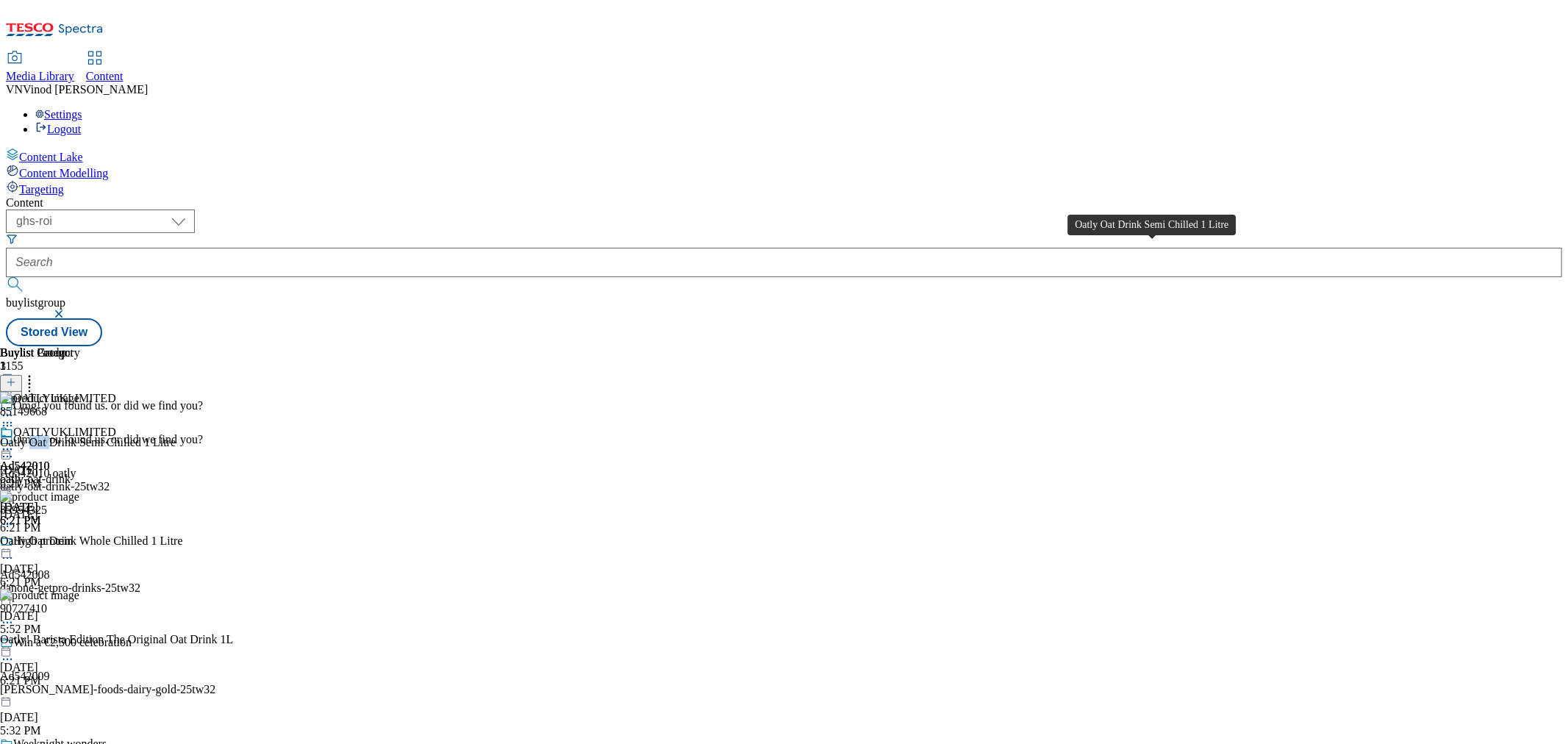
click at [176, 436] on div "Oatly Oat Drink Semi Chilled 1 Litre" at bounding box center [88, 442] width 176 height 13
copy div "Oatly Oat Drink Semi Chilled 1 Litre"
click at [1349, 209] on div "( optional ) ghs-roi ghs-uk ghs-roi buylistgroup Stored View" at bounding box center [784, 278] width 1557 height 137
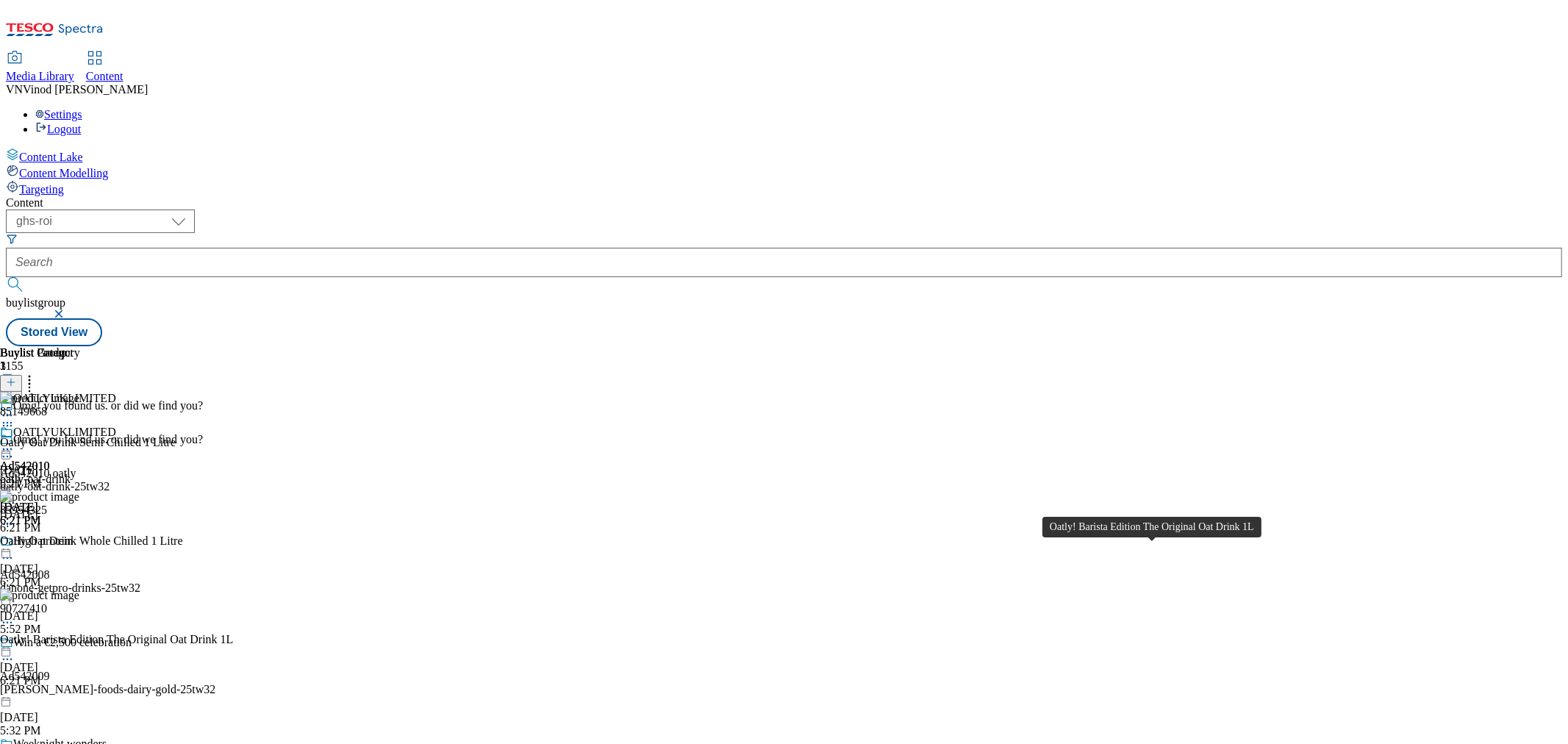
click at [233, 633] on div "Oatly! Barista Edition The Original Oat Drink 1L" at bounding box center [116, 639] width 233 height 13
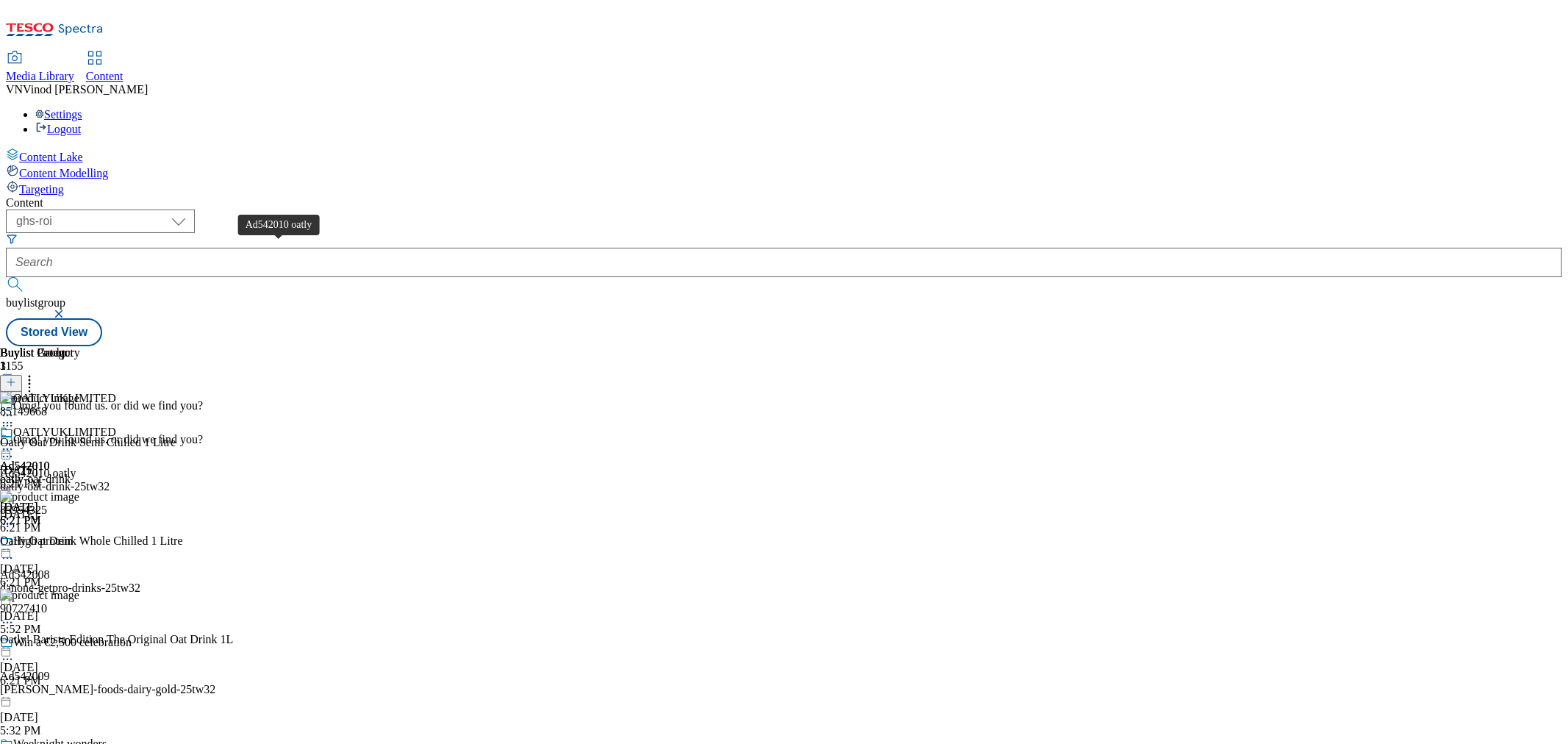
click at [77, 467] on div "Ad542010 oatly" at bounding box center [38, 473] width 77 height 13
